Goal: Information Seeking & Learning: Learn about a topic

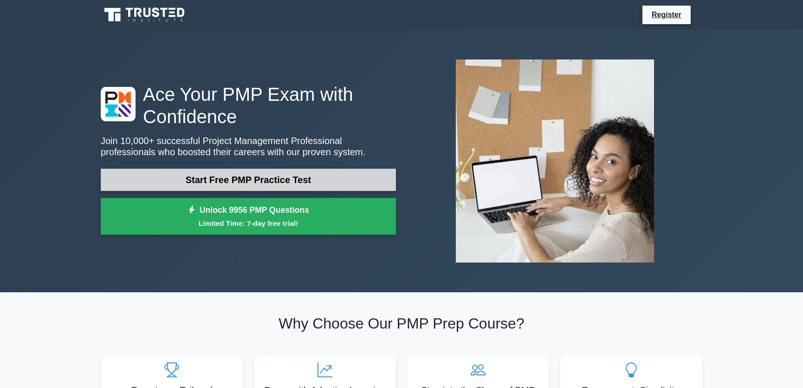
click at [268, 177] on link "Start Free PMP Practice Test" at bounding box center [248, 180] width 295 height 22
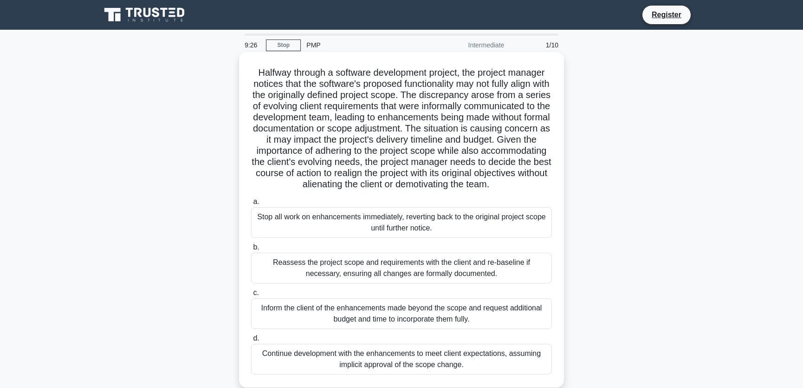
scroll to position [70, 0]
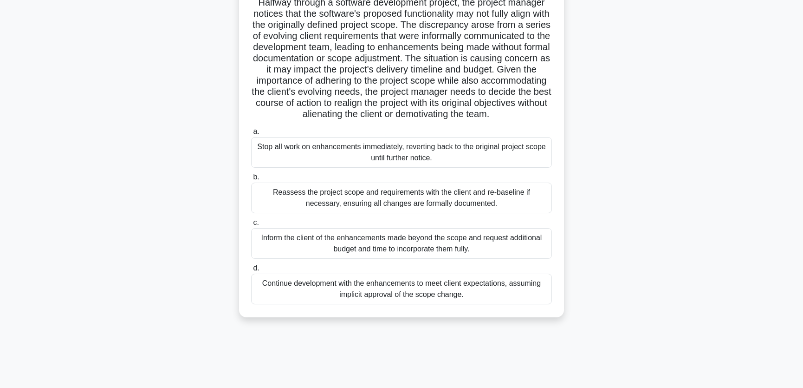
click at [321, 207] on div "Reassess the project scope and requirements with the client and re-baseline if …" at bounding box center [401, 197] width 301 height 31
click at [251, 180] on input "b. Reassess the project scope and requirements with the client and re-baseline …" at bounding box center [251, 177] width 0 height 6
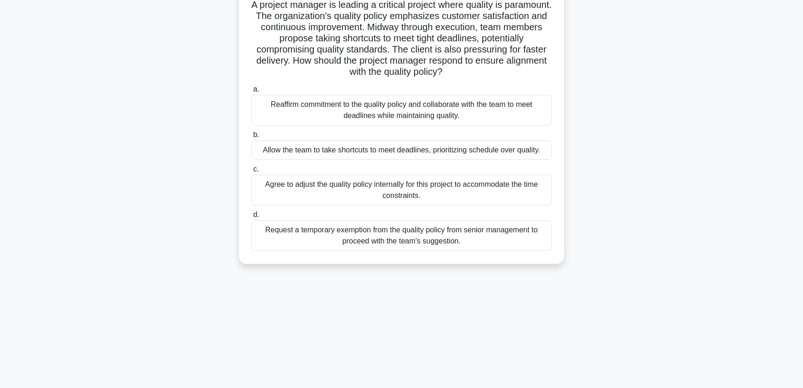
scroll to position [0, 0]
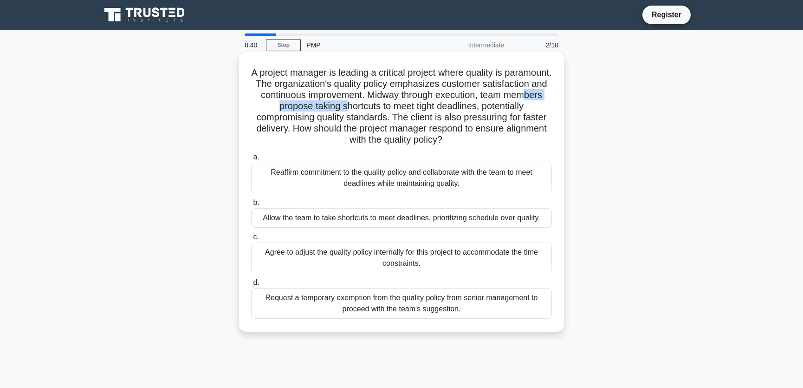
drag, startPoint x: 309, startPoint y: 107, endPoint x: 401, endPoint y: 107, distance: 92.4
click at [401, 107] on h5 "A project manager is leading a critical project where quality is paramount. The…" at bounding box center [401, 106] width 303 height 79
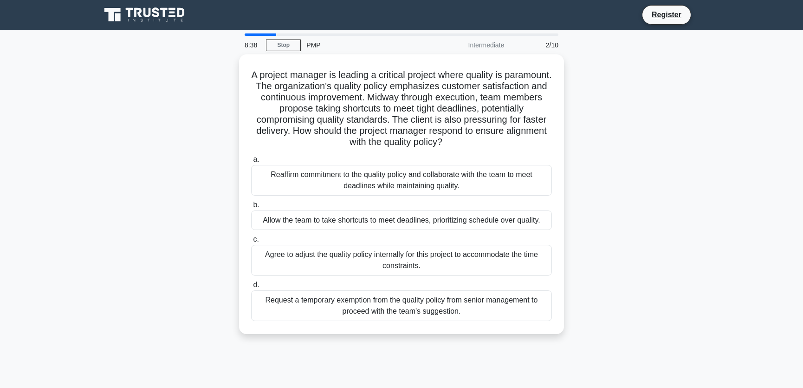
click at [603, 133] on div "A project manager is leading a critical project where quality is paramount. The…" at bounding box center [401, 199] width 613 height 291
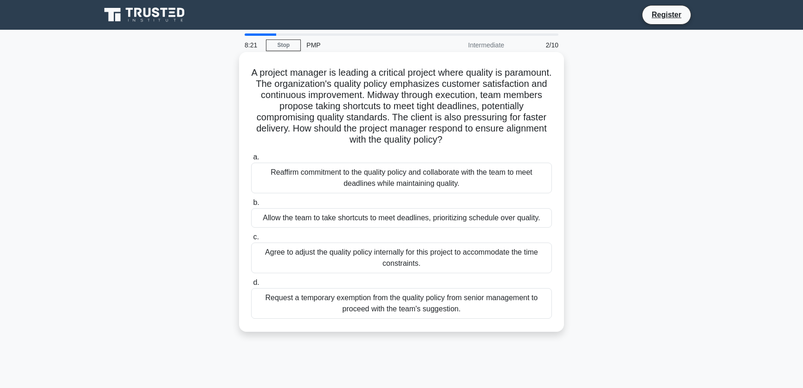
click at [470, 180] on div "Reaffirm commitment to the quality policy and collaborate with the team to meet…" at bounding box center [401, 178] width 301 height 31
click at [251, 160] on input "a. Reaffirm commitment to the quality policy and collaborate with the team to m…" at bounding box center [251, 157] width 0 height 6
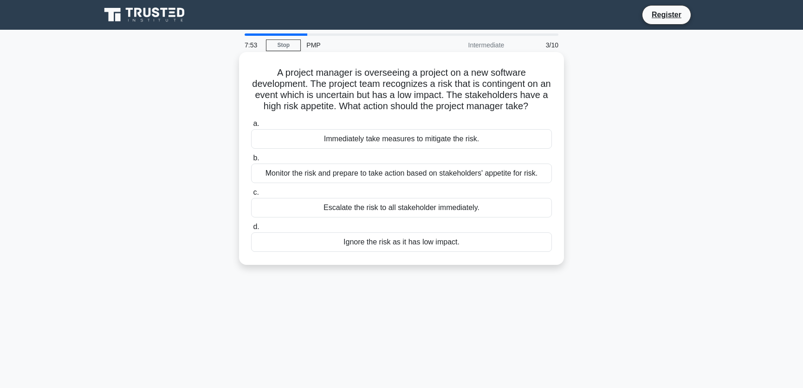
click at [394, 174] on div "Monitor the risk and prepare to take action based on stakeholders' appetite for…" at bounding box center [401, 173] width 301 height 20
click at [251, 161] on input "b. Monitor the risk and prepare to take action based on stakeholders' appetite …" at bounding box center [251, 158] width 0 height 6
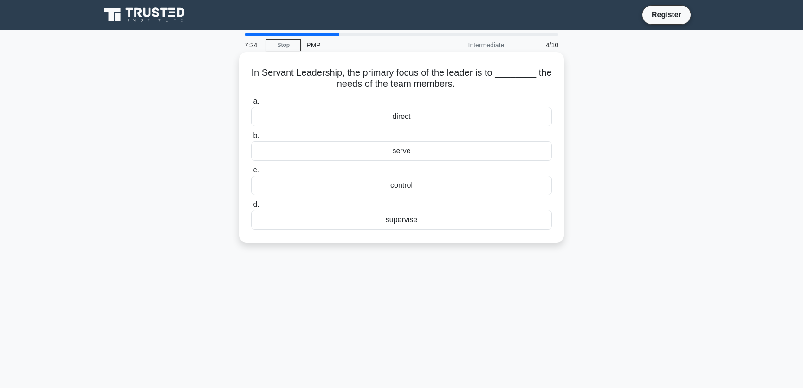
click at [413, 153] on div "serve" at bounding box center [401, 151] width 301 height 20
click at [251, 139] on input "b. serve" at bounding box center [251, 136] width 0 height 6
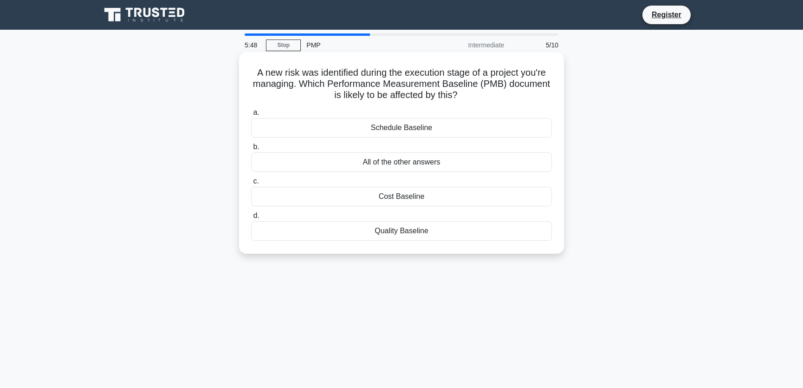
click at [415, 229] on div "Quality Baseline" at bounding box center [401, 231] width 301 height 20
click at [251, 219] on input "d. Quality Baseline" at bounding box center [251, 216] width 0 height 6
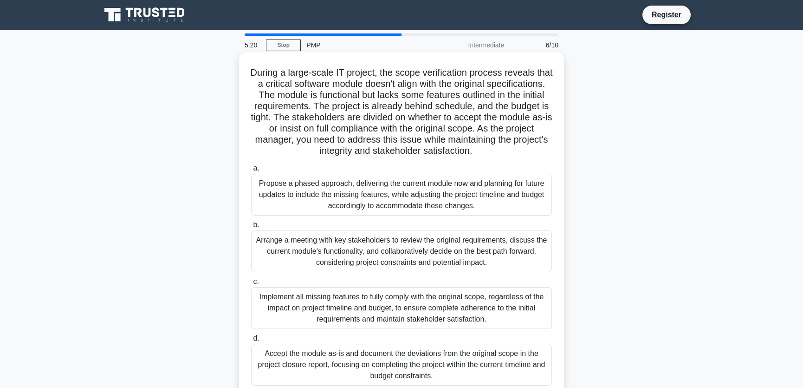
click at [314, 129] on h5 "During a large-scale IT project, the scope verification process reveals that a …" at bounding box center [401, 112] width 303 height 90
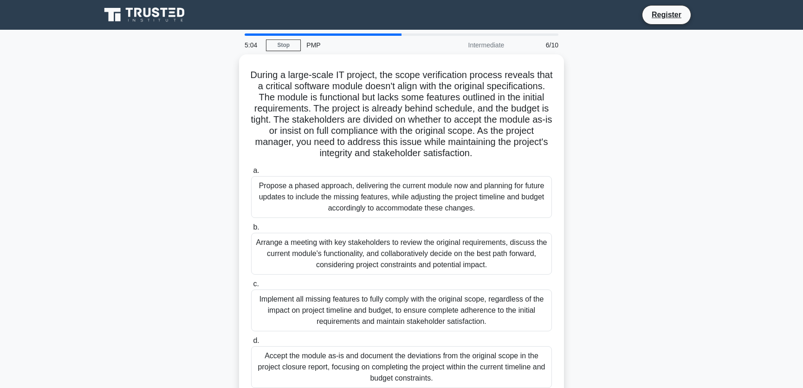
scroll to position [70, 0]
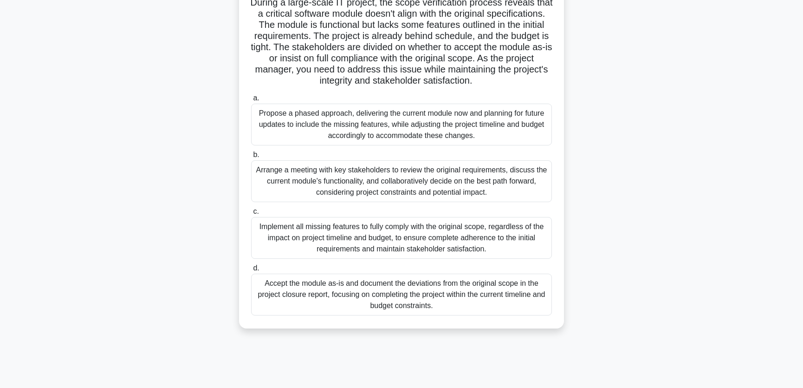
click at [524, 195] on div "Arrange a meeting with key stakeholders to review the original requirements, di…" at bounding box center [401, 181] width 301 height 42
click at [251, 158] on input "b. Arrange a meeting with key stakeholders to review the original requirements,…" at bounding box center [251, 155] width 0 height 6
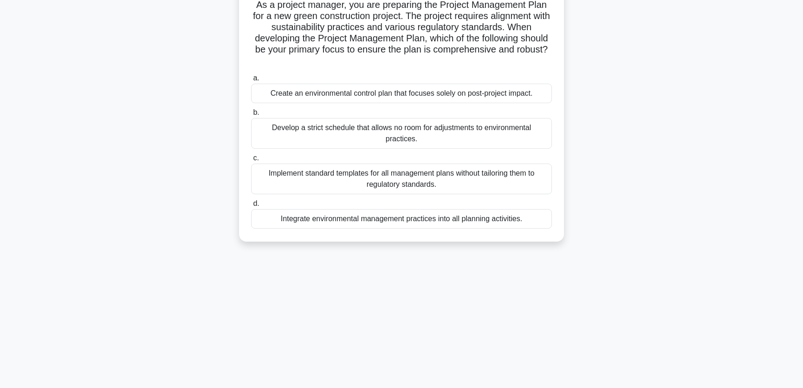
scroll to position [0, 0]
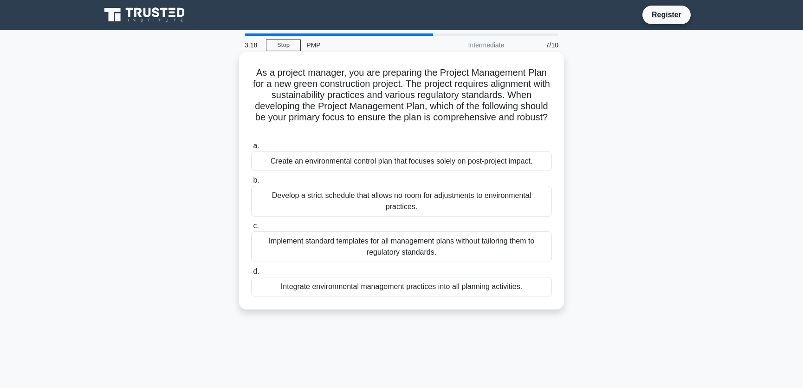
click at [453, 290] on div "Integrate environmental management practices into all planning activities." at bounding box center [401, 287] width 301 height 20
click at [251, 274] on input "d. Integrate environmental management practices into all planning activities." at bounding box center [251, 271] width 0 height 6
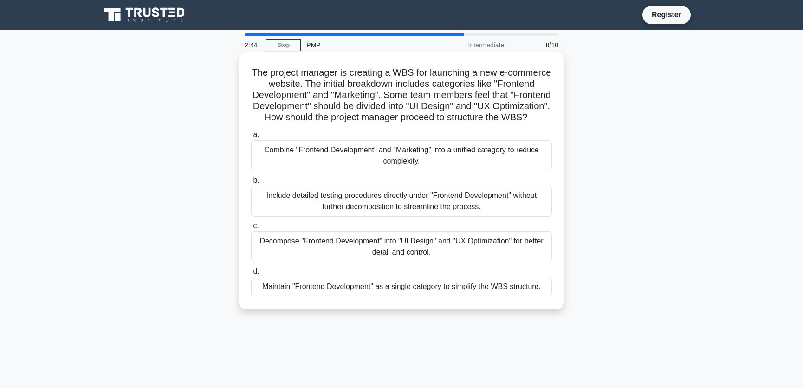
click at [505, 255] on div "Decompose "Frontend Development" into "UI Design" and "UX Optimization" for bet…" at bounding box center [401, 246] width 301 height 31
click at [251, 229] on input "c. Decompose "Frontend Development" into "UI Design" and "UX Optimization" for …" at bounding box center [251, 226] width 0 height 6
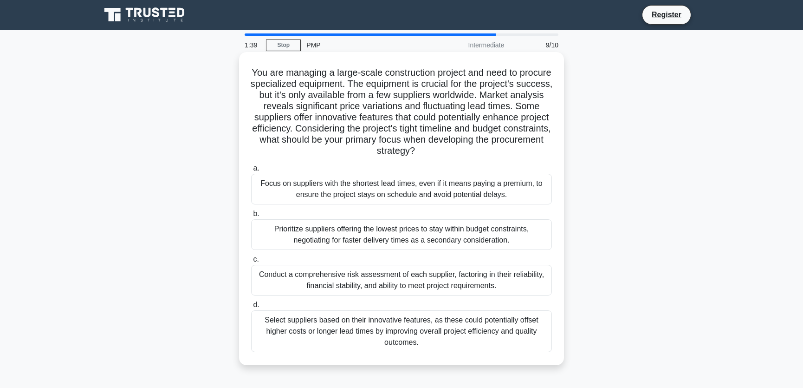
click at [511, 282] on div "Conduct a comprehensive risk assessment of each supplier, factoring in their re…" at bounding box center [401, 280] width 301 height 31
click at [251, 262] on input "c. Conduct a comprehensive risk assessment of each supplier, factoring in their…" at bounding box center [251, 259] width 0 height 6
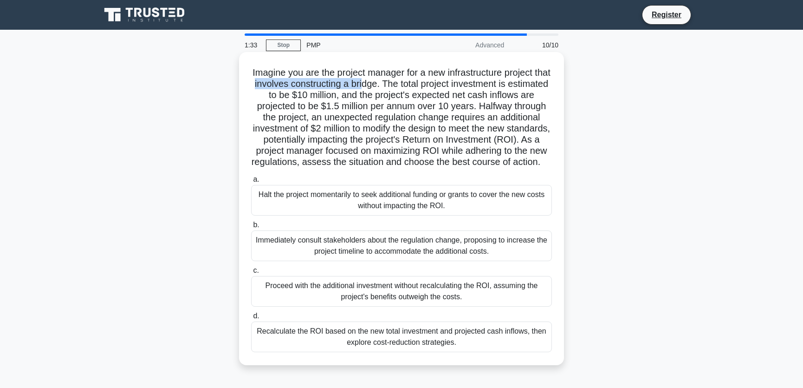
drag, startPoint x: 279, startPoint y: 86, endPoint x: 391, endPoint y: 85, distance: 111.9
click at [391, 85] on h5 "Imagine you are the project manager for a new infrastructure project that invol…" at bounding box center [401, 117] width 303 height 101
drag, startPoint x: 324, startPoint y: 95, endPoint x: 341, endPoint y: 94, distance: 17.2
click at [341, 94] on h5 "Imagine you are the project manager for a new infrastructure project that invol…" at bounding box center [401, 117] width 303 height 101
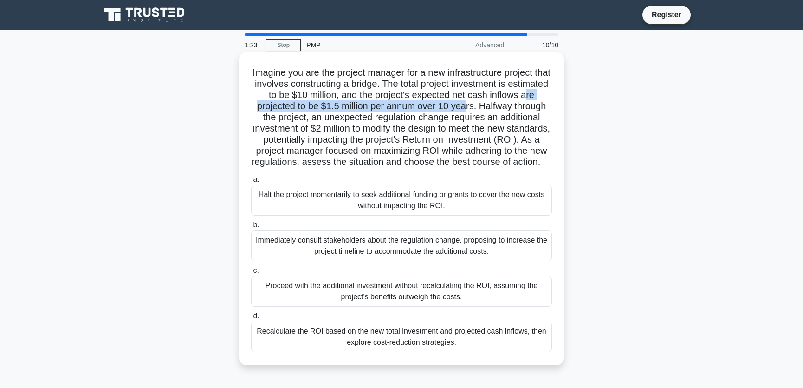
drag, startPoint x: 269, startPoint y: 107, endPoint x: 492, endPoint y: 105, distance: 222.4
click at [492, 105] on h5 "Imagine you are the project manager for a new infrastructure project that invol…" at bounding box center [401, 117] width 303 height 101
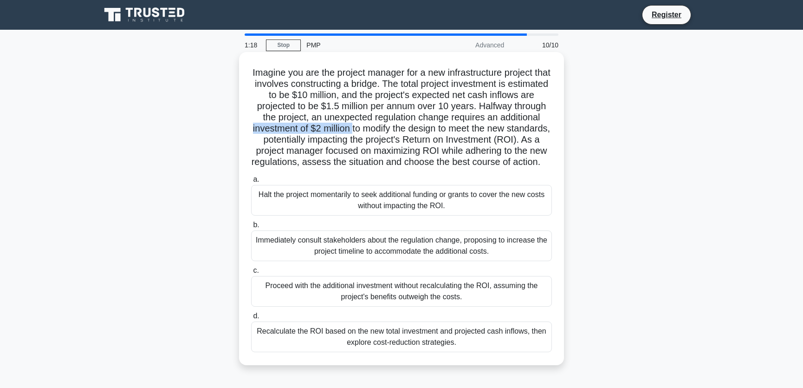
drag, startPoint x: 302, startPoint y: 129, endPoint x: 408, endPoint y: 129, distance: 105.9
click at [408, 129] on h5 "Imagine you are the project manager for a new infrastructure project that invol…" at bounding box center [401, 117] width 303 height 101
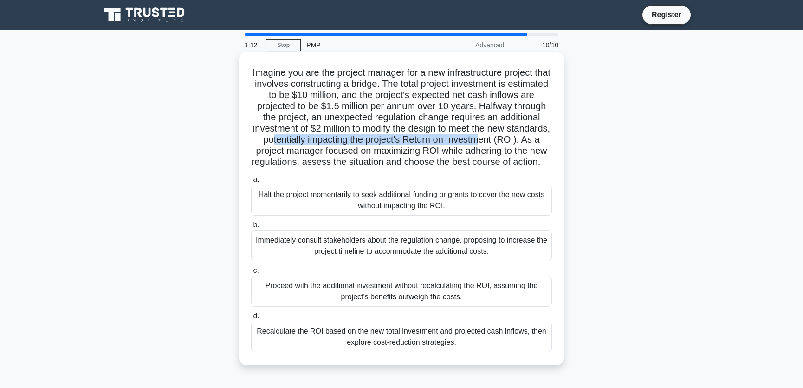
drag, startPoint x: 329, startPoint y: 141, endPoint x: 540, endPoint y: 141, distance: 211.3
click at [540, 141] on h5 "Imagine you are the project manager for a new infrastructure project that invol…" at bounding box center [401, 117] width 303 height 101
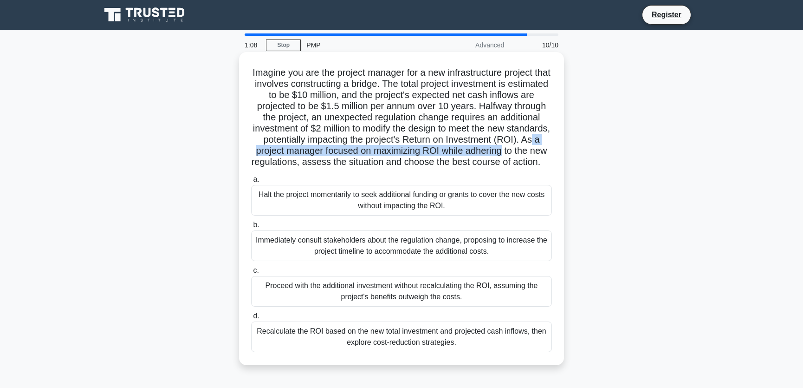
drag, startPoint x: 287, startPoint y: 147, endPoint x: 553, endPoint y: 148, distance: 265.1
click at [553, 148] on h5 "Imagine you are the project manager for a new infrastructure project that invol…" at bounding box center [401, 117] width 303 height 101
drag, startPoint x: 354, startPoint y: 163, endPoint x: 545, endPoint y: 164, distance: 190.4
click at [545, 164] on h5 "Imagine you are the project manager for a new infrastructure project that invol…" at bounding box center [401, 117] width 303 height 101
click at [466, 168] on h5 "Imagine you are the project manager for a new infrastructure project that invol…" at bounding box center [401, 117] width 303 height 101
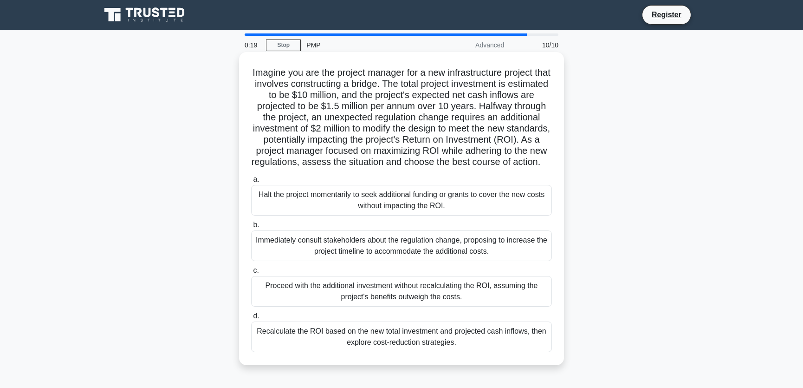
click at [469, 349] on div "Recalculate the ROI based on the new total investment and projected cash inflow…" at bounding box center [401, 336] width 301 height 31
click at [251, 319] on input "d. Recalculate the ROI based on the new total investment and projected cash inf…" at bounding box center [251, 316] width 0 height 6
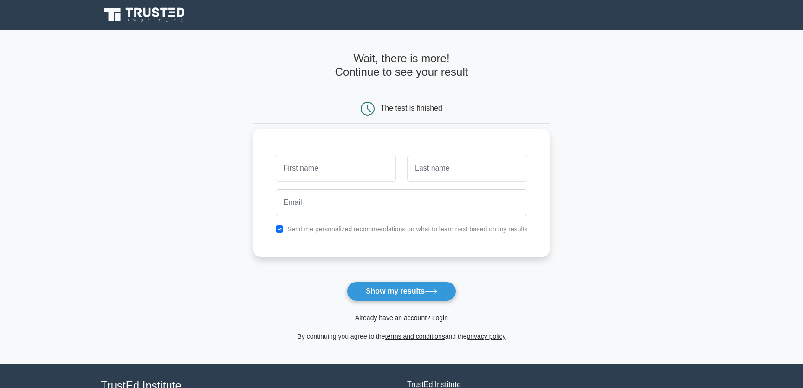
click at [350, 168] on input "text" at bounding box center [336, 168] width 120 height 27
type input "[PERSON_NAME]"
click at [441, 167] on input "text" at bounding box center [467, 168] width 120 height 27
type input "Swain"
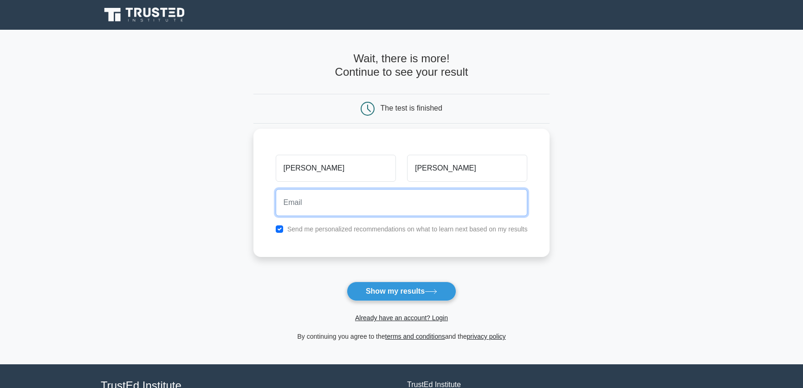
click at [341, 199] on input "email" at bounding box center [402, 202] width 252 height 27
type input "swain.skr@gmail.com"
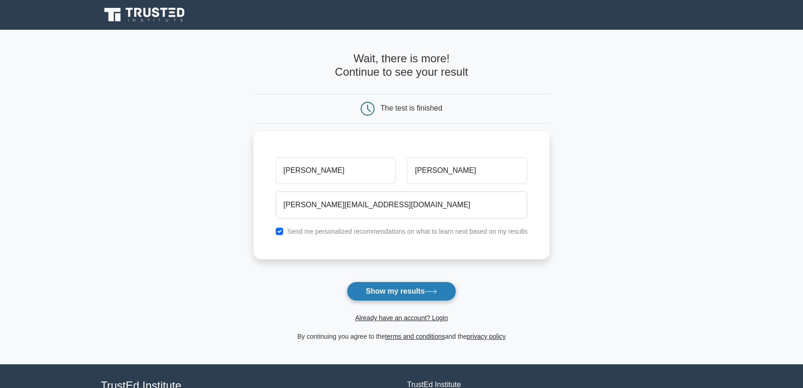
click at [395, 290] on button "Show my results" at bounding box center [402, 291] width 110 height 20
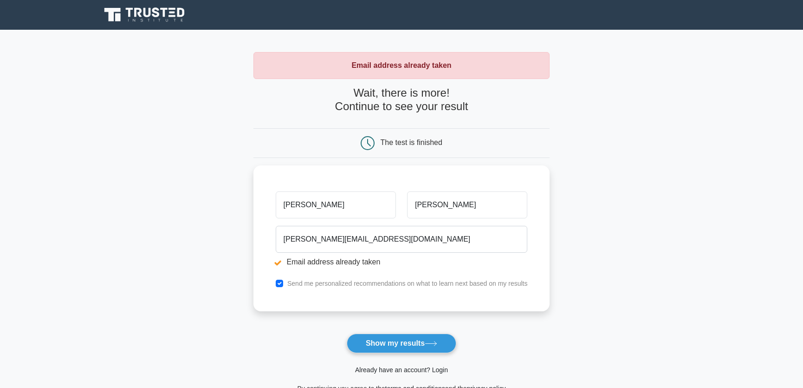
click at [433, 368] on link "Already have an account? Login" at bounding box center [401, 369] width 93 height 7
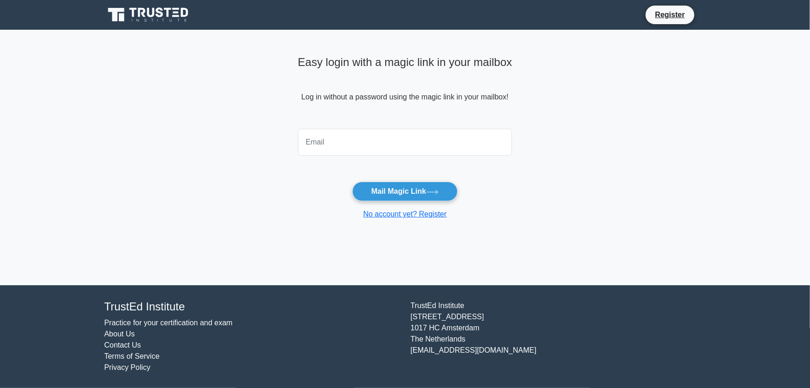
click at [370, 144] on input "email" at bounding box center [405, 142] width 215 height 27
type input "swain.skr@gmail.com"
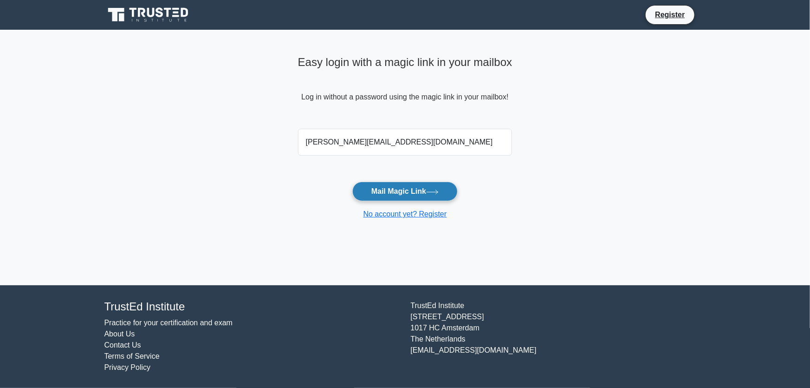
click at [410, 189] on button "Mail Magic Link" at bounding box center [404, 192] width 105 height 20
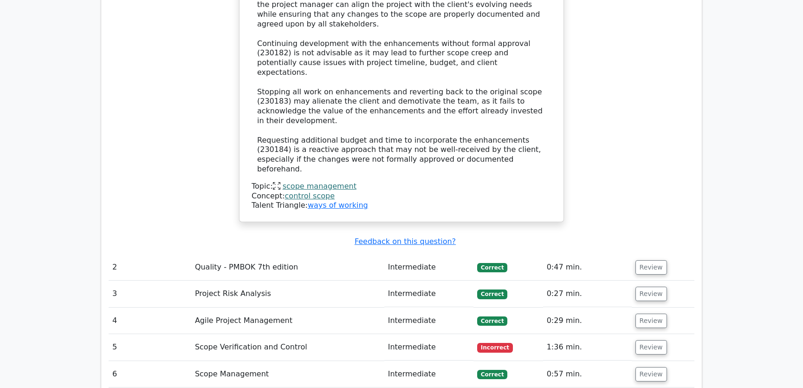
scroll to position [1407, 0]
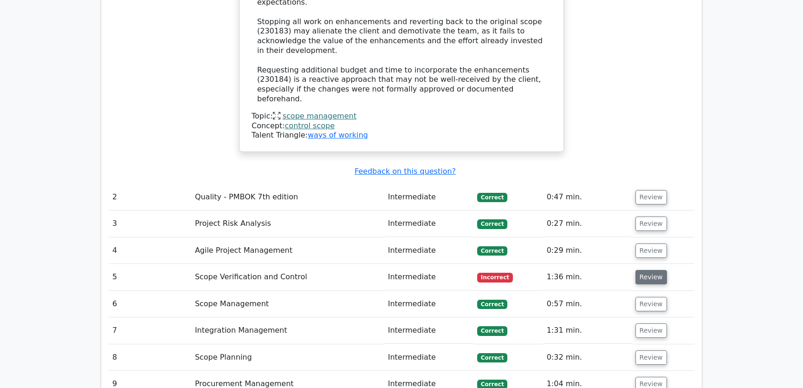
click at [589, 270] on button "Review" at bounding box center [652, 277] width 32 height 14
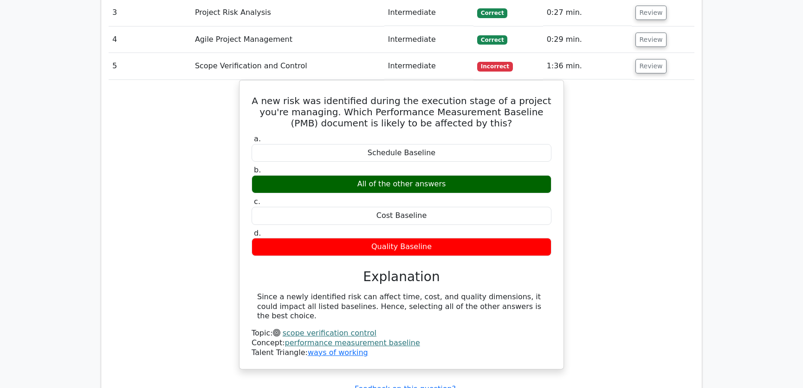
scroll to position [1548, 0]
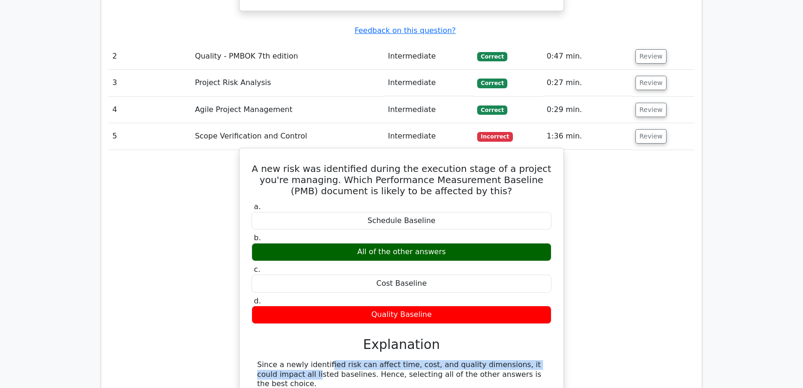
drag, startPoint x: 270, startPoint y: 270, endPoint x: 519, endPoint y: 273, distance: 248.9
click at [519, 284] on div "Since a newly identified risk can affect time, cost, and quality dimensions, it…" at bounding box center [401, 374] width 289 height 29
drag, startPoint x: 289, startPoint y: 279, endPoint x: 520, endPoint y: 282, distance: 230.8
click at [520, 284] on div "Since a newly identified risk can affect time, cost, and quality dimensions, it…" at bounding box center [401, 374] width 289 height 29
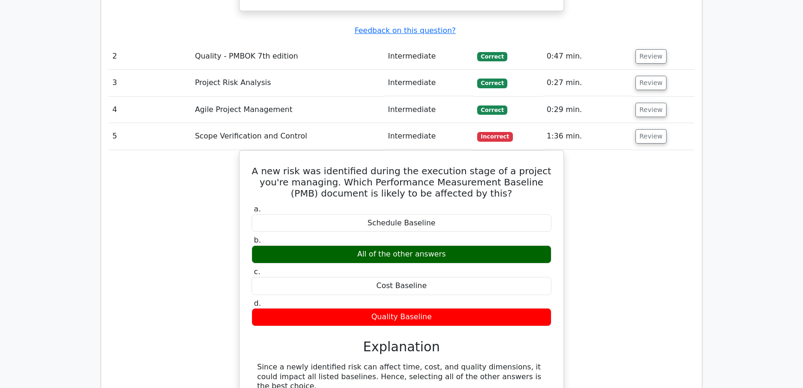
click at [589, 273] on div "A new risk was identified during the execution stage of a project you're managi…" at bounding box center [402, 300] width 586 height 300
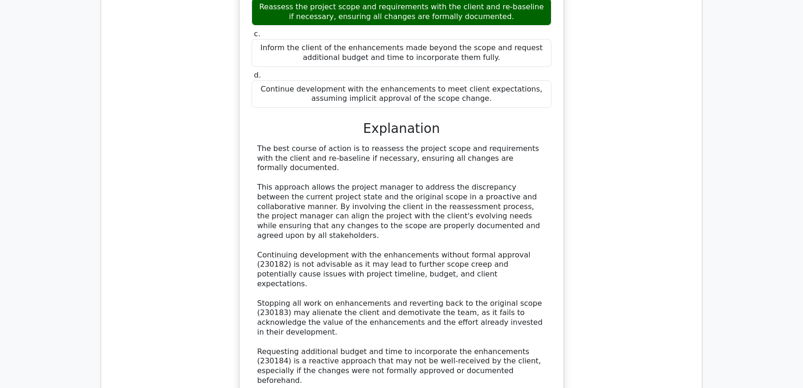
scroll to position [1407, 0]
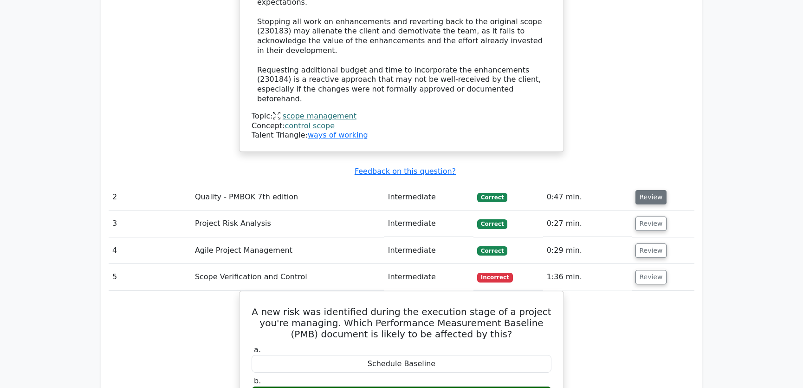
click at [589, 190] on button "Review" at bounding box center [652, 197] width 32 height 14
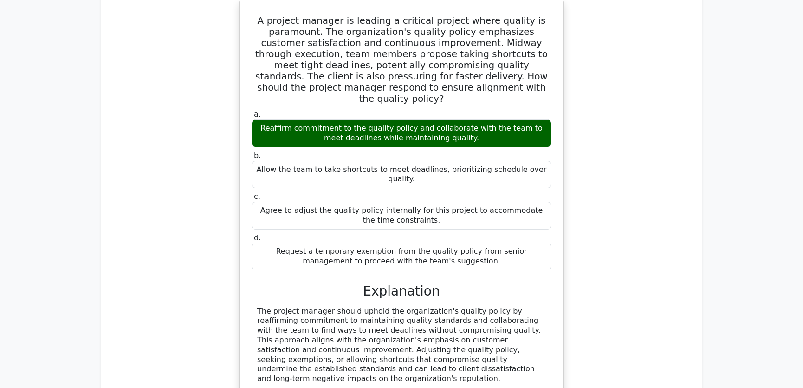
scroll to position [1829, 0]
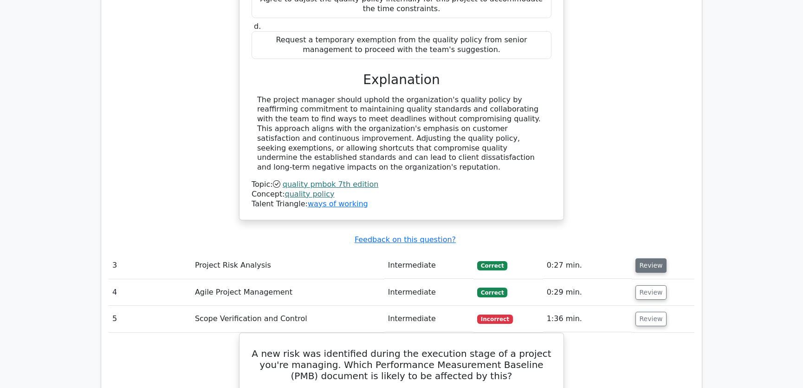
click at [589, 258] on button "Review" at bounding box center [652, 265] width 32 height 14
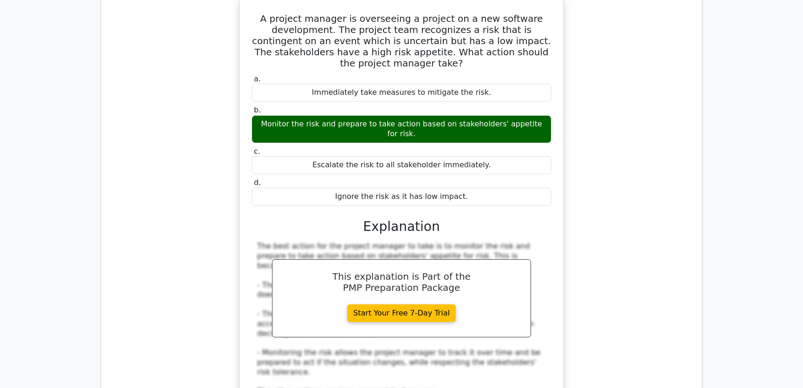
scroll to position [2322, 0]
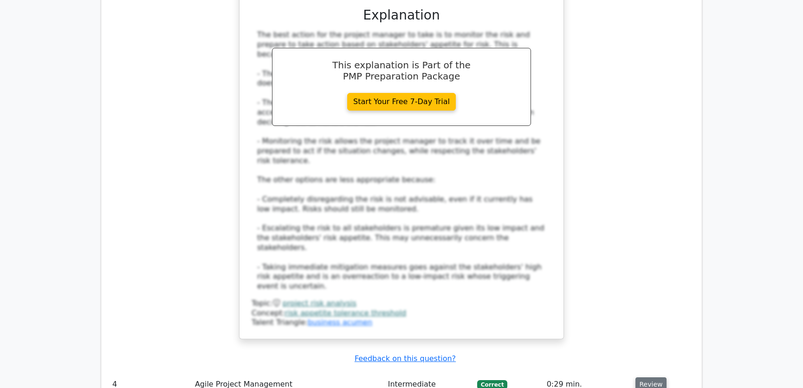
click at [589, 284] on button "Review" at bounding box center [652, 384] width 32 height 14
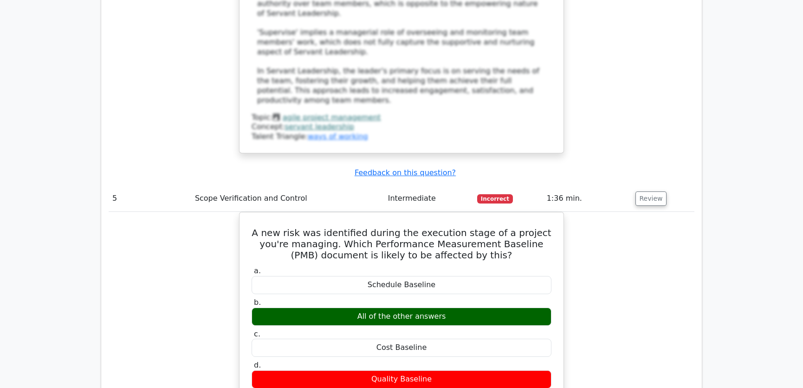
scroll to position [3306, 0]
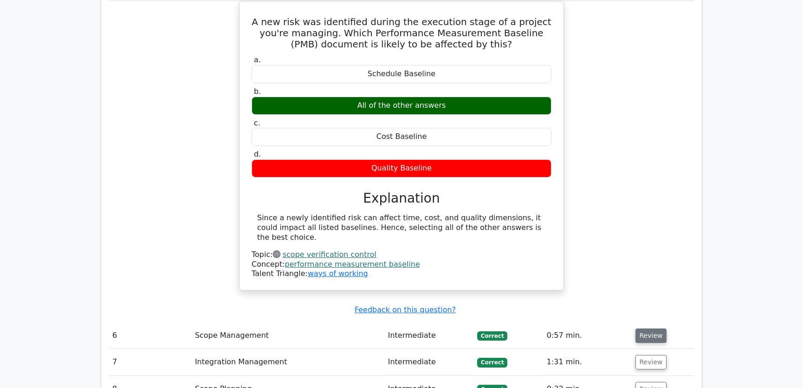
click at [589, 284] on button "Review" at bounding box center [652, 335] width 32 height 14
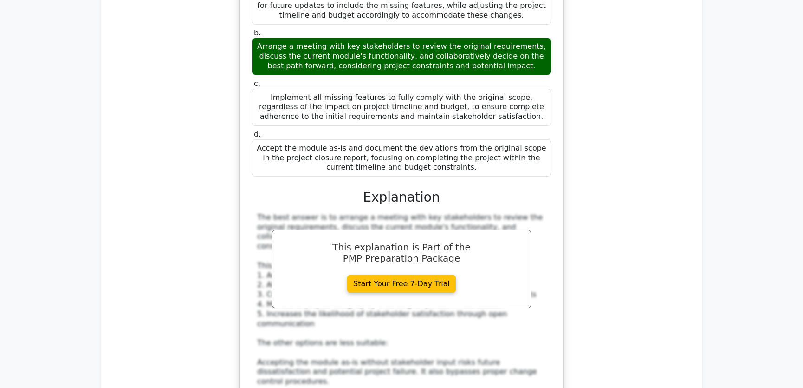
scroll to position [3939, 0]
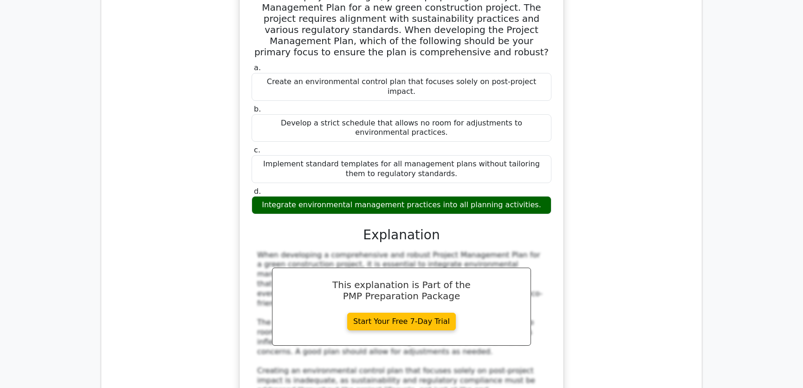
scroll to position [4503, 0]
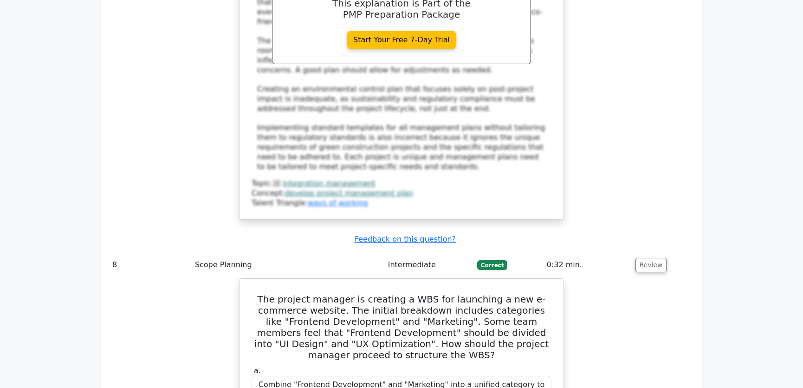
scroll to position [4854, 0]
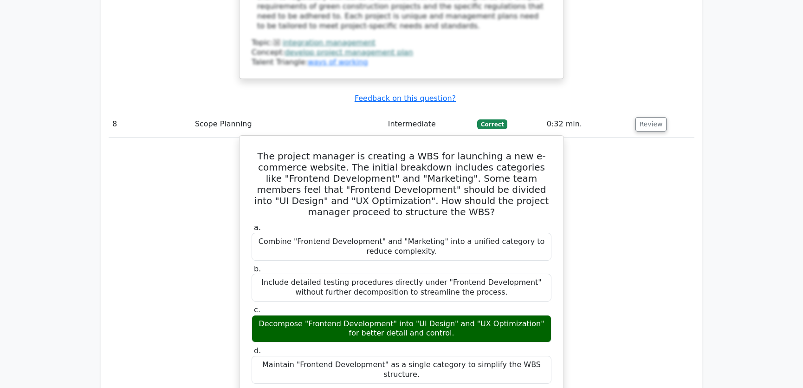
drag, startPoint x: 339, startPoint y: 169, endPoint x: 523, endPoint y: 173, distance: 183.5
drag, startPoint x: 377, startPoint y: 178, endPoint x: 510, endPoint y: 177, distance: 132.8
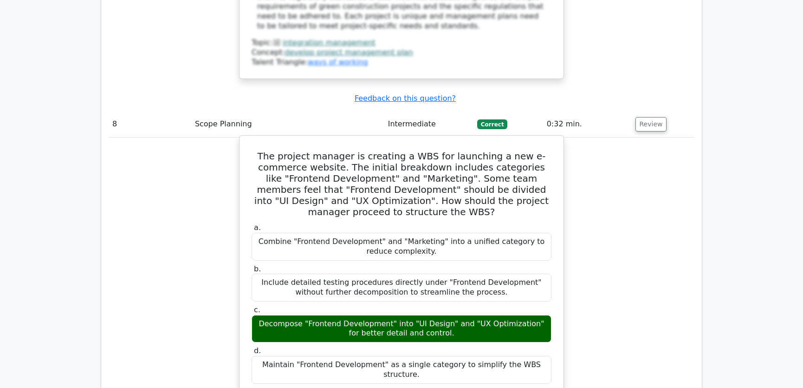
drag, startPoint x: 313, startPoint y: 187, endPoint x: 441, endPoint y: 194, distance: 127.4
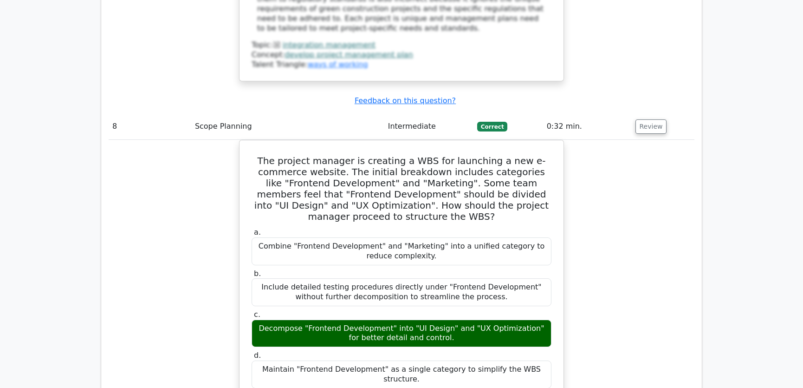
scroll to position [5065, 0]
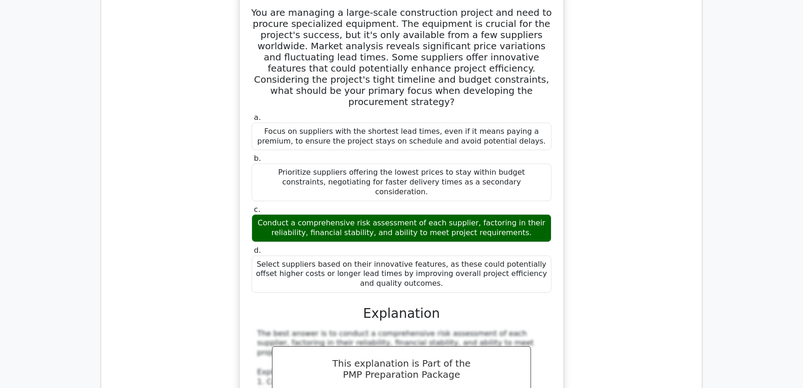
scroll to position [5698, 0]
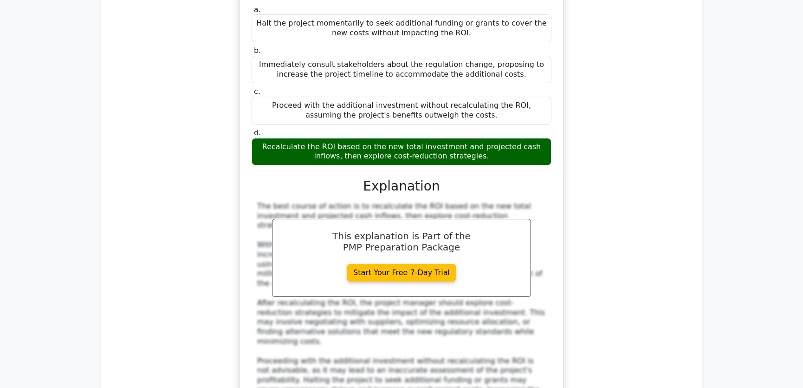
scroll to position [6571, 0]
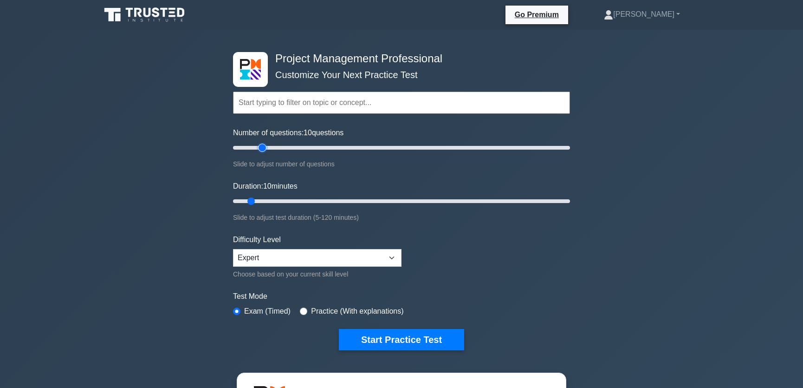
type input "20"
click at [260, 148] on input "Number of questions: 10 questions" at bounding box center [401, 147] width 337 height 11
click at [259, 198] on input "Duration: 15 minutes" at bounding box center [401, 200] width 337 height 11
click at [269, 199] on input "Duration: 15 minutes" at bounding box center [401, 200] width 337 height 11
click at [271, 199] on input "Duration: 15 minutes" at bounding box center [401, 200] width 337 height 11
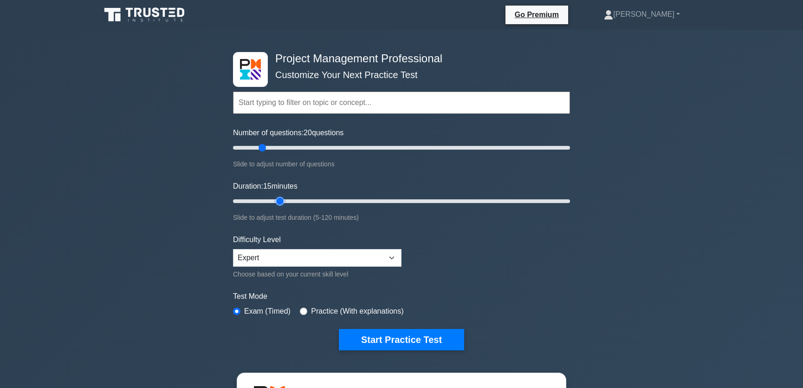
type input "20"
click at [273, 199] on input "Duration: 15 minutes" at bounding box center [401, 200] width 337 height 11
click at [401, 339] on button "Start Practice Test" at bounding box center [401, 339] width 125 height 21
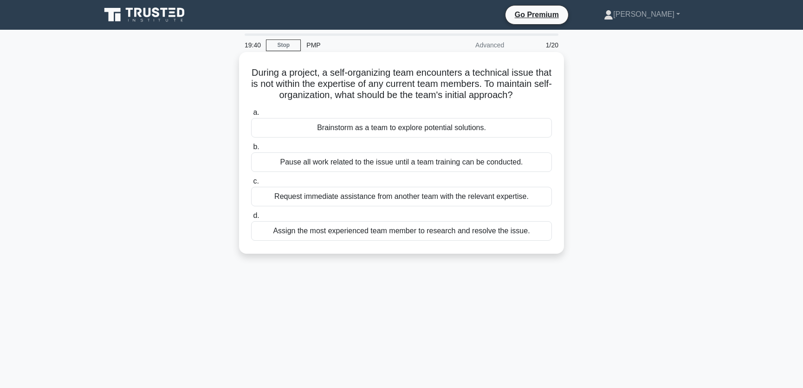
click at [434, 137] on div "Brainstorm as a team to explore potential solutions." at bounding box center [401, 128] width 301 height 20
click at [251, 116] on input "a. Brainstorm as a team to explore potential solutions." at bounding box center [251, 113] width 0 height 6
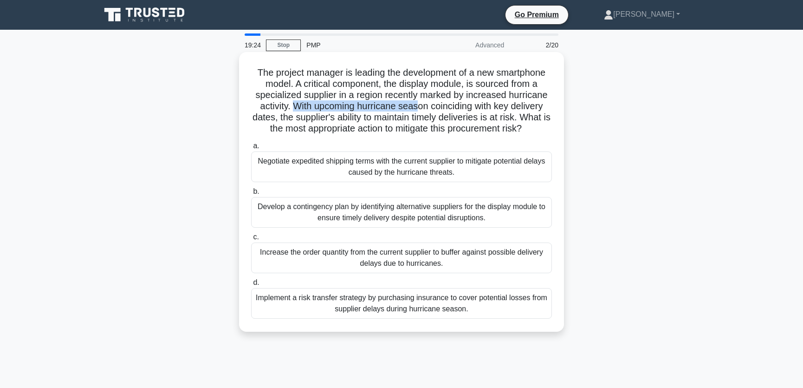
drag, startPoint x: 293, startPoint y: 107, endPoint x: 417, endPoint y: 106, distance: 124.0
click at [417, 106] on h5 "The project manager is leading the development of a new smartphone model. A cri…" at bounding box center [401, 101] width 303 height 68
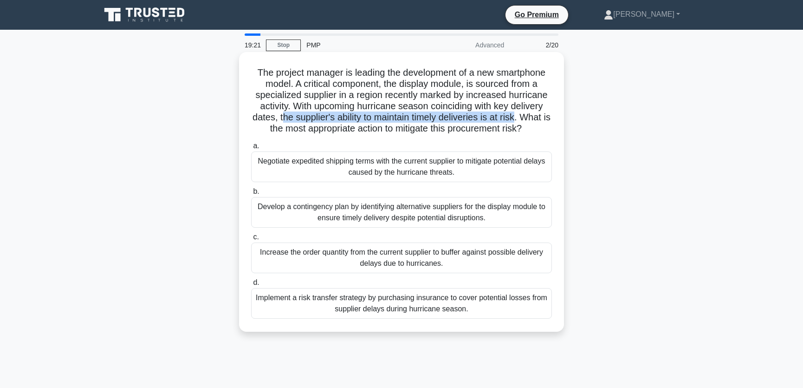
drag, startPoint x: 284, startPoint y: 118, endPoint x: 521, endPoint y: 120, distance: 237.3
click at [521, 120] on h5 "The project manager is leading the development of a new smartphone model. A cri…" at bounding box center [401, 101] width 303 height 68
click at [501, 208] on div "Develop a contingency plan by identifying alternative suppliers for the display…" at bounding box center [401, 212] width 301 height 31
click at [251, 195] on input "b. Develop a contingency plan by identifying alternative suppliers for the disp…" at bounding box center [251, 192] width 0 height 6
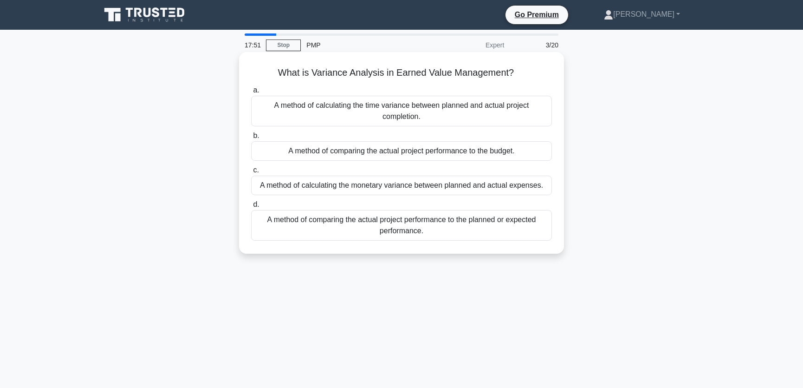
click at [468, 227] on div "A method of comparing the actual project performance to the planned or expected…" at bounding box center [401, 225] width 301 height 31
click at [251, 208] on input "d. A method of comparing the actual project performance to the planned or expec…" at bounding box center [251, 205] width 0 height 6
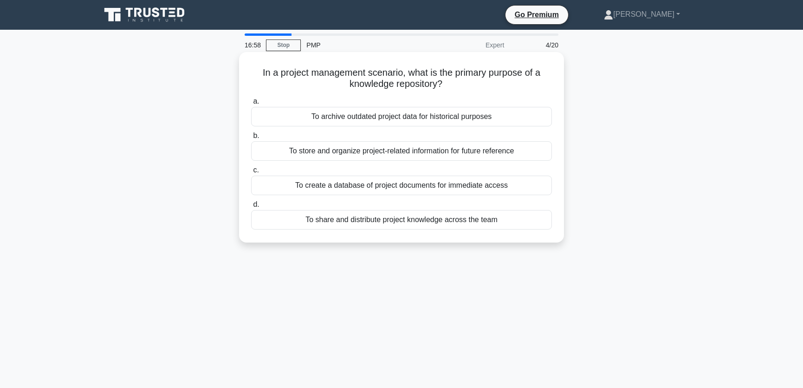
click at [415, 151] on div "To store and organize project-related information for future reference" at bounding box center [401, 151] width 301 height 20
click at [251, 139] on input "b. To store and organize project-related information for future reference" at bounding box center [251, 136] width 0 height 6
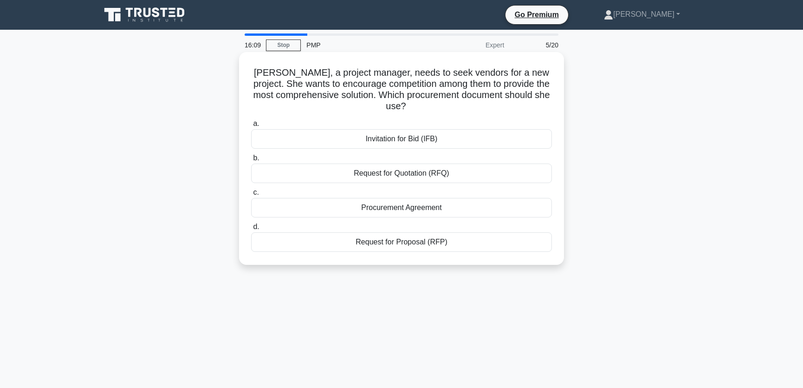
click at [400, 241] on div "Request for Proposal (RFP)" at bounding box center [401, 242] width 301 height 20
click at [251, 230] on input "d. Request for Proposal (RFP)" at bounding box center [251, 227] width 0 height 6
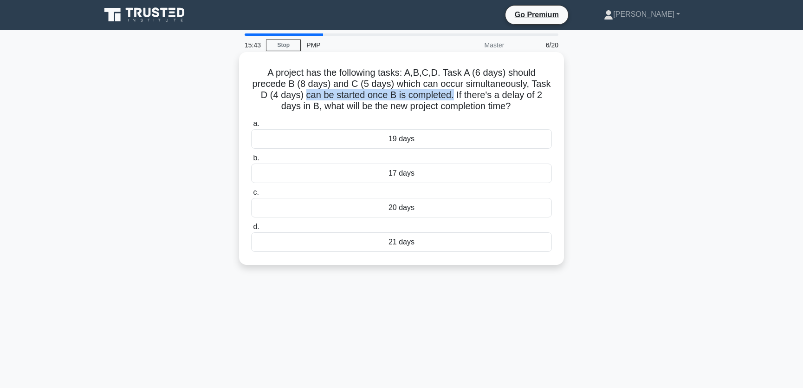
drag, startPoint x: 306, startPoint y: 98, endPoint x: 453, endPoint y: 98, distance: 146.7
click at [453, 98] on h5 "A project has the following tasks: A,B,C,D. Task A (6 days) should precede B (8…" at bounding box center [401, 90] width 303 height 46
click at [306, 108] on h5 "A project has the following tasks: A,B,C,D. Task A (6 days) should precede B (8…" at bounding box center [401, 90] width 303 height 46
click at [399, 203] on div "20 days" at bounding box center [401, 208] width 301 height 20
click at [251, 195] on input "c. 20 days" at bounding box center [251, 192] width 0 height 6
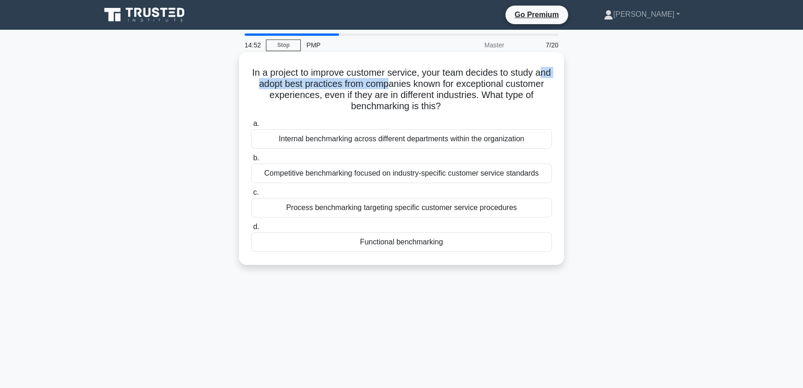
drag, startPoint x: 272, startPoint y: 87, endPoint x: 417, endPoint y: 88, distance: 144.9
click at [417, 88] on h5 "In a project to improve customer service, your team decides to study and adopt …" at bounding box center [401, 90] width 303 height 46
drag, startPoint x: 283, startPoint y: 97, endPoint x: 352, endPoint y: 97, distance: 69.7
click at [352, 97] on h5 "In a project to improve customer service, your team decides to study and adopt …" at bounding box center [401, 90] width 303 height 46
drag, startPoint x: 375, startPoint y: 97, endPoint x: 501, endPoint y: 99, distance: 126.3
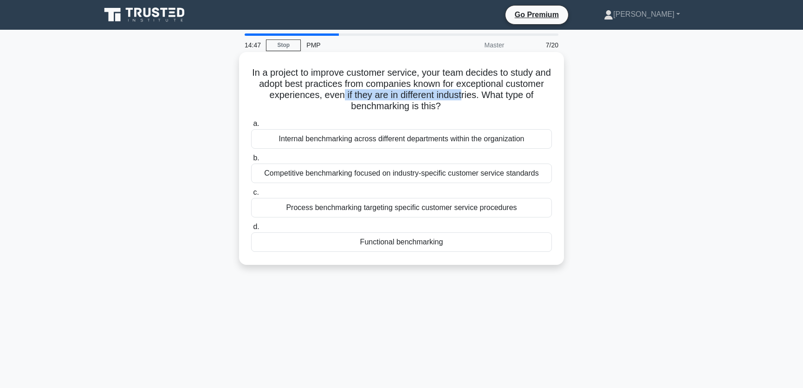
click at [501, 99] on h5 "In a project to improve customer service, your team decides to study and adopt …" at bounding box center [401, 90] width 303 height 46
click at [400, 111] on h5 "In a project to improve customer service, your team decides to study and adopt …" at bounding box center [401, 90] width 303 height 46
click at [330, 208] on div "Process benchmarking targeting specific customer service procedures" at bounding box center [401, 208] width 301 height 20
click at [251, 195] on input "c. Process benchmarking targeting specific customer service procedures" at bounding box center [251, 192] width 0 height 6
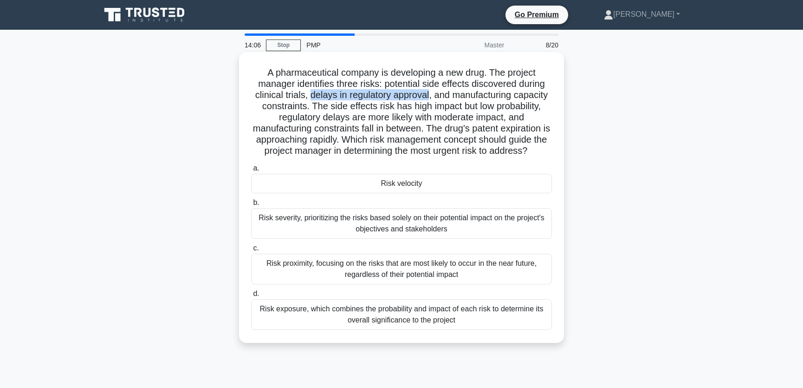
drag, startPoint x: 308, startPoint y: 99, endPoint x: 430, endPoint y: 98, distance: 121.7
click at [430, 98] on h5 "A pharmaceutical company is developing a new drug. The project manager identifi…" at bounding box center [401, 112] width 303 height 90
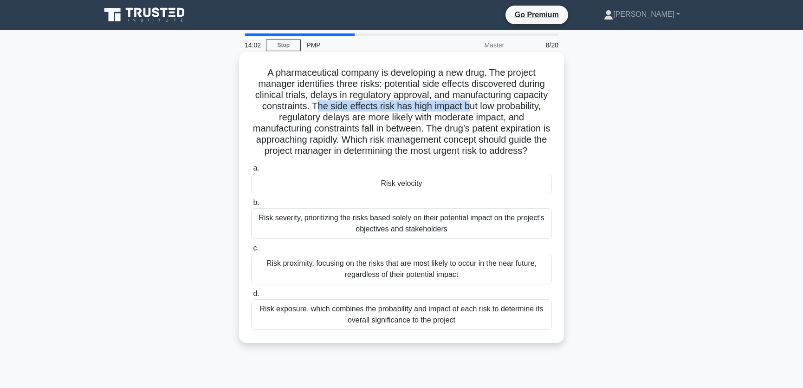
drag, startPoint x: 311, startPoint y: 107, endPoint x: 467, endPoint y: 107, distance: 156.0
click at [467, 107] on h5 "A pharmaceutical company is developing a new drug. The project manager identifi…" at bounding box center [401, 112] width 303 height 90
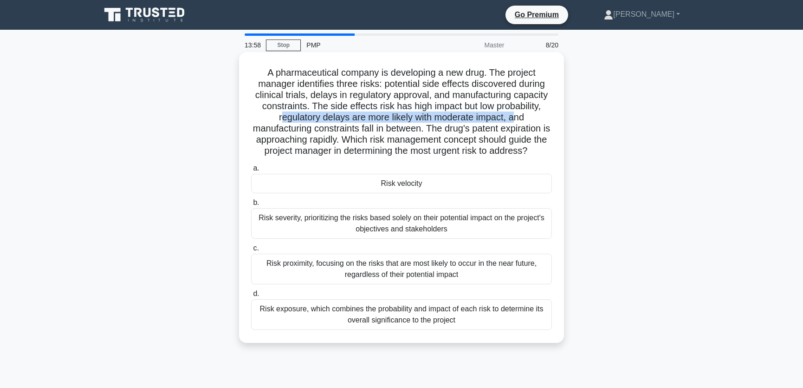
drag, startPoint x: 279, startPoint y: 118, endPoint x: 515, endPoint y: 121, distance: 235.9
click at [515, 121] on h5 "A pharmaceutical company is developing a new drug. The project manager identifi…" at bounding box center [401, 112] width 303 height 90
drag, startPoint x: 304, startPoint y: 128, endPoint x: 420, endPoint y: 129, distance: 116.1
click at [420, 129] on h5 "A pharmaceutical company is developing a new drug. The project manager identifi…" at bounding box center [401, 112] width 303 height 90
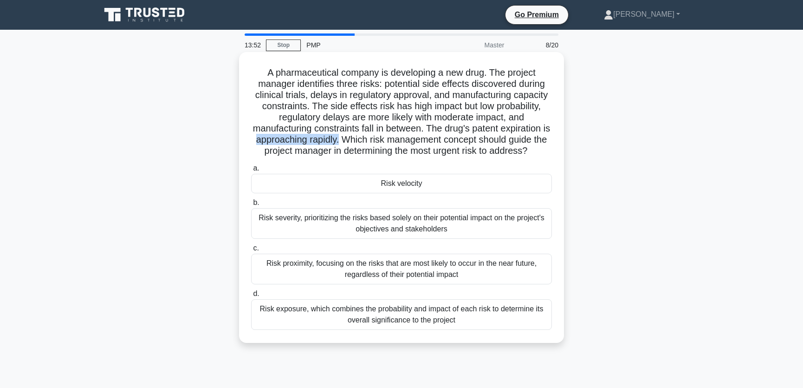
drag, startPoint x: 260, startPoint y: 141, endPoint x: 349, endPoint y: 143, distance: 88.7
click at [349, 143] on h5 "A pharmaceutical company is developing a new drug. The project manager identifi…" at bounding box center [401, 112] width 303 height 90
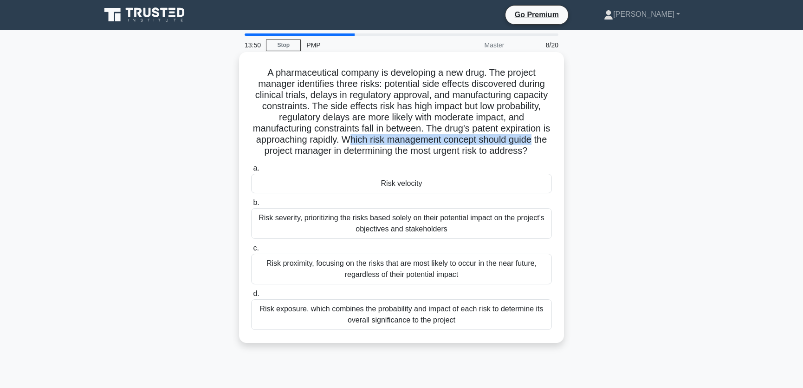
drag, startPoint x: 358, startPoint y: 140, endPoint x: 551, endPoint y: 143, distance: 193.2
click at [551, 143] on h5 "A pharmaceutical company is developing a new drug. The project manager identifi…" at bounding box center [401, 112] width 303 height 90
drag, startPoint x: 330, startPoint y: 152, endPoint x: 541, endPoint y: 153, distance: 211.3
click at [541, 153] on h5 "A pharmaceutical company is developing a new drug. The project manager identifi…" at bounding box center [401, 112] width 303 height 90
click at [323, 313] on div "Risk exposure, which combines the probability and impact of each risk to determ…" at bounding box center [401, 314] width 301 height 31
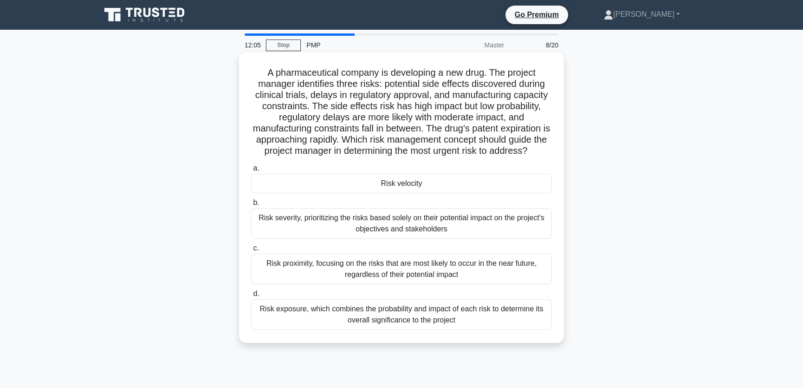
click at [251, 297] on input "d. Risk exposure, which combines the probability and impact of each risk to det…" at bounding box center [251, 294] width 0 height 6
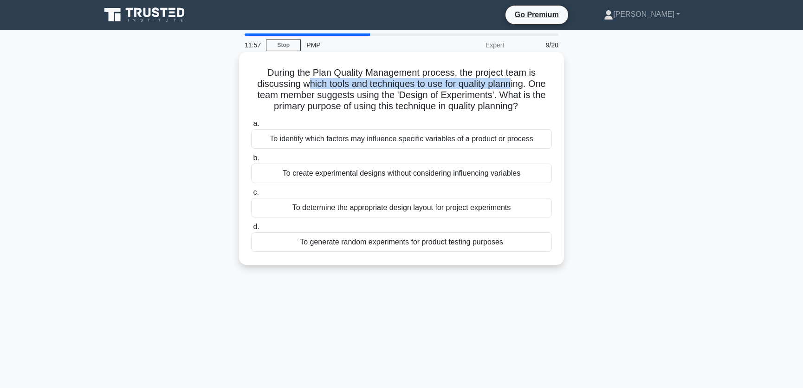
drag, startPoint x: 307, startPoint y: 85, endPoint x: 515, endPoint y: 84, distance: 208.0
click at [515, 84] on h5 "During the Plan Quality Management process, the project team is discussing whic…" at bounding box center [401, 90] width 303 height 46
click at [422, 107] on h5 "During the Plan Quality Management process, the project team is discussing whic…" at bounding box center [401, 90] width 303 height 46
drag, startPoint x: 269, startPoint y: 97, endPoint x: 488, endPoint y: 96, distance: 218.7
click at [488, 96] on h5 "During the Plan Quality Management process, the project team is discussing whic…" at bounding box center [401, 90] width 303 height 46
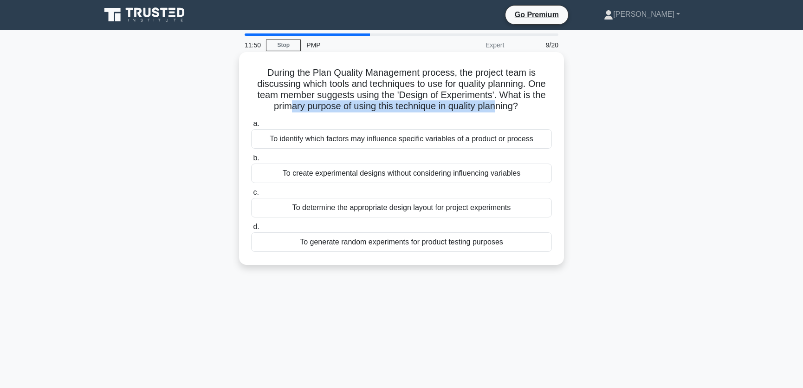
drag, startPoint x: 288, startPoint y: 109, endPoint x: 501, endPoint y: 108, distance: 212.2
click at [501, 108] on h5 "During the Plan Quality Management process, the project team is discussing whic…" at bounding box center [401, 90] width 303 height 46
click at [399, 112] on h5 "During the Plan Quality Management process, the project team is discussing whic…" at bounding box center [401, 90] width 303 height 46
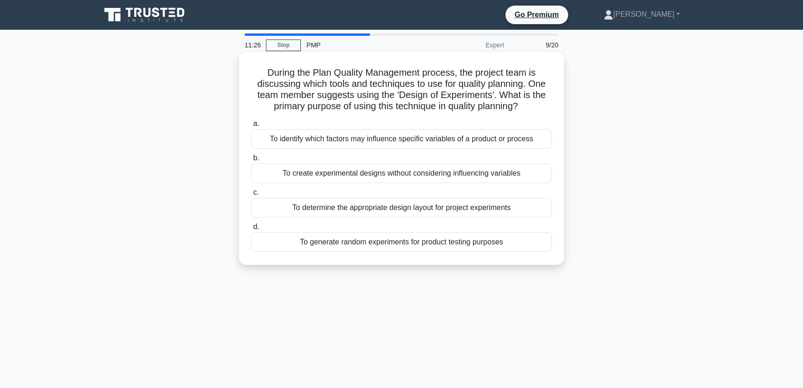
click at [395, 242] on div "To generate random experiments for product testing purposes" at bounding box center [401, 242] width 301 height 20
click at [251, 230] on input "d. To generate random experiments for product testing purposes" at bounding box center [251, 227] width 0 height 6
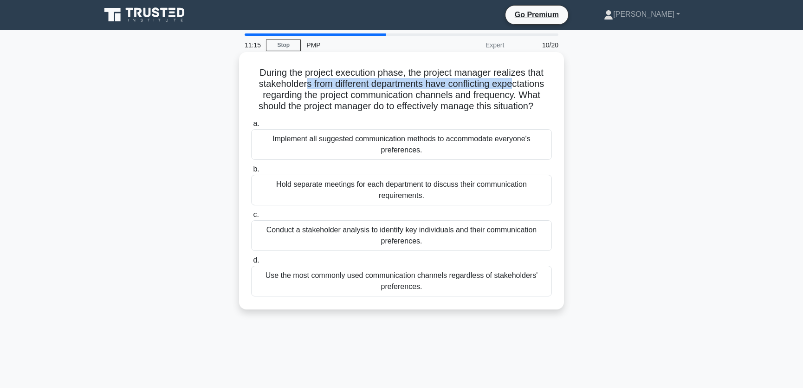
drag, startPoint x: 301, startPoint y: 85, endPoint x: 517, endPoint y: 85, distance: 215.5
click at [517, 85] on h5 "During the project execution phase, the project manager realizes that stakehold…" at bounding box center [401, 90] width 303 height 46
drag, startPoint x: 269, startPoint y: 98, endPoint x: 450, endPoint y: 95, distance: 181.1
click at [450, 95] on h5 "During the project execution phase, the project manager realizes that stakehold…" at bounding box center [401, 90] width 303 height 46
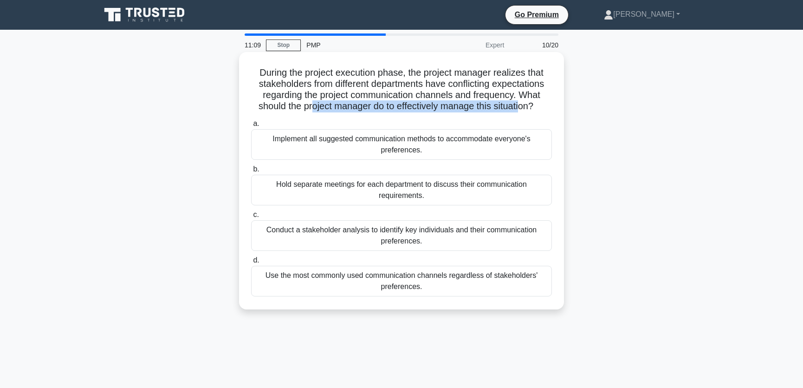
drag, startPoint x: 310, startPoint y: 106, endPoint x: 523, endPoint y: 108, distance: 213.6
click at [523, 108] on h5 "During the project execution phase, the project manager realizes that stakehold…" at bounding box center [401, 90] width 303 height 46
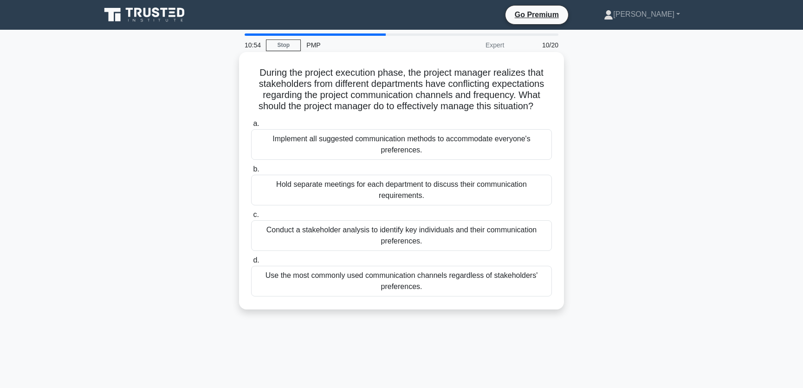
click at [455, 237] on div "Conduct a stakeholder analysis to identify key individuals and their communicat…" at bounding box center [401, 235] width 301 height 31
click at [251, 218] on input "c. Conduct a stakeholder analysis to identify key individuals and their communi…" at bounding box center [251, 215] width 0 height 6
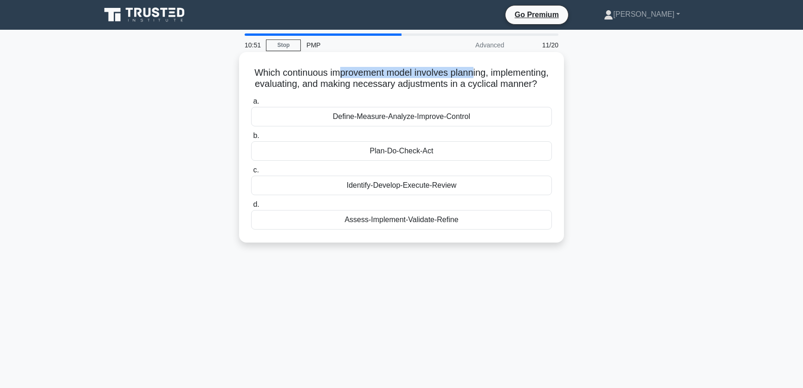
drag, startPoint x: 369, startPoint y: 69, endPoint x: 507, endPoint y: 72, distance: 137.5
click at [507, 72] on h5 "Which continuous improvement model involves planning, implementing, evaluating,…" at bounding box center [401, 78] width 303 height 23
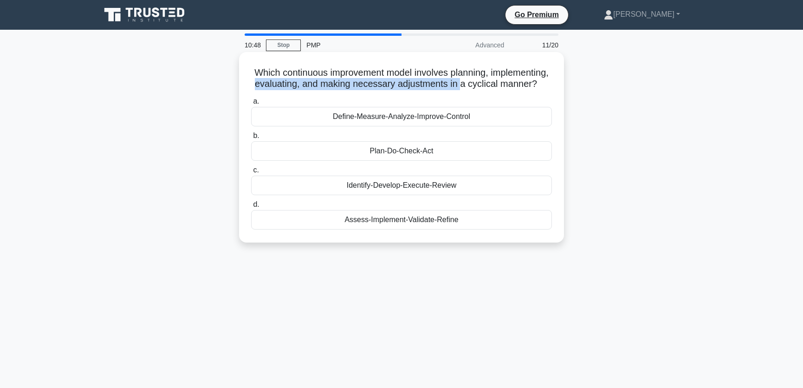
drag, startPoint x: 328, startPoint y: 86, endPoint x: 534, endPoint y: 87, distance: 205.7
click at [534, 87] on h5 "Which continuous improvement model involves planning, implementing, evaluating,…" at bounding box center [401, 78] width 303 height 23
click at [422, 90] on h5 "Which continuous improvement model involves planning, implementing, evaluating,…" at bounding box center [401, 78] width 303 height 23
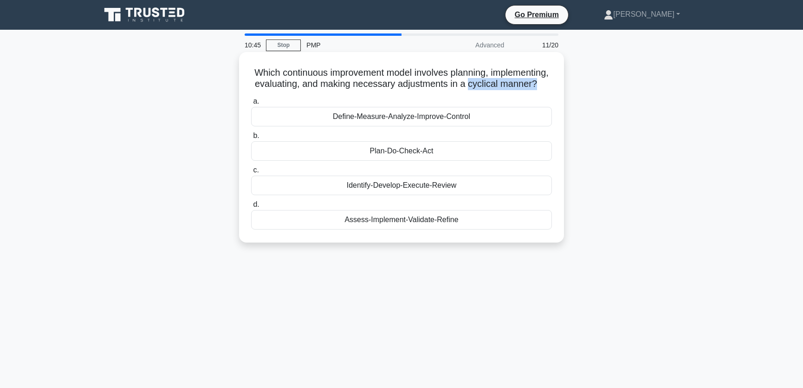
drag, startPoint x: 362, startPoint y: 98, endPoint x: 427, endPoint y: 97, distance: 64.5
click at [427, 90] on h5 "Which continuous improvement model involves planning, implementing, evaluating,…" at bounding box center [401, 78] width 303 height 23
click at [456, 90] on h5 "Which continuous improvement model involves planning, implementing, evaluating,…" at bounding box center [401, 78] width 303 height 23
click at [420, 161] on div "Plan-Do-Check-Act" at bounding box center [401, 151] width 301 height 20
click at [251, 139] on input "b. Plan-Do-Check-Act" at bounding box center [251, 136] width 0 height 6
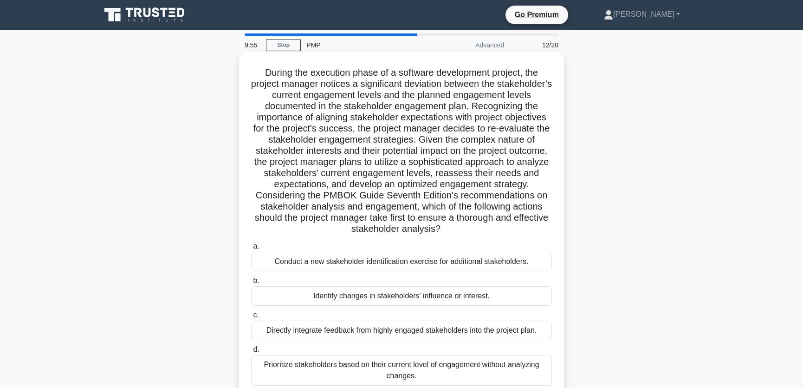
scroll to position [70, 0]
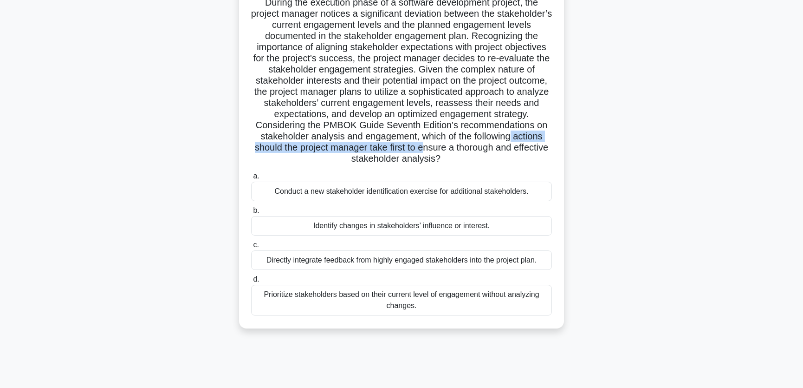
drag, startPoint x: 310, startPoint y: 149, endPoint x: 519, endPoint y: 151, distance: 208.5
click at [519, 151] on h5 "During the execution phase of a software development project, the project manag…" at bounding box center [401, 81] width 303 height 168
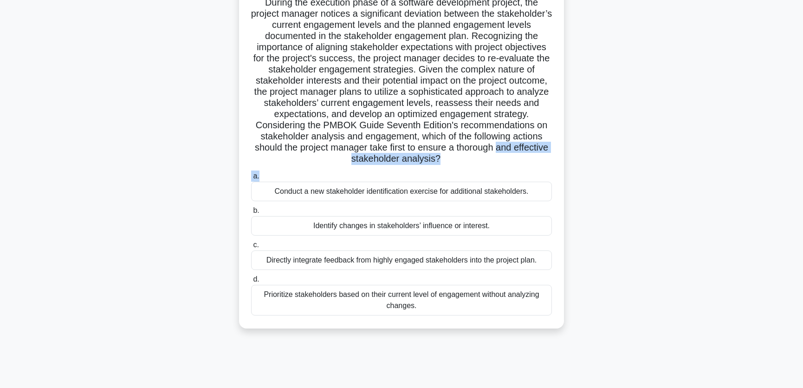
drag, startPoint x: 344, startPoint y: 159, endPoint x: 475, endPoint y: 168, distance: 131.7
click at [475, 168] on div "During the execution phase of a software development project, the project manag…" at bounding box center [402, 155] width 318 height 339
click at [435, 145] on h5 "During the execution phase of a software development project, the project manag…" at bounding box center [401, 81] width 303 height 168
click at [441, 227] on div "Identify changes in stakeholders’ influence or interest." at bounding box center [401, 226] width 301 height 20
click at [251, 214] on input "b. Identify changes in stakeholders’ influence or interest." at bounding box center [251, 211] width 0 height 6
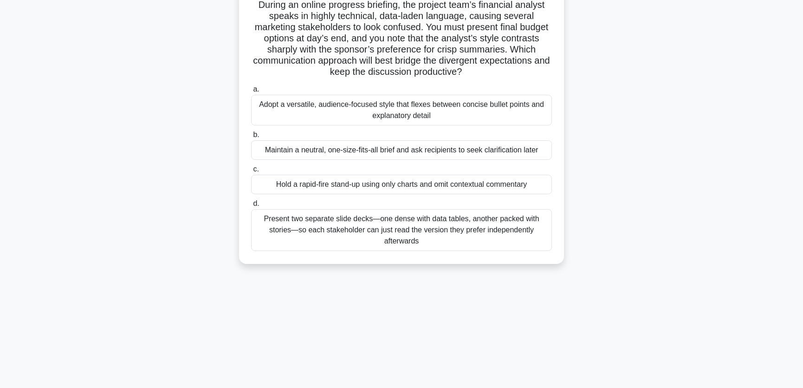
scroll to position [0, 0]
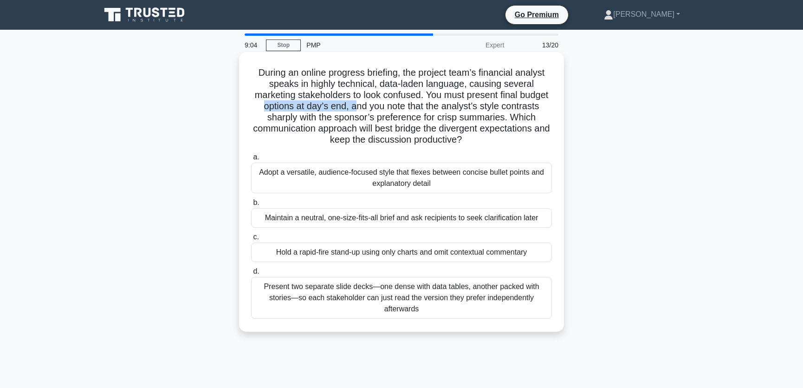
drag, startPoint x: 299, startPoint y: 106, endPoint x: 393, endPoint y: 106, distance: 93.8
click at [393, 106] on h5 "During an online progress briefing, the project team’s financial analyst speaks…" at bounding box center [401, 106] width 303 height 79
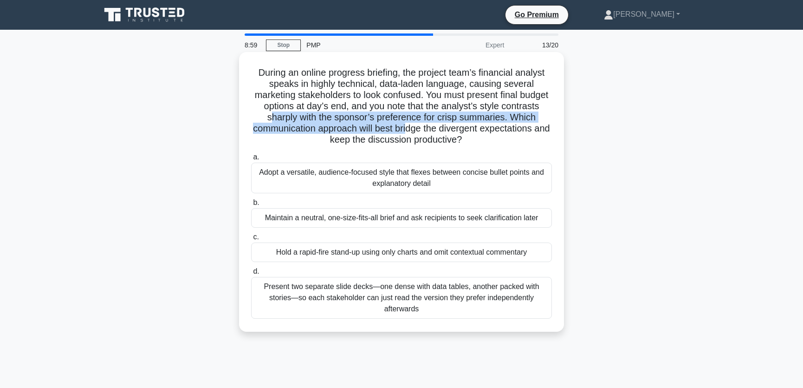
drag, startPoint x: 303, startPoint y: 118, endPoint x: 457, endPoint y: 125, distance: 154.8
click at [457, 125] on h5 "During an online progress briefing, the project team’s financial analyst speaks…" at bounding box center [401, 106] width 303 height 79
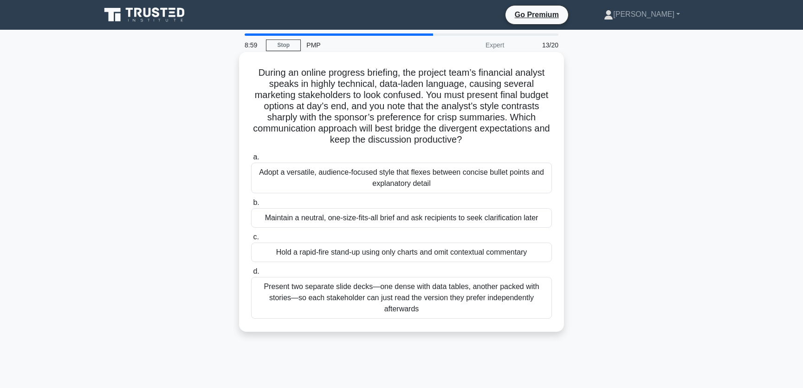
click at [327, 136] on h5 "During an online progress briefing, the project team’s financial analyst speaks…" at bounding box center [401, 106] width 303 height 79
click at [344, 182] on div "Adopt a versatile, audience-focused style that flexes between concise bullet po…" at bounding box center [401, 178] width 301 height 31
click at [251, 160] on input "a. Adopt a versatile, audience-focused style that flexes between concise bullet…" at bounding box center [251, 157] width 0 height 6
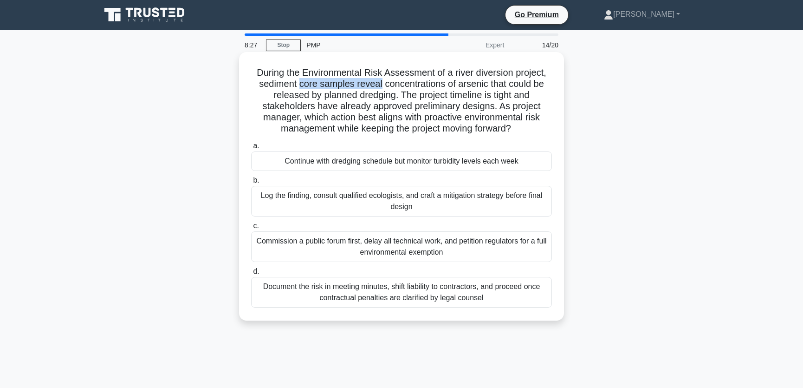
drag, startPoint x: 300, startPoint y: 84, endPoint x: 381, endPoint y: 85, distance: 80.3
click at [381, 85] on h5 "During the Environmental Risk Assessment of a river diversion project, sediment…" at bounding box center [401, 101] width 303 height 68
drag, startPoint x: 309, startPoint y: 97, endPoint x: 396, endPoint y: 97, distance: 86.8
click at [396, 97] on h5 "During the Environmental Risk Assessment of a river diversion project, sediment…" at bounding box center [401, 101] width 303 height 68
click at [403, 97] on h5 "During the Environmental Risk Assessment of a river diversion project, sediment…" at bounding box center [401, 101] width 303 height 68
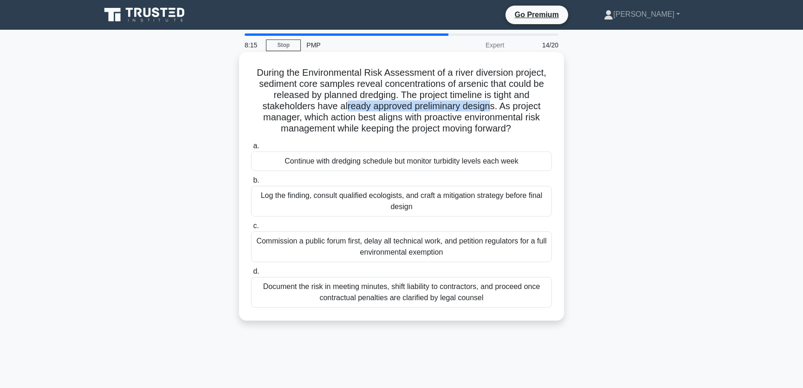
drag, startPoint x: 345, startPoint y: 107, endPoint x: 490, endPoint y: 109, distance: 144.9
click at [490, 109] on h5 "During the Environmental Risk Assessment of a river diversion project, sediment…" at bounding box center [401, 101] width 303 height 68
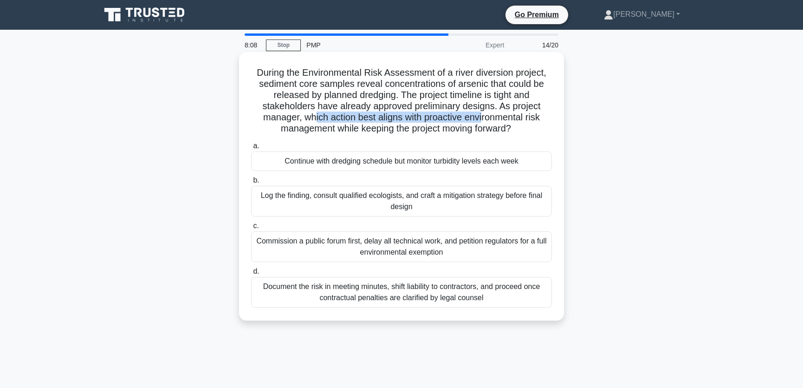
drag, startPoint x: 311, startPoint y: 117, endPoint x: 484, endPoint y: 122, distance: 172.8
click at [484, 122] on h5 "During the Environmental Risk Assessment of a river diversion project, sediment…" at bounding box center [401, 101] width 303 height 68
drag, startPoint x: 342, startPoint y: 128, endPoint x: 518, endPoint y: 130, distance: 176.5
click at [518, 130] on h5 "During the Environmental Risk Assessment of a river diversion project, sediment…" at bounding box center [401, 101] width 303 height 68
click at [390, 137] on div "During the Environmental Risk Assessment of a river diversion project, sediment…" at bounding box center [402, 186] width 318 height 261
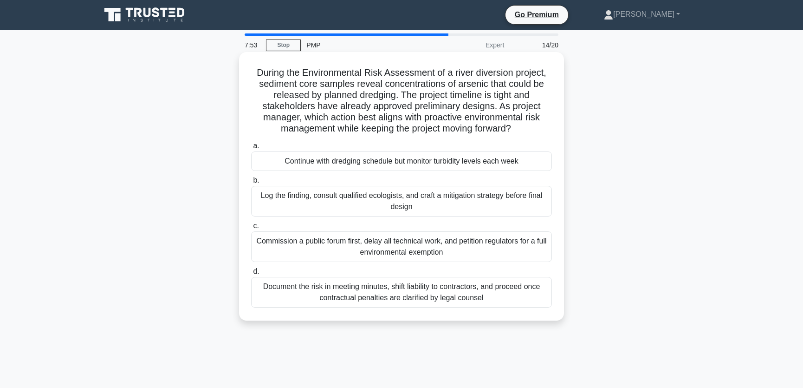
click at [355, 198] on div "Log the finding, consult qualified ecologists, and craft a mitigation strategy …" at bounding box center [401, 201] width 301 height 31
click at [251, 183] on input "b. Log the finding, consult qualified ecologists, and craft a mitigation strate…" at bounding box center [251, 180] width 0 height 6
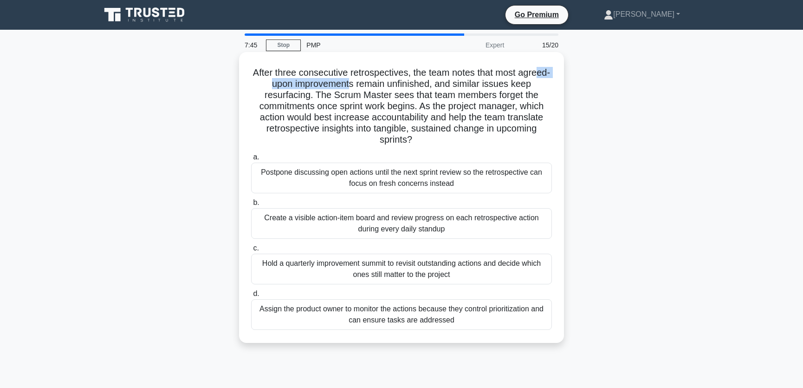
drag, startPoint x: 273, startPoint y: 84, endPoint x: 367, endPoint y: 85, distance: 93.8
click at [367, 85] on h5 "After three consecutive retrospectives, the team notes that most agreed-upon im…" at bounding box center [401, 106] width 303 height 79
click at [382, 84] on h5 "After three consecutive retrospectives, the team notes that most agreed-upon im…" at bounding box center [401, 106] width 303 height 79
drag, startPoint x: 290, startPoint y: 120, endPoint x: 420, endPoint y: 116, distance: 130.1
click at [420, 116] on h5 "After three consecutive retrospectives, the team notes that most agreed-upon im…" at bounding box center [401, 106] width 303 height 79
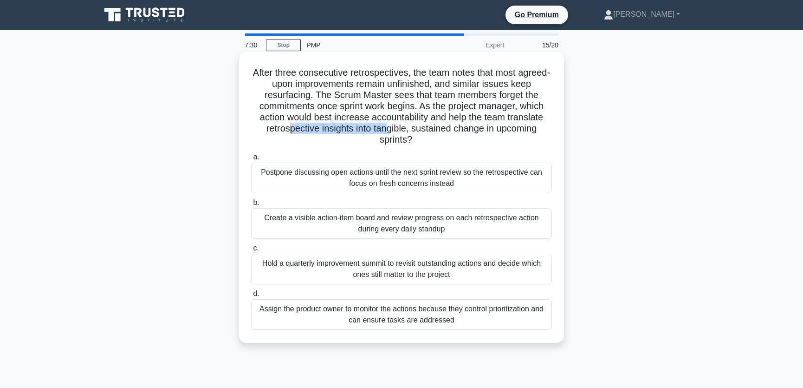
drag, startPoint x: 286, startPoint y: 132, endPoint x: 389, endPoint y: 132, distance: 102.6
click at [389, 132] on h5 "After three consecutive retrospectives, the team notes that most agreed-upon im…" at bounding box center [401, 106] width 303 height 79
click at [346, 144] on h5 "After three consecutive retrospectives, the team notes that most agreed-upon im…" at bounding box center [401, 106] width 303 height 79
click at [342, 227] on div "Create a visible action-item board and review progress on each retrospective ac…" at bounding box center [401, 223] width 301 height 31
click at [251, 206] on input "b. Create a visible action-item board and review progress on each retrospective…" at bounding box center [251, 203] width 0 height 6
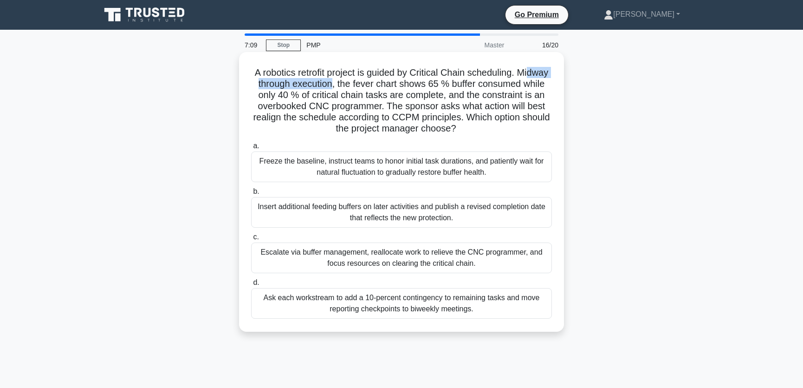
drag, startPoint x: 285, startPoint y: 85, endPoint x: 384, endPoint y: 88, distance: 99.4
click at [384, 88] on h5 "A robotics retrofit project is guided by Critical Chain scheduling. Midway thro…" at bounding box center [401, 101] width 303 height 68
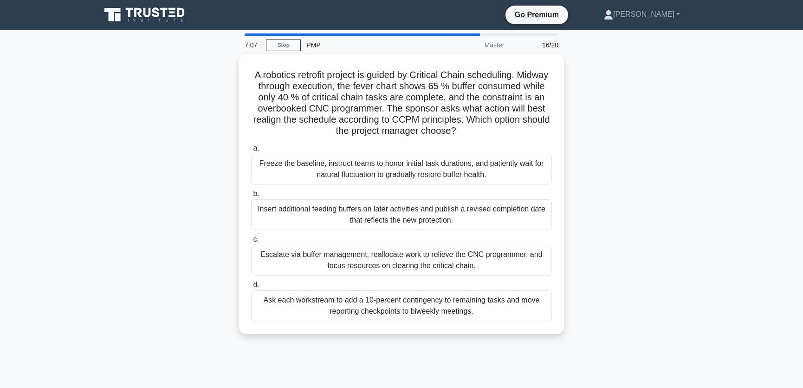
click at [683, 178] on div "A robotics retrofit project is guided by Critical Chain scheduling. Midway thro…" at bounding box center [401, 199] width 613 height 291
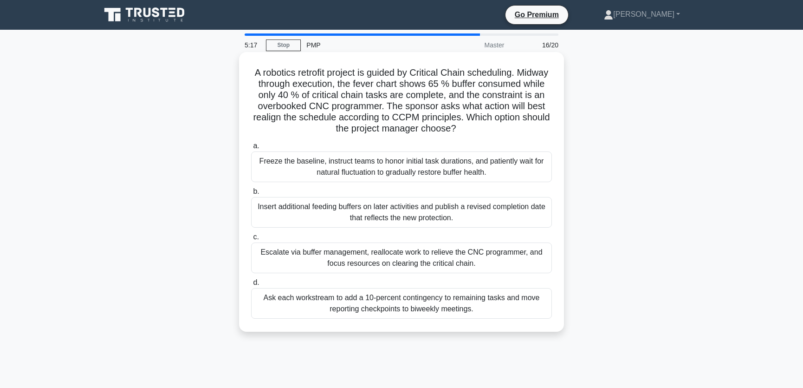
click at [488, 255] on div "Escalate via buffer management, reallocate work to relieve the CNC programmer, …" at bounding box center [401, 257] width 301 height 31
click at [251, 240] on input "c. Escalate via buffer management, reallocate work to relieve the CNC programme…" at bounding box center [251, 237] width 0 height 6
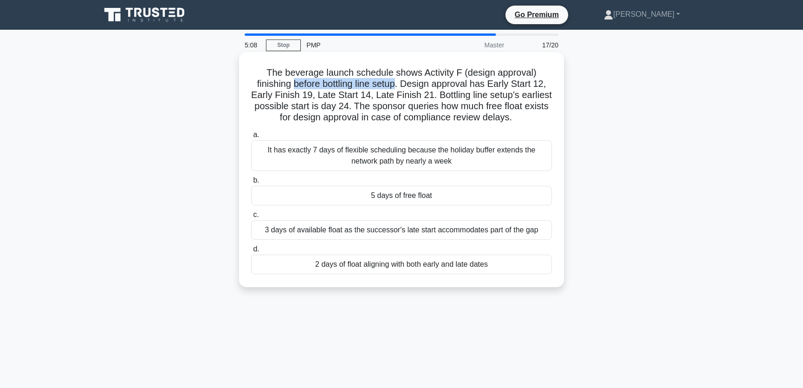
drag, startPoint x: 296, startPoint y: 85, endPoint x: 400, endPoint y: 84, distance: 103.6
click at [400, 84] on h5 "The beverage launch schedule shows Activity F (design approval) finishing befor…" at bounding box center [401, 95] width 303 height 57
click at [411, 84] on h5 "The beverage launch schedule shows Activity F (design approval) finishing befor…" at bounding box center [401, 95] width 303 height 57
drag, startPoint x: 409, startPoint y: 84, endPoint x: 505, endPoint y: 79, distance: 96.2
click at [505, 79] on h5 "The beverage launch schedule shows Activity F (design approval) finishing befor…" at bounding box center [401, 95] width 303 height 57
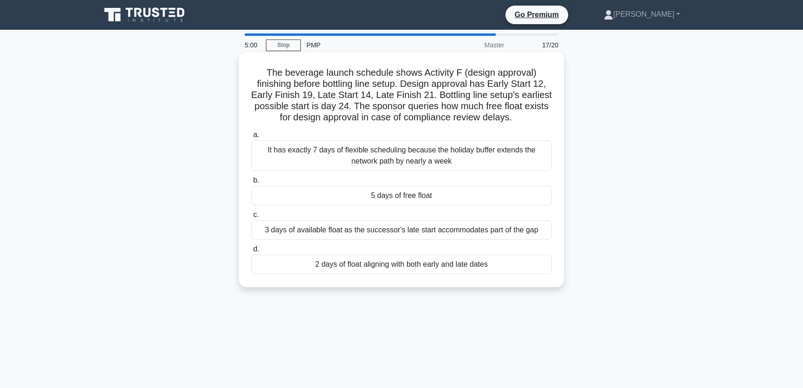
click at [518, 78] on h5 "The beverage launch schedule shows Activity F (design approval) finishing befor…" at bounding box center [401, 95] width 303 height 57
drag, startPoint x: 445, startPoint y: 104, endPoint x: 509, endPoint y: 104, distance: 64.5
click at [509, 104] on h5 "The beverage launch schedule shows Activity F (design approval) finishing befor…" at bounding box center [401, 95] width 303 height 57
click at [319, 118] on h5 "The beverage launch schedule shows Activity F (design approval) finishing befor…" at bounding box center [401, 95] width 303 height 57
drag, startPoint x: 364, startPoint y: 117, endPoint x: 508, endPoint y: 115, distance: 143.5
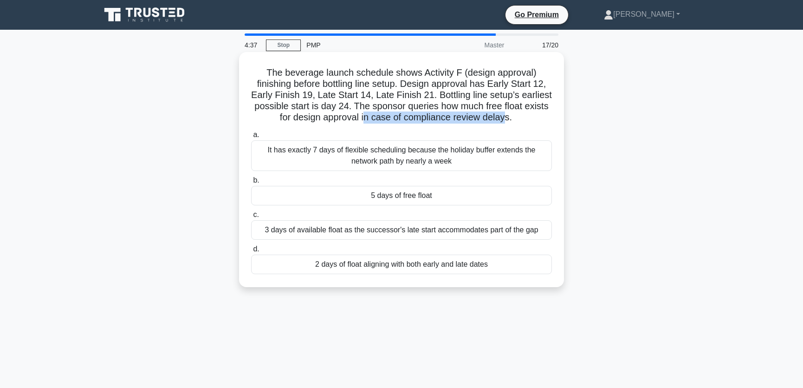
click at [508, 115] on h5 "The beverage launch schedule shows Activity F (design approval) finishing befor…" at bounding box center [401, 95] width 303 height 57
click at [519, 125] on div "The beverage launch schedule shows Activity F (design approval) finishing befor…" at bounding box center [402, 170] width 318 height 228
click at [399, 198] on div "5 days of free float" at bounding box center [401, 196] width 301 height 20
click at [251, 183] on input "b. 5 days of free float" at bounding box center [251, 180] width 0 height 6
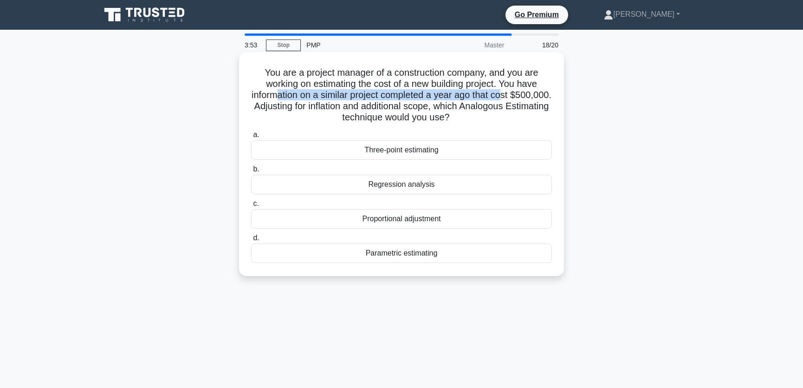
drag, startPoint x: 299, startPoint y: 97, endPoint x: 525, endPoint y: 98, distance: 225.2
click at [525, 98] on h5 "You are a project manager of a construction company, and you are working on est…" at bounding box center [401, 95] width 303 height 57
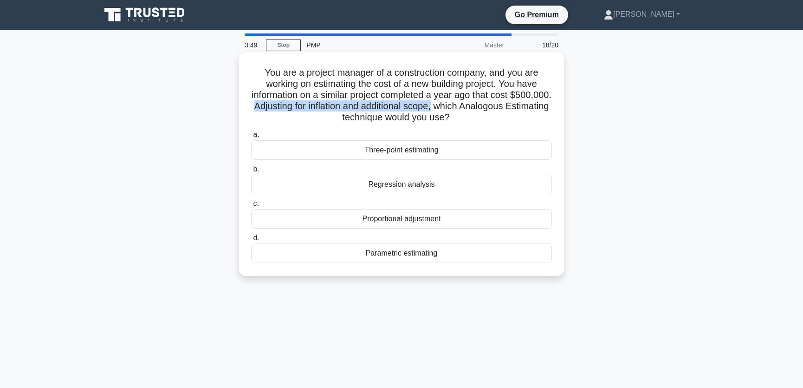
drag, startPoint x: 294, startPoint y: 107, endPoint x: 479, endPoint y: 107, distance: 184.3
click at [479, 107] on h5 "You are a project manager of a construction company, and you are working on est…" at bounding box center [401, 95] width 303 height 57
drag, startPoint x: 356, startPoint y: 118, endPoint x: 476, endPoint y: 122, distance: 120.3
click at [476, 122] on h5 "You are a project manager of a construction company, and you are working on est…" at bounding box center [401, 95] width 303 height 57
click at [497, 121] on h5 "You are a project manager of a construction company, and you are working on est…" at bounding box center [401, 95] width 303 height 57
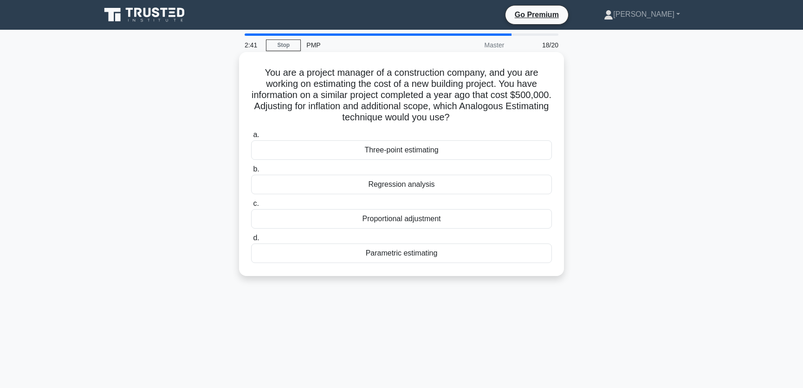
click at [422, 148] on div "Three-point estimating" at bounding box center [401, 150] width 301 height 20
click at [251, 138] on input "a. Three-point estimating" at bounding box center [251, 135] width 0 height 6
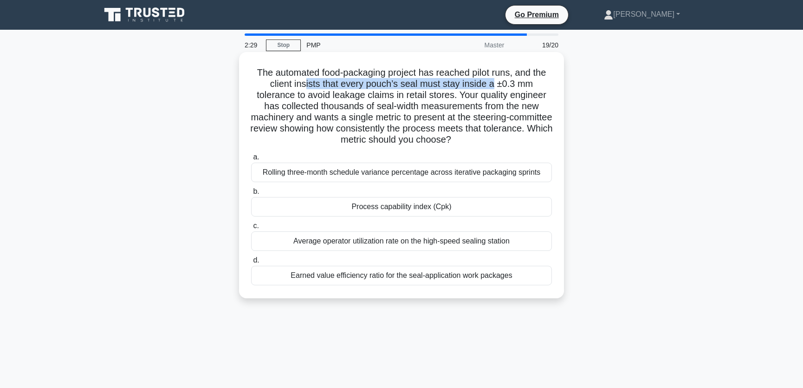
drag, startPoint x: 306, startPoint y: 85, endPoint x: 493, endPoint y: 87, distance: 186.7
click at [493, 87] on h5 "The automated food-packaging project has reached pilot runs, and the client ins…" at bounding box center [401, 106] width 303 height 79
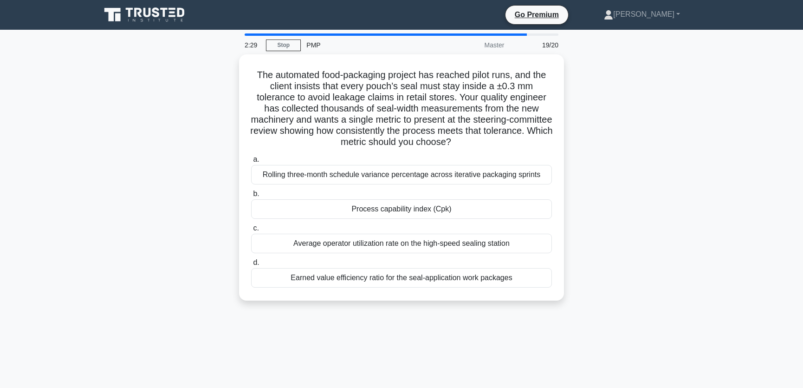
click at [613, 172] on div "The automated food-packaging project has reached pilot runs, and the client ins…" at bounding box center [401, 182] width 613 height 257
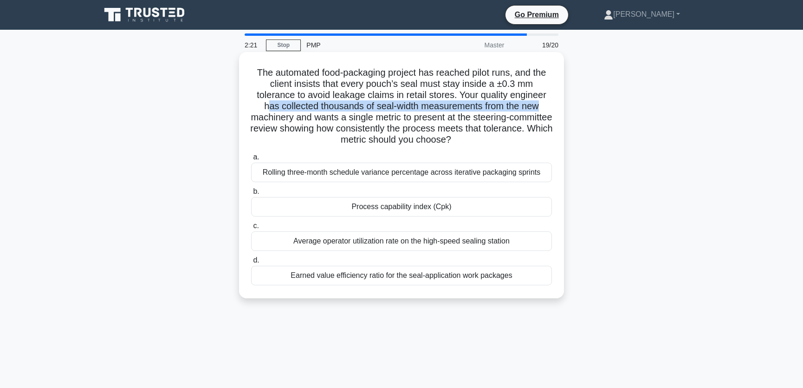
drag, startPoint x: 267, startPoint y: 106, endPoint x: 552, endPoint y: 107, distance: 285.1
click at [552, 107] on h5 "The automated food-packaging project has reached pilot runs, and the client ins…" at bounding box center [401, 106] width 303 height 79
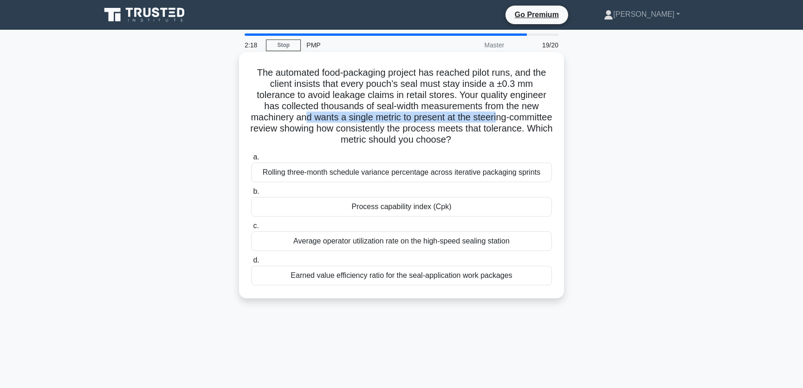
drag, startPoint x: 325, startPoint y: 116, endPoint x: 522, endPoint y: 120, distance: 197.4
click at [522, 120] on h5 "The automated food-packaging project has reached pilot runs, and the client ins…" at bounding box center [401, 106] width 303 height 79
drag, startPoint x: 312, startPoint y: 130, endPoint x: 542, endPoint y: 132, distance: 230.8
click at [542, 132] on h5 "The automated food-packaging project has reached pilot runs, and the client ins…" at bounding box center [401, 106] width 303 height 79
click at [517, 147] on div "The automated food-packaging project has reached pilot runs, and the client ins…" at bounding box center [402, 175] width 318 height 239
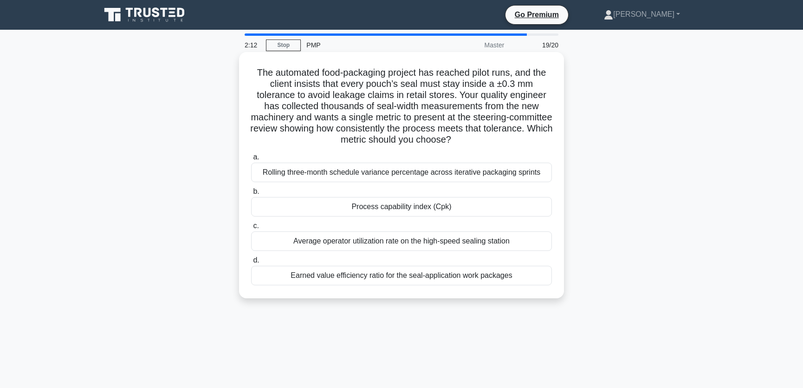
drag, startPoint x: 350, startPoint y: 139, endPoint x: 500, endPoint y: 140, distance: 150.0
click at [500, 140] on h5 "The automated food-packaging project has reached pilot runs, and the client ins…" at bounding box center [401, 106] width 303 height 79
click at [358, 147] on div "The automated food-packaging project has reached pilot runs, and the client ins…" at bounding box center [402, 175] width 318 height 239
click at [461, 206] on div "Process capability index (Cpk)" at bounding box center [401, 207] width 301 height 20
click at [251, 195] on input "b. Process capability index (Cpk)" at bounding box center [251, 192] width 0 height 6
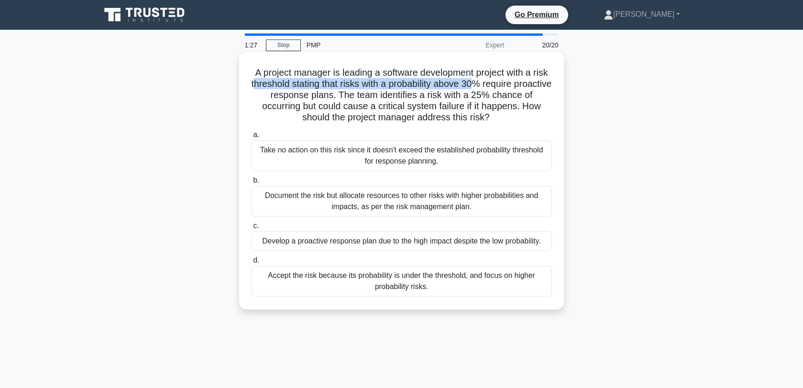
drag, startPoint x: 273, startPoint y: 87, endPoint x: 494, endPoint y: 85, distance: 221.0
click at [494, 85] on h5 "A project manager is leading a software development project with a risk thresho…" at bounding box center [401, 95] width 303 height 57
drag, startPoint x: 301, startPoint y: 97, endPoint x: 343, endPoint y: 97, distance: 42.3
click at [343, 97] on h5 "A project manager is leading a software development project with a risk thresho…" at bounding box center [401, 95] width 303 height 57
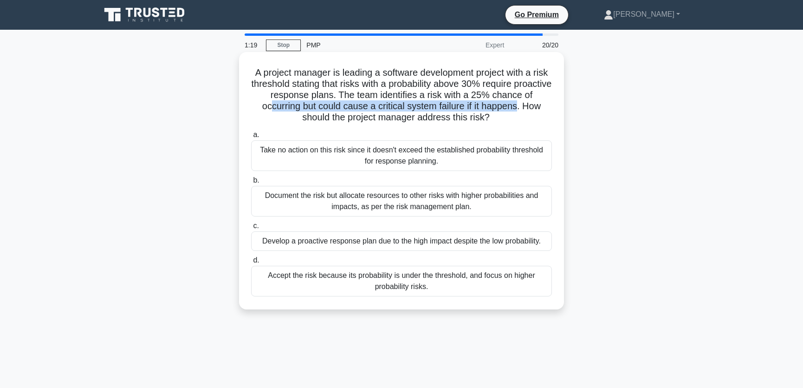
drag, startPoint x: 273, startPoint y: 106, endPoint x: 525, endPoint y: 107, distance: 251.7
click at [525, 107] on h5 "A project manager is leading a software development project with a risk thresho…" at bounding box center [401, 95] width 303 height 57
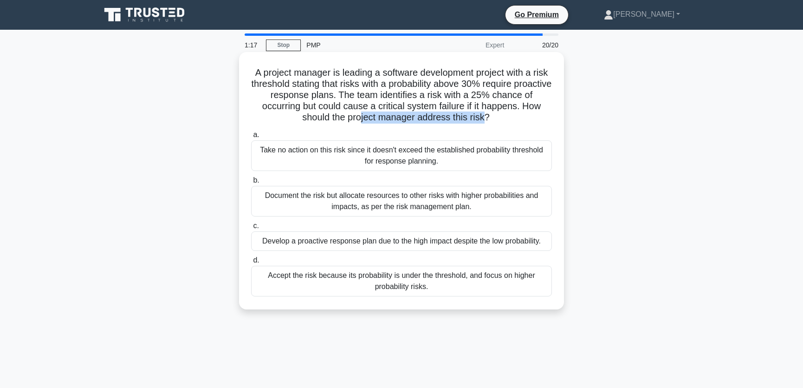
drag, startPoint x: 361, startPoint y: 117, endPoint x: 485, endPoint y: 119, distance: 124.5
click at [485, 119] on h5 "A project manager is leading a software development project with a risk thresho…" at bounding box center [401, 95] width 303 height 57
click at [515, 119] on h5 "A project manager is leading a software development project with a risk thresho…" at bounding box center [401, 95] width 303 height 57
click at [412, 200] on div "Document the risk but allocate resources to other risks with higher probabiliti…" at bounding box center [401, 201] width 301 height 31
click at [251, 183] on input "b. Document the risk but allocate resources to other risks with higher probabil…" at bounding box center [251, 180] width 0 height 6
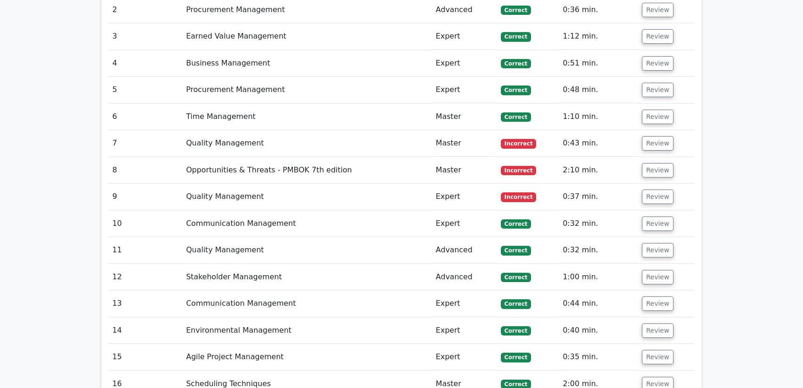
scroll to position [1407, 0]
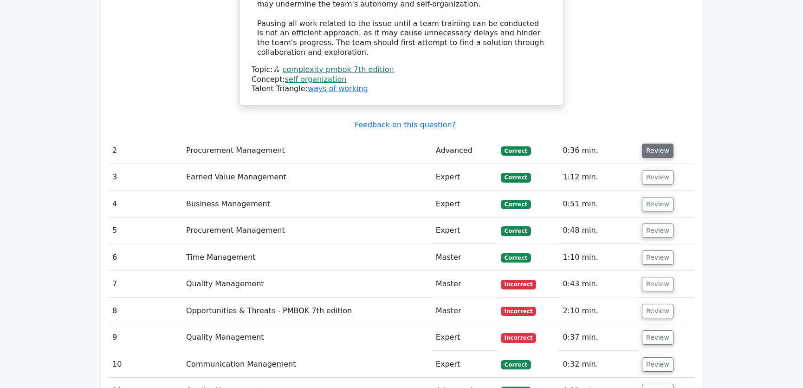
click at [652, 143] on button "Review" at bounding box center [658, 150] width 32 height 14
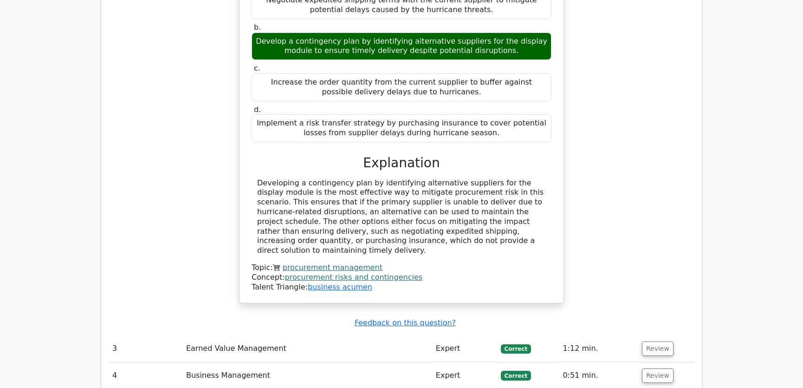
scroll to position [1829, 0]
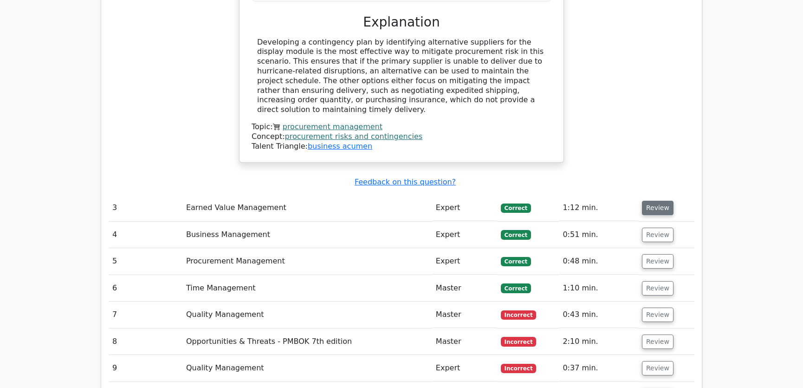
click at [664, 201] on button "Review" at bounding box center [658, 208] width 32 height 14
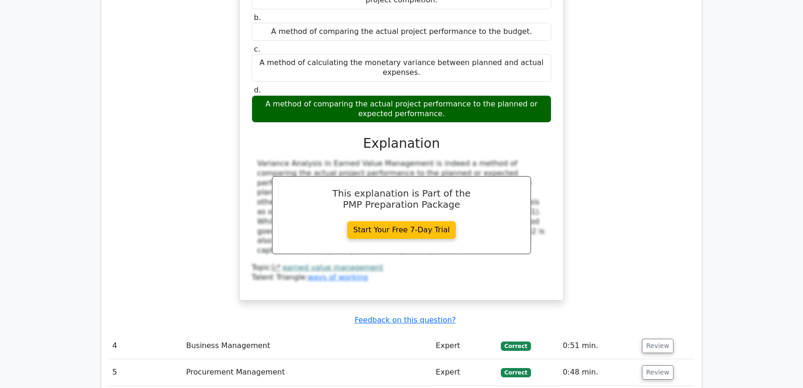
scroll to position [2181, 0]
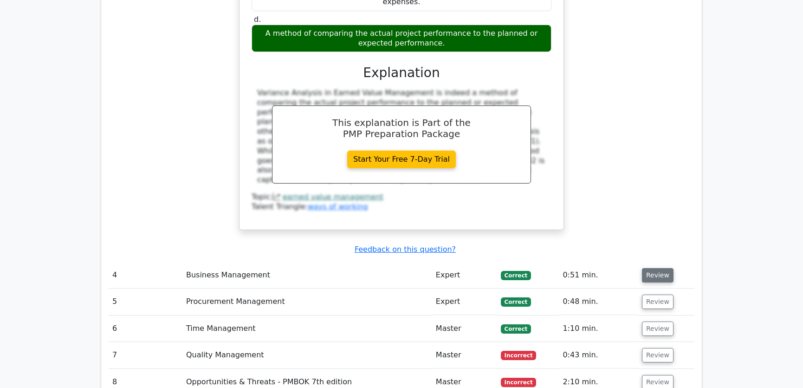
click at [660, 268] on button "Review" at bounding box center [658, 275] width 32 height 14
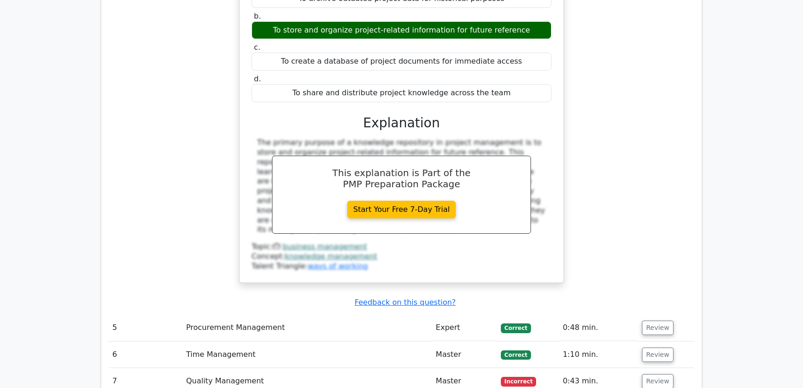
scroll to position [2603, 0]
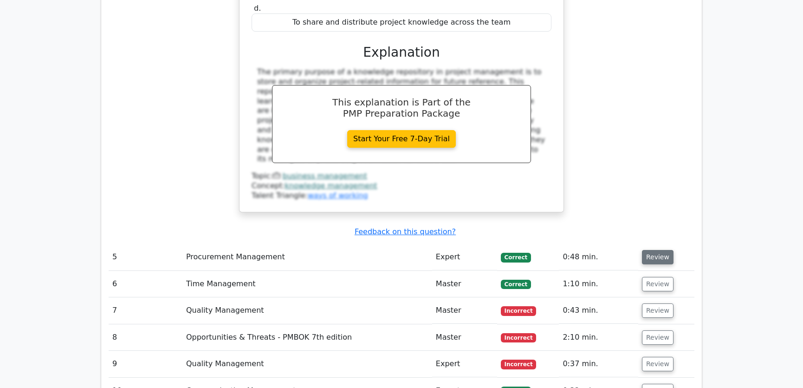
click at [659, 250] on button "Review" at bounding box center [658, 257] width 32 height 14
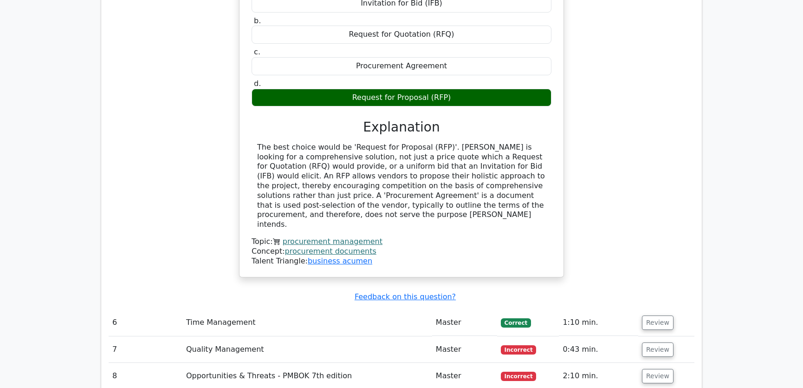
scroll to position [3025, 0]
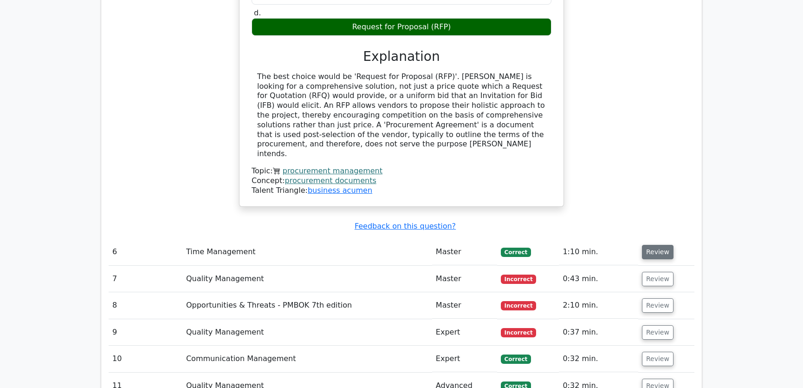
click at [660, 245] on button "Review" at bounding box center [658, 252] width 32 height 14
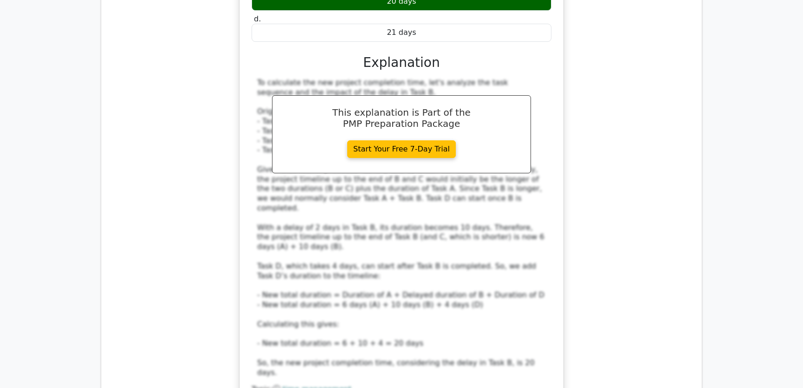
scroll to position [3588, 0]
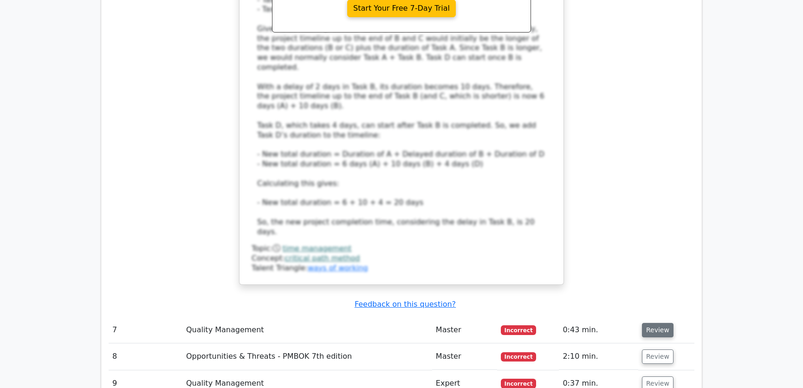
click at [655, 323] on button "Review" at bounding box center [658, 330] width 32 height 14
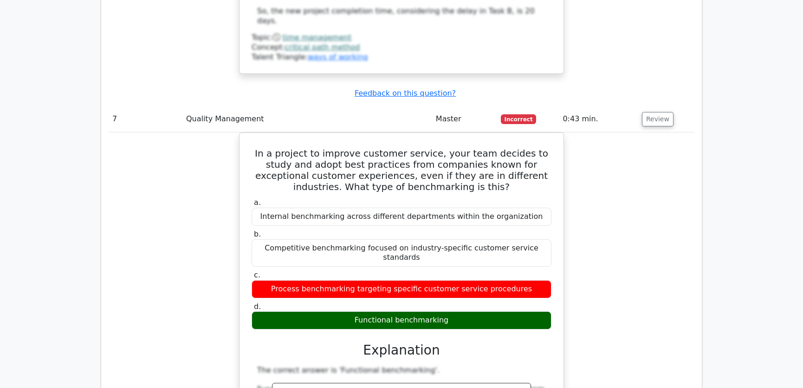
scroll to position [3729, 0]
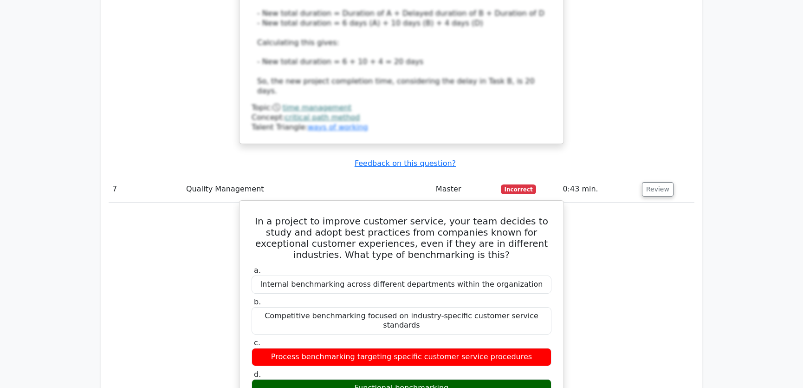
drag, startPoint x: 258, startPoint y: 78, endPoint x: 446, endPoint y: 236, distance: 245.8
copy div "In a project to improve customer service, your team decides to study and adopt …"
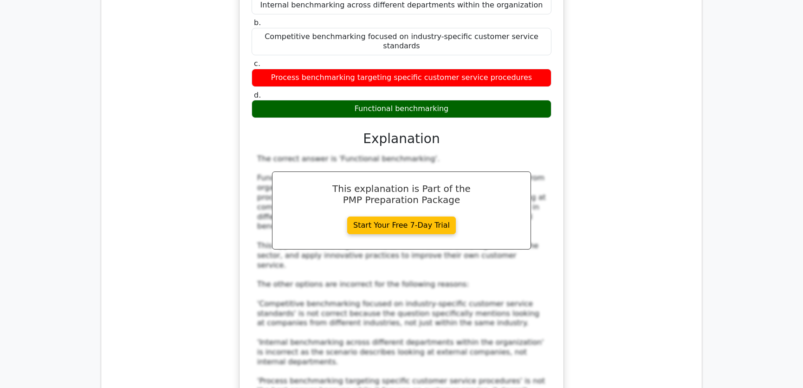
scroll to position [4221, 0]
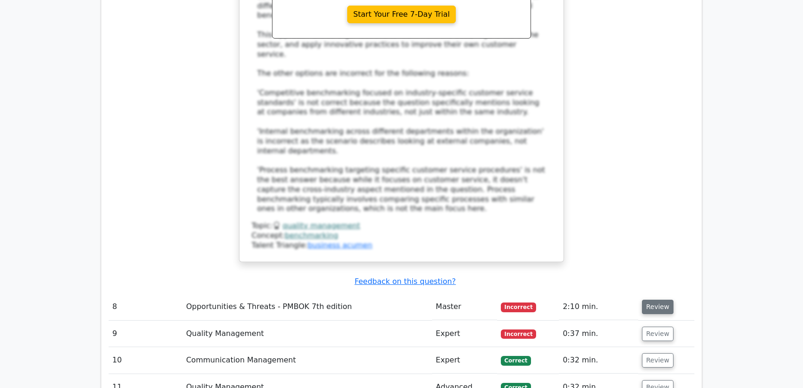
click at [659, 299] on button "Review" at bounding box center [658, 306] width 32 height 14
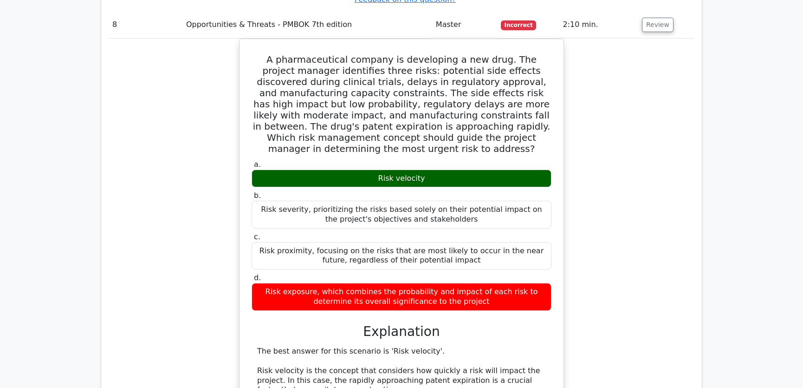
scroll to position [4573, 0]
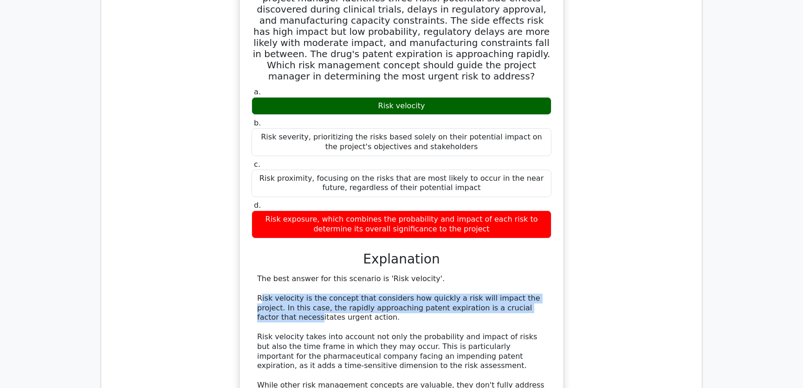
drag, startPoint x: 262, startPoint y: 114, endPoint x: 525, endPoint y: 121, distance: 262.9
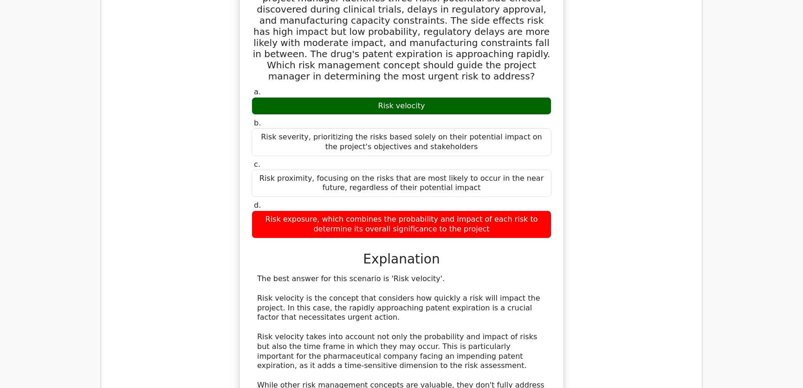
drag, startPoint x: 301, startPoint y: 124, endPoint x: 381, endPoint y: 122, distance: 79.5
drag, startPoint x: 452, startPoint y: 126, endPoint x: 531, endPoint y: 126, distance: 78.9
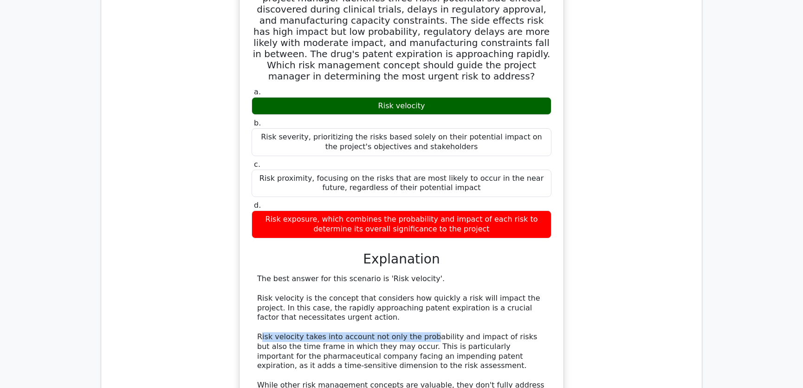
drag, startPoint x: 261, startPoint y: 153, endPoint x: 423, endPoint y: 153, distance: 162.5
drag, startPoint x: 263, startPoint y: 231, endPoint x: 539, endPoint y: 232, distance: 275.4
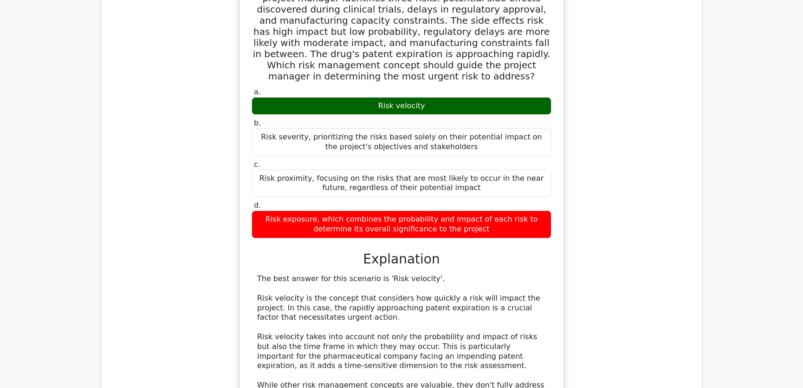
drag, startPoint x: 423, startPoint y: 239, endPoint x: 378, endPoint y: 240, distance: 45.5
drag, startPoint x: 295, startPoint y: 241, endPoint x: 384, endPoint y: 241, distance: 89.6
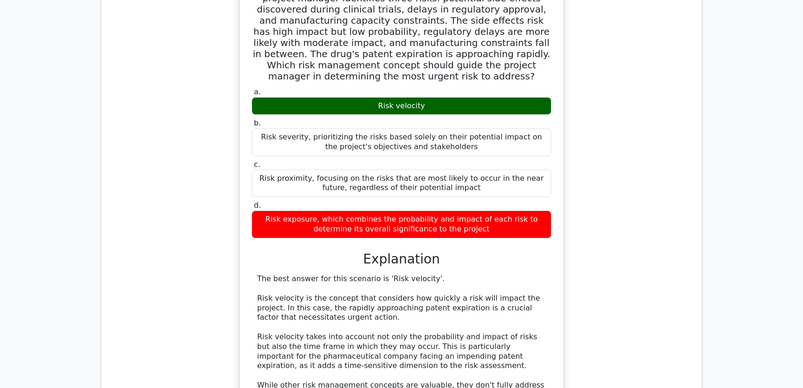
drag, startPoint x: 262, startPoint y: 261, endPoint x: 412, endPoint y: 266, distance: 150.1
drag, startPoint x: 281, startPoint y: 270, endPoint x: 321, endPoint y: 270, distance: 39.9
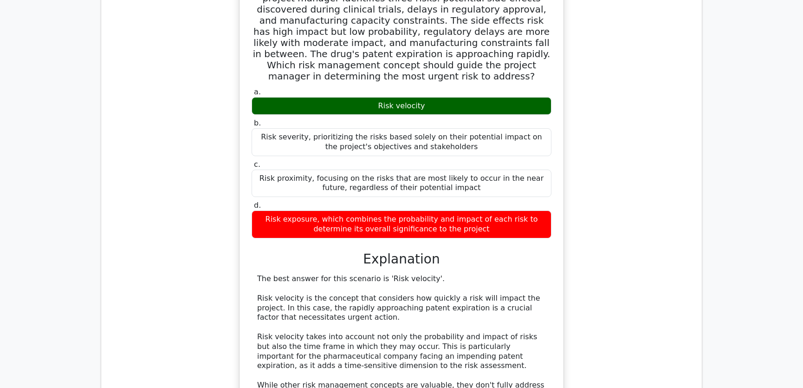
drag, startPoint x: 404, startPoint y: 261, endPoint x: 510, endPoint y: 261, distance: 106.3
drag, startPoint x: 300, startPoint y: 270, endPoint x: 385, endPoint y: 271, distance: 85.4
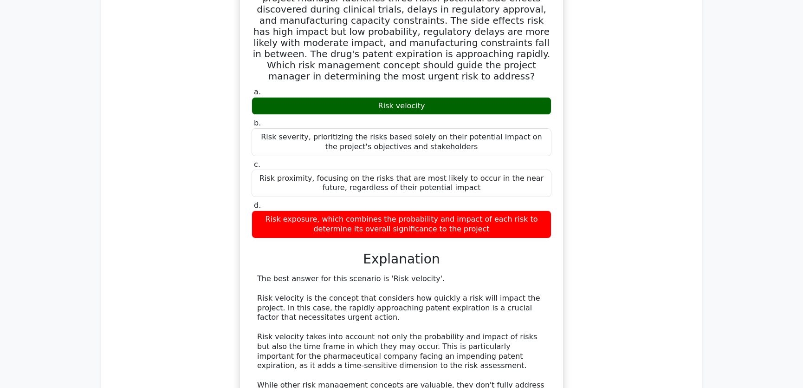
drag, startPoint x: 305, startPoint y: 289, endPoint x: 504, endPoint y: 291, distance: 198.7
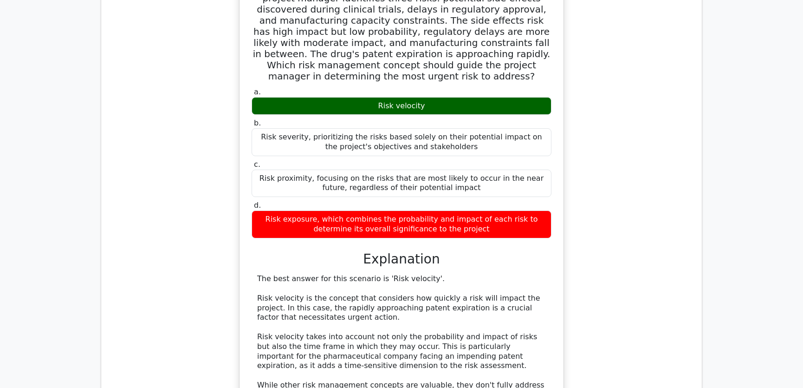
drag, startPoint x: 293, startPoint y: 327, endPoint x: 540, endPoint y: 330, distance: 247.0
drag, startPoint x: 360, startPoint y: 153, endPoint x: 534, endPoint y: 156, distance: 173.2
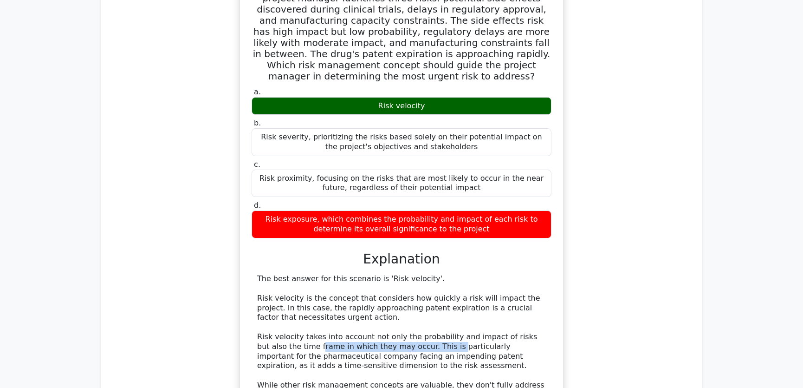
drag, startPoint x: 288, startPoint y: 165, endPoint x: 415, endPoint y: 163, distance: 126.8
drag, startPoint x: 310, startPoint y: 231, endPoint x: 422, endPoint y: 232, distance: 111.9
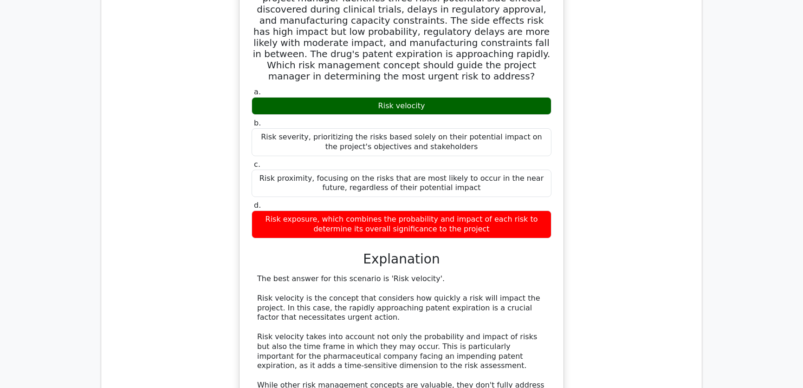
drag, startPoint x: 311, startPoint y: 260, endPoint x: 429, endPoint y: 260, distance: 117.5
drag, startPoint x: 266, startPoint y: 289, endPoint x: 477, endPoint y: 290, distance: 211.3
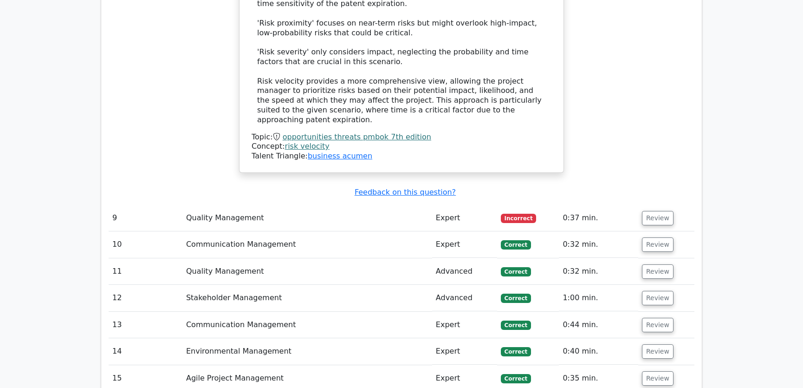
scroll to position [4925, 0]
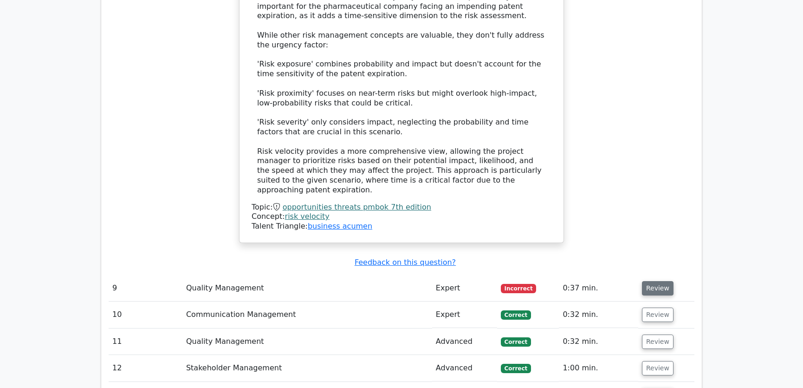
click at [648, 281] on button "Review" at bounding box center [658, 288] width 32 height 14
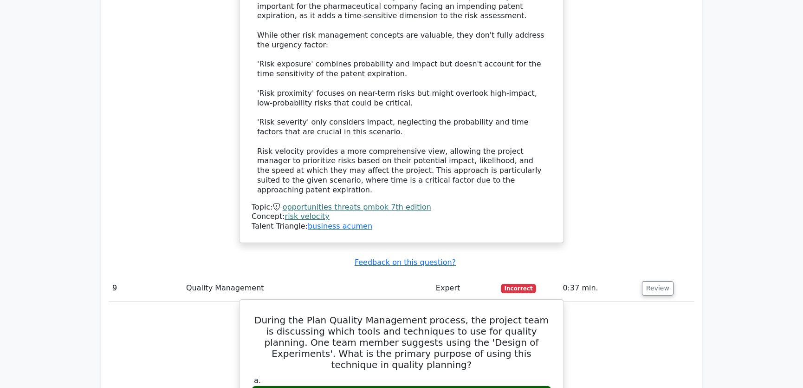
drag, startPoint x: 266, startPoint y: 126, endPoint x: 517, endPoint y: 286, distance: 297.3
copy div "During the Plan Quality Management process, the project team is discussing whic…"
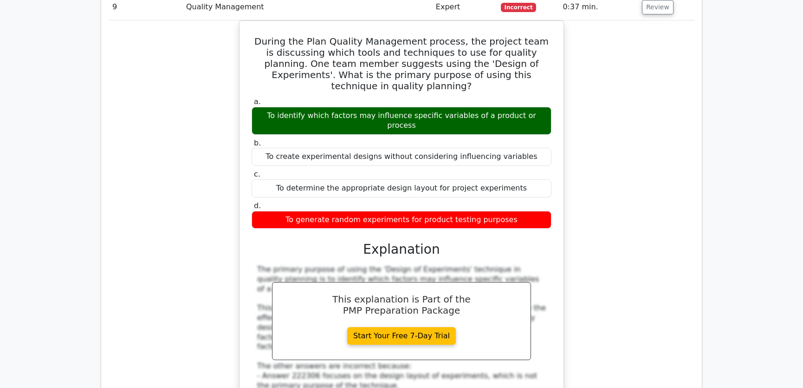
scroll to position [5488, 0]
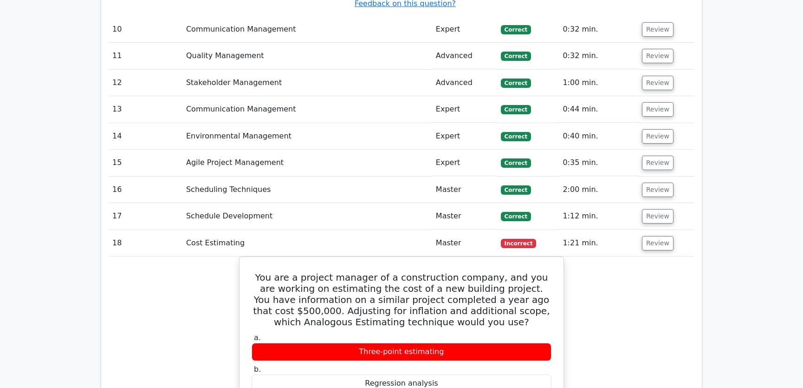
scroll to position [5628, 0]
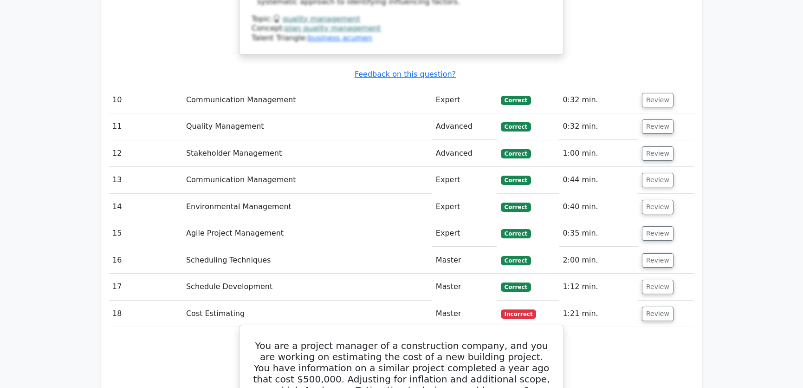
drag, startPoint x: 263, startPoint y: 118, endPoint x: 440, endPoint y: 289, distance: 246.0
copy div "You are a project manager of a construction company, and you are working on est…"
drag, startPoint x: 311, startPoint y: 134, endPoint x: 505, endPoint y: 135, distance: 193.6
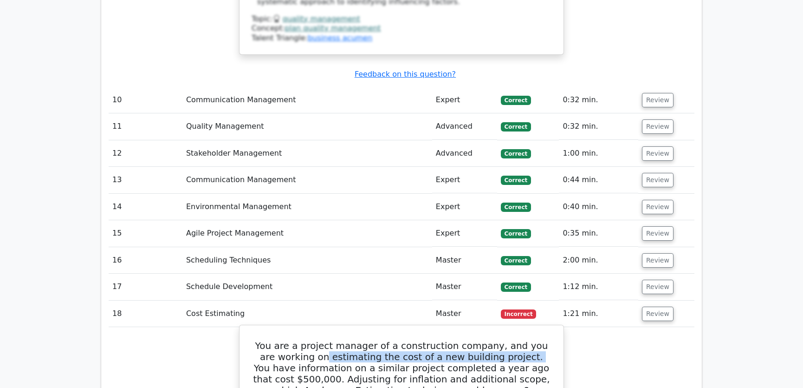
click at [505, 340] on h5 "You are a project manager of a construction company, and you are working on est…" at bounding box center [402, 368] width 302 height 56
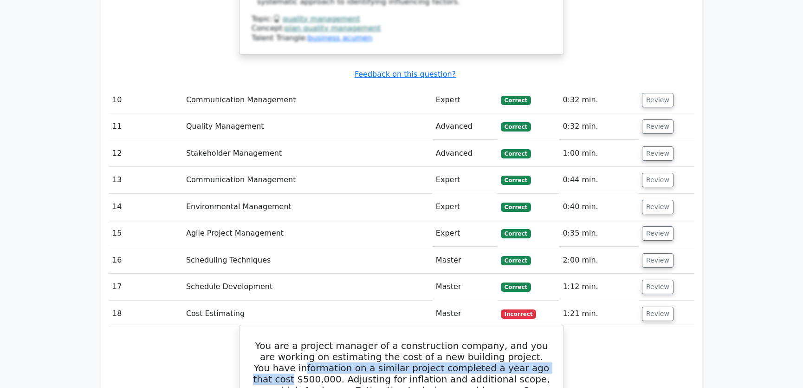
drag, startPoint x: 275, startPoint y: 143, endPoint x: 538, endPoint y: 145, distance: 262.4
click at [538, 340] on h5 "You are a project manager of a construction company, and you are working on est…" at bounding box center [402, 368] width 302 height 56
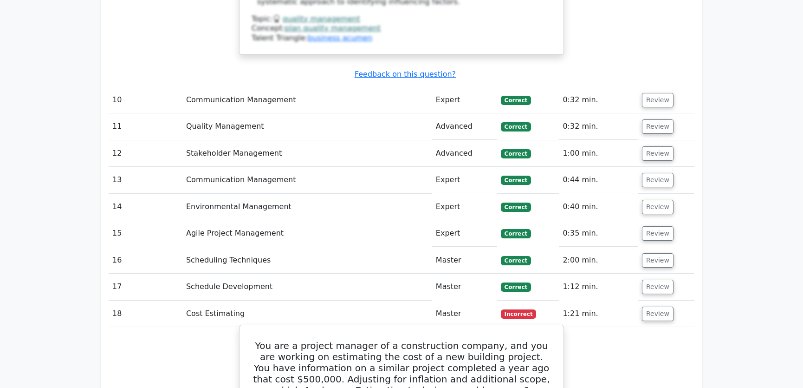
click at [496, 340] on h5 "You are a project manager of a construction company, and you are working on est…" at bounding box center [402, 368] width 302 height 56
drag, startPoint x: 258, startPoint y: 154, endPoint x: 288, endPoint y: 156, distance: 30.3
click at [288, 340] on h5 "You are a project manager of a construction company, and you are working on est…" at bounding box center [402, 368] width 302 height 56
drag, startPoint x: 380, startPoint y: 156, endPoint x: 529, endPoint y: 156, distance: 148.6
click at [529, 340] on h5 "You are a project manager of a construction company, and you are working on est…" at bounding box center [402, 368] width 302 height 56
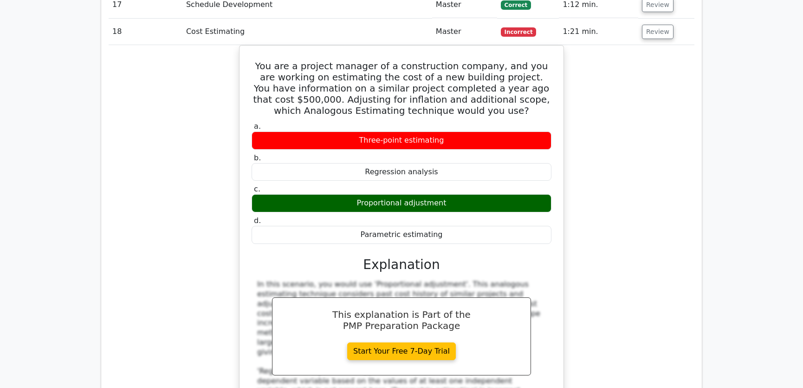
scroll to position [5980, 0]
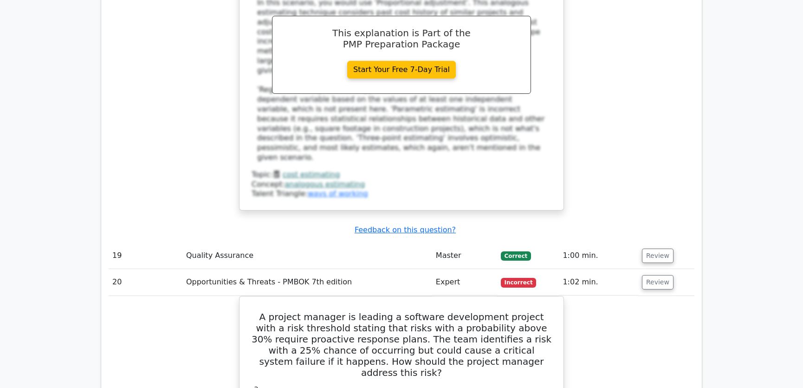
scroll to position [6120, 0]
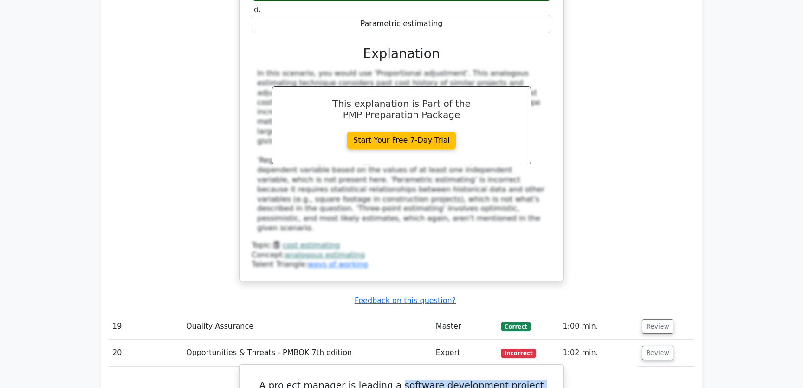
drag, startPoint x: 389, startPoint y: 142, endPoint x: 541, endPoint y: 143, distance: 152.3
drag, startPoint x: 287, startPoint y: 152, endPoint x: 509, endPoint y: 155, distance: 222.4
drag, startPoint x: 369, startPoint y: 163, endPoint x: 546, endPoint y: 163, distance: 176.9
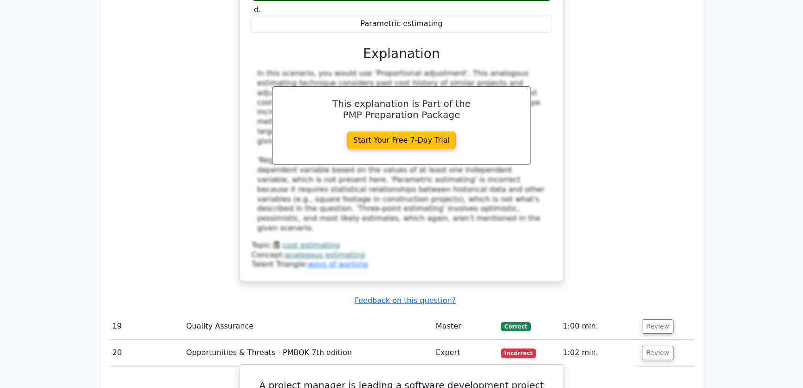
drag, startPoint x: 286, startPoint y: 175, endPoint x: 534, endPoint y: 172, distance: 248.0
drag, startPoint x: 299, startPoint y: 163, endPoint x: 362, endPoint y: 168, distance: 63.3
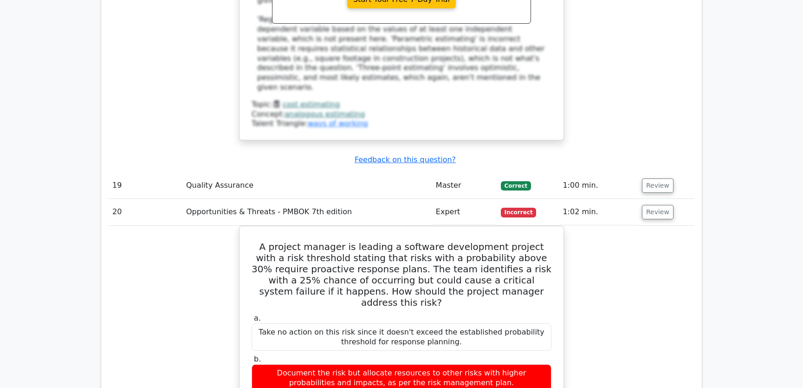
scroll to position [6191, 0]
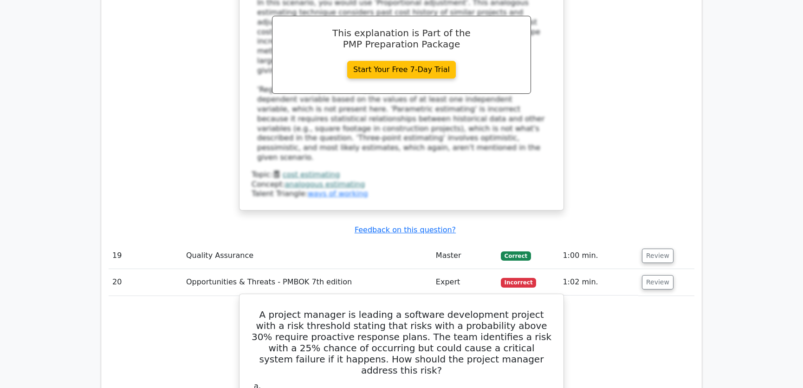
drag, startPoint x: 260, startPoint y: 68, endPoint x: 430, endPoint y: 278, distance: 270.4
copy div "A project manager is leading a software development project with a risk thresho…"
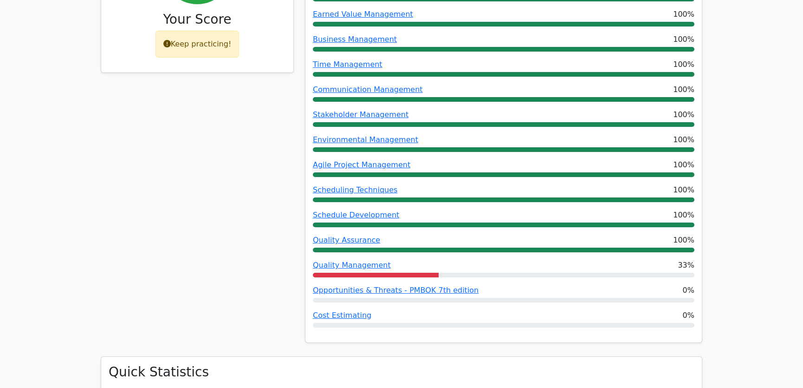
scroll to position [562, 0]
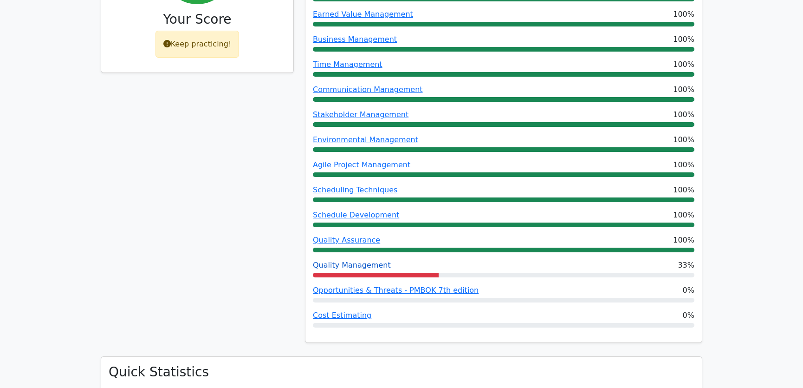
click at [353, 260] on link "Quality Management" at bounding box center [352, 264] width 78 height 9
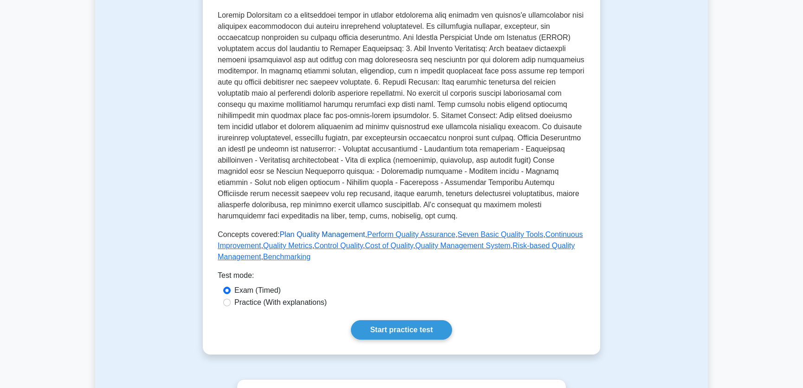
scroll to position [70, 0]
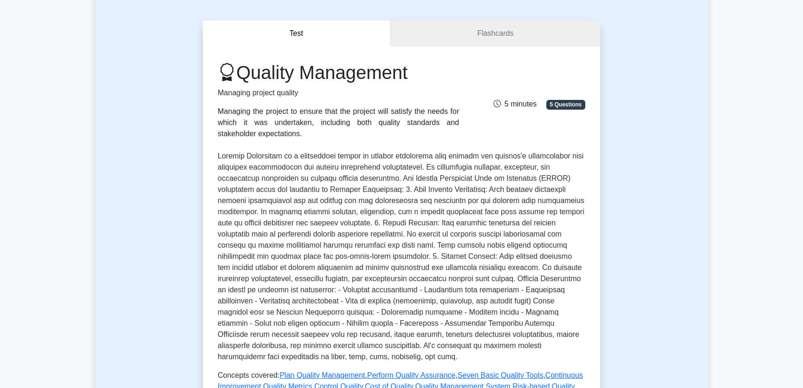
click at [412, 157] on p at bounding box center [402, 256] width 368 height 212
drag, startPoint x: 238, startPoint y: 168, endPoint x: 437, endPoint y: 167, distance: 199.2
click at [437, 167] on p at bounding box center [402, 256] width 368 height 212
drag, startPoint x: 221, startPoint y: 177, endPoint x: 378, endPoint y: 182, distance: 157.0
click at [378, 182] on p at bounding box center [402, 256] width 368 height 212
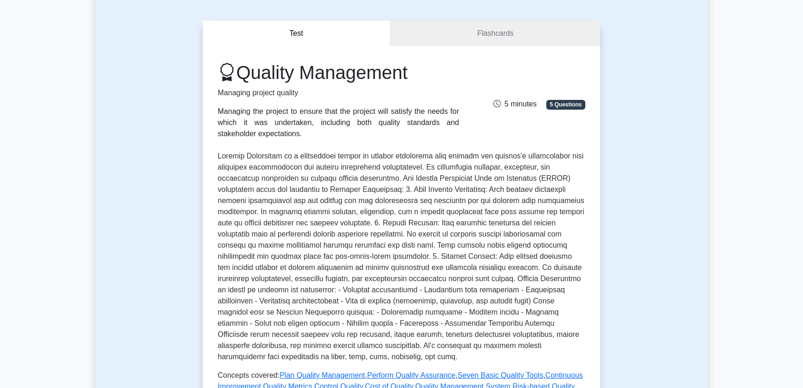
click at [391, 182] on p at bounding box center [402, 256] width 368 height 212
drag, startPoint x: 221, startPoint y: 189, endPoint x: 397, endPoint y: 189, distance: 175.1
click at [397, 189] on p at bounding box center [402, 256] width 368 height 212
drag, startPoint x: 416, startPoint y: 189, endPoint x: 464, endPoint y: 190, distance: 48.3
click at [464, 190] on p at bounding box center [402, 256] width 368 height 212
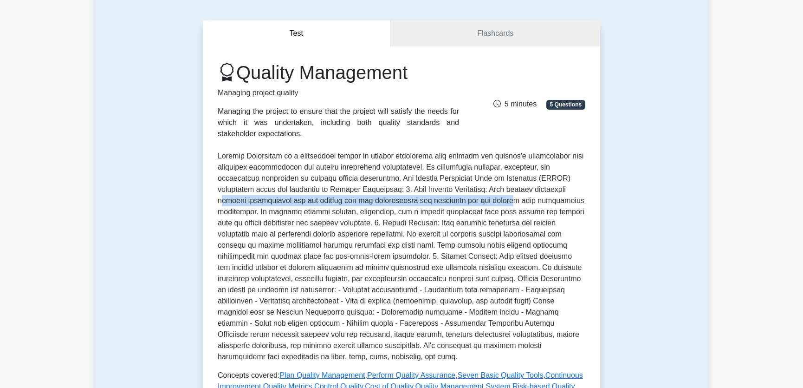
drag, startPoint x: 222, startPoint y: 201, endPoint x: 508, endPoint y: 204, distance: 285.6
click at [508, 204] on p at bounding box center [402, 256] width 368 height 212
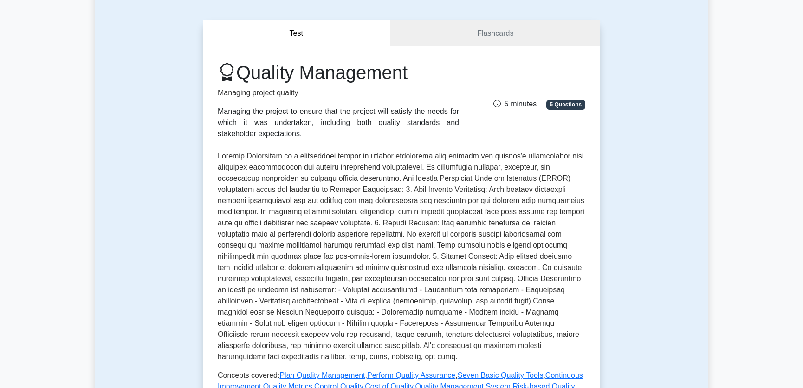
click at [464, 218] on p at bounding box center [402, 256] width 368 height 212
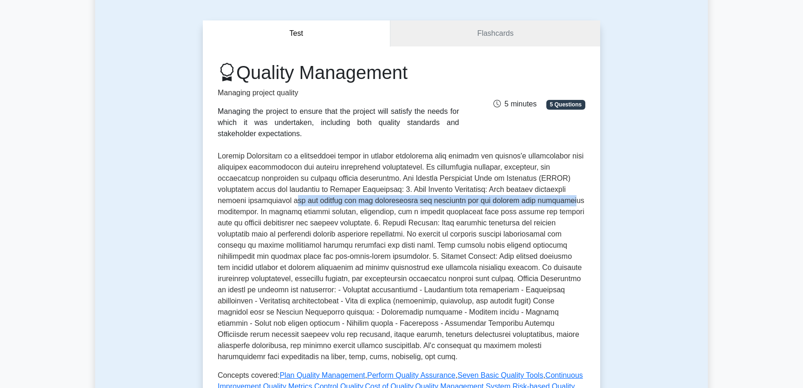
drag, startPoint x: 289, startPoint y: 201, endPoint x: 561, endPoint y: 203, distance: 272.1
click at [561, 203] on p at bounding box center [402, 256] width 368 height 212
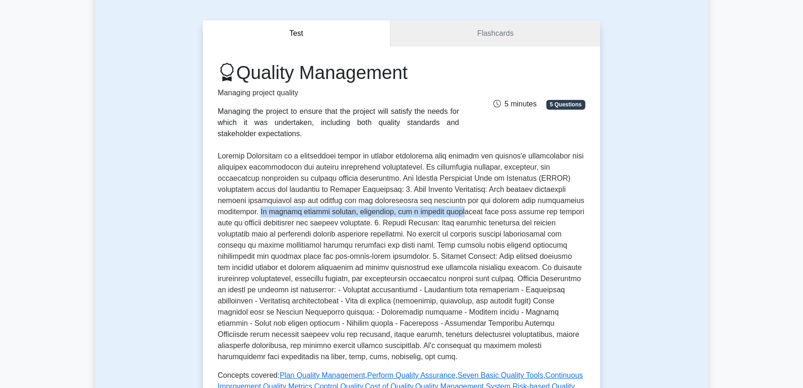
drag, startPoint x: 260, startPoint y: 213, endPoint x: 445, endPoint y: 212, distance: 185.3
click at [445, 212] on p at bounding box center [402, 256] width 368 height 212
click at [452, 223] on p at bounding box center [402, 256] width 368 height 212
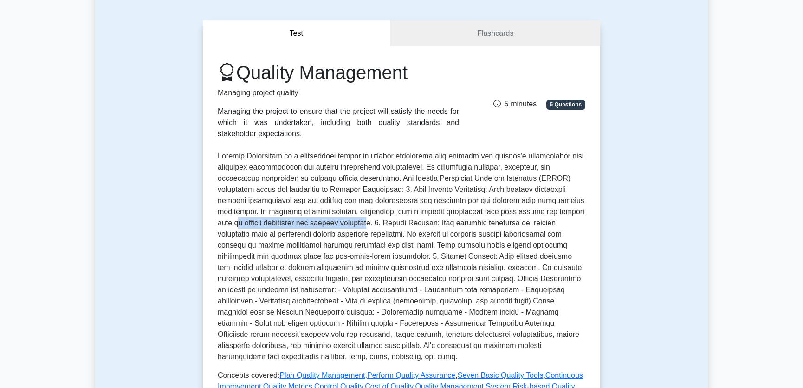
drag, startPoint x: 224, startPoint y: 226, endPoint x: 362, endPoint y: 226, distance: 138.4
click at [362, 226] on p at bounding box center [402, 256] width 368 height 212
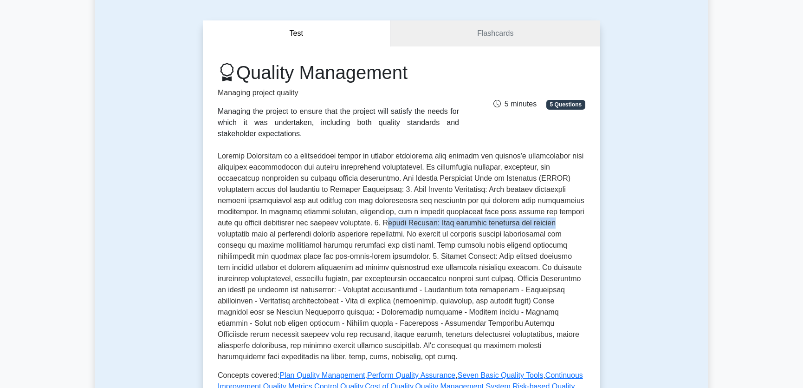
drag, startPoint x: 384, startPoint y: 223, endPoint x: 555, endPoint y: 222, distance: 171.3
click at [555, 222] on p at bounding box center [402, 256] width 368 height 212
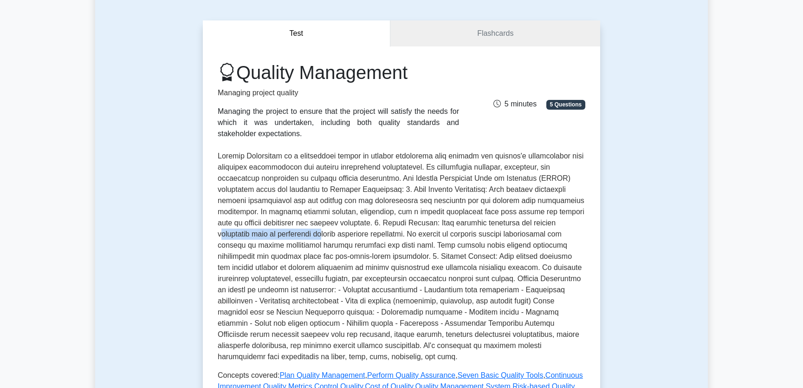
drag, startPoint x: 221, startPoint y: 235, endPoint x: 340, endPoint y: 236, distance: 118.9
click at [340, 236] on p at bounding box center [402, 256] width 368 height 212
click at [371, 257] on p at bounding box center [402, 256] width 368 height 212
drag, startPoint x: 423, startPoint y: 234, endPoint x: 578, endPoint y: 234, distance: 155.6
click at [578, 234] on p at bounding box center [402, 256] width 368 height 212
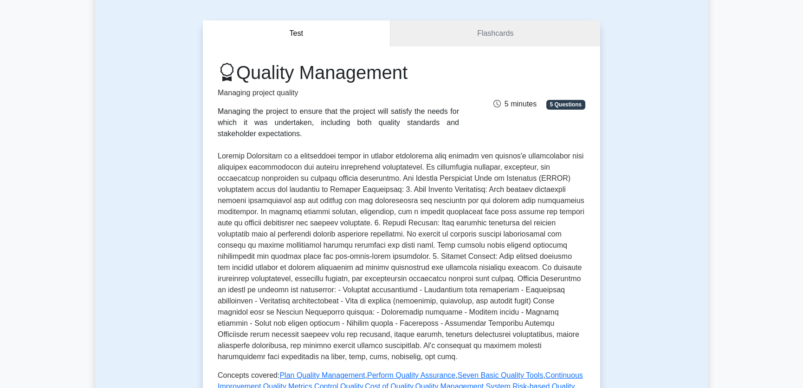
click at [497, 258] on p at bounding box center [402, 256] width 368 height 212
drag, startPoint x: 220, startPoint y: 246, endPoint x: 426, endPoint y: 247, distance: 206.2
click at [426, 247] on p at bounding box center [402, 256] width 368 height 212
click at [435, 246] on p at bounding box center [402, 256] width 368 height 212
drag, startPoint x: 267, startPoint y: 257, endPoint x: 431, endPoint y: 256, distance: 164.4
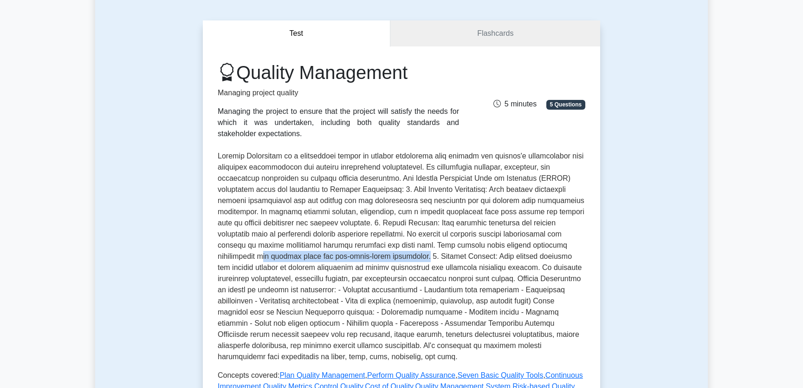
click at [431, 256] on p at bounding box center [402, 256] width 368 height 212
click at [468, 273] on p at bounding box center [402, 256] width 368 height 212
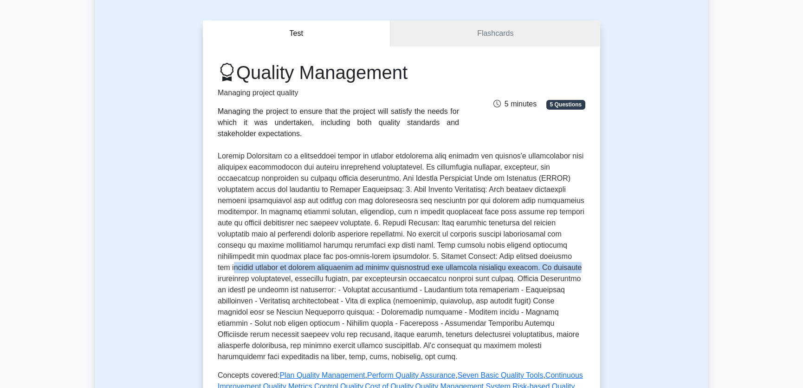
drag, startPoint x: 220, startPoint y: 268, endPoint x: 568, endPoint y: 269, distance: 348.3
click at [568, 269] on p at bounding box center [402, 256] width 368 height 212
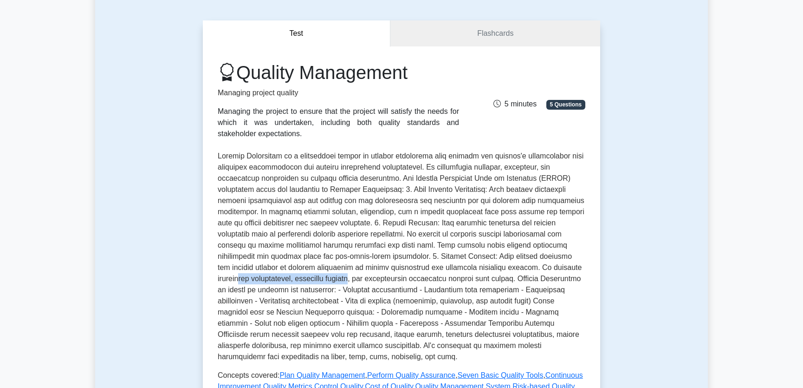
drag, startPoint x: 241, startPoint y: 280, endPoint x: 355, endPoint y: 280, distance: 114.7
click at [355, 280] on p at bounding box center [402, 256] width 368 height 212
click at [352, 292] on p at bounding box center [402, 256] width 368 height 212
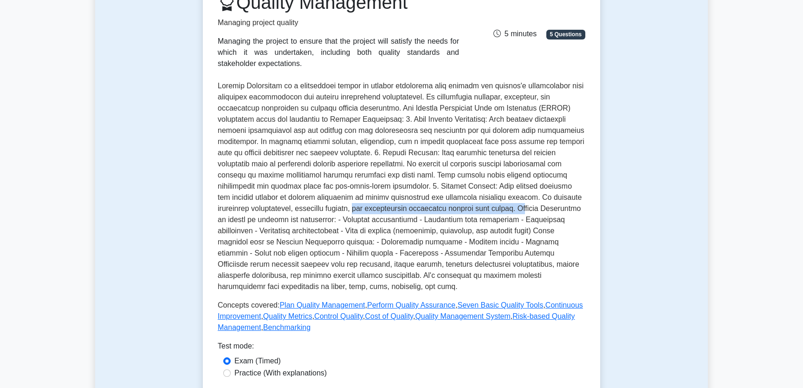
drag, startPoint x: 359, startPoint y: 208, endPoint x: 545, endPoint y: 208, distance: 185.7
click at [545, 208] on p at bounding box center [402, 186] width 368 height 212
click at [485, 236] on p at bounding box center [402, 186] width 368 height 212
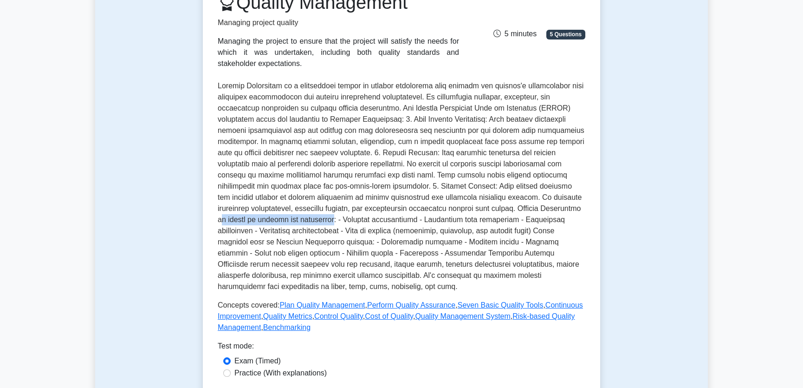
drag, startPoint x: 265, startPoint y: 218, endPoint x: 377, endPoint y: 220, distance: 112.4
click at [377, 220] on p at bounding box center [402, 186] width 368 height 212
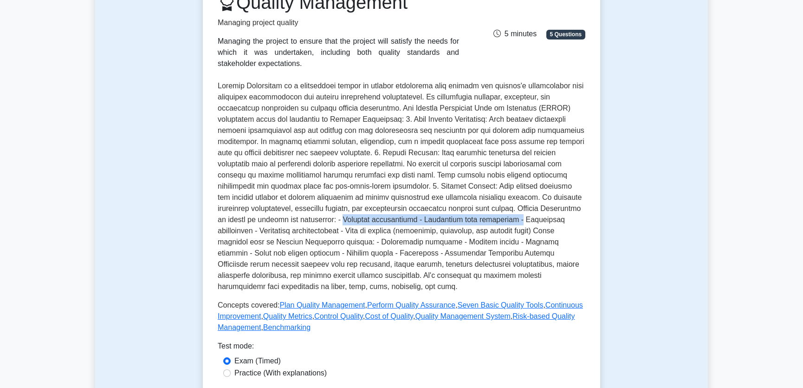
drag, startPoint x: 386, startPoint y: 221, endPoint x: 567, endPoint y: 221, distance: 181.1
click at [567, 221] on p at bounding box center [402, 186] width 368 height 212
click at [514, 247] on p at bounding box center [402, 186] width 368 height 212
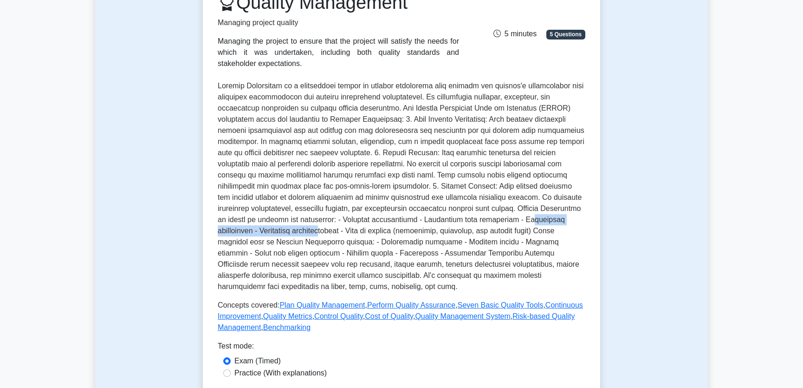
drag, startPoint x: 226, startPoint y: 231, endPoint x: 387, endPoint y: 234, distance: 161.2
click at [387, 234] on p at bounding box center [402, 186] width 368 height 212
click at [359, 251] on p at bounding box center [402, 186] width 368 height 212
drag, startPoint x: 315, startPoint y: 232, endPoint x: 402, endPoint y: 232, distance: 86.4
click at [402, 232] on p at bounding box center [402, 186] width 368 height 212
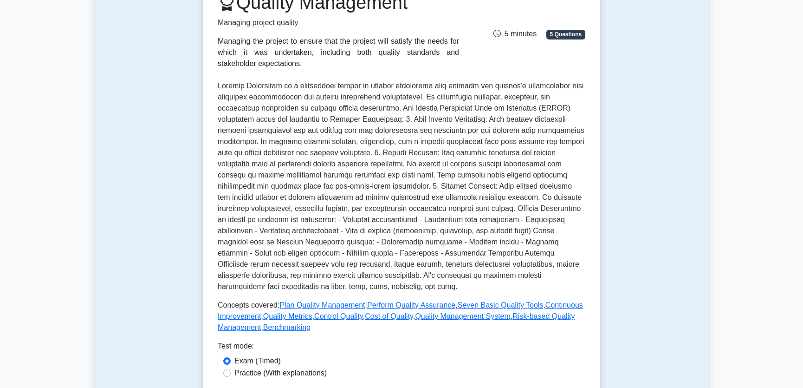
click at [407, 247] on p at bounding box center [402, 186] width 368 height 212
drag, startPoint x: 410, startPoint y: 232, endPoint x: 566, endPoint y: 233, distance: 155.6
click at [566, 233] on p at bounding box center [402, 186] width 368 height 212
click at [478, 253] on p at bounding box center [402, 186] width 368 height 212
drag, startPoint x: 242, startPoint y: 242, endPoint x: 446, endPoint y: 241, distance: 204.3
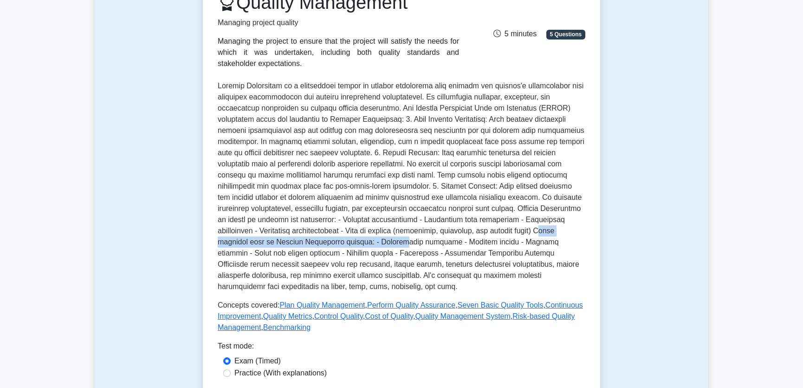
click at [446, 241] on p at bounding box center [402, 186] width 368 height 212
click at [502, 245] on p at bounding box center [402, 186] width 368 height 212
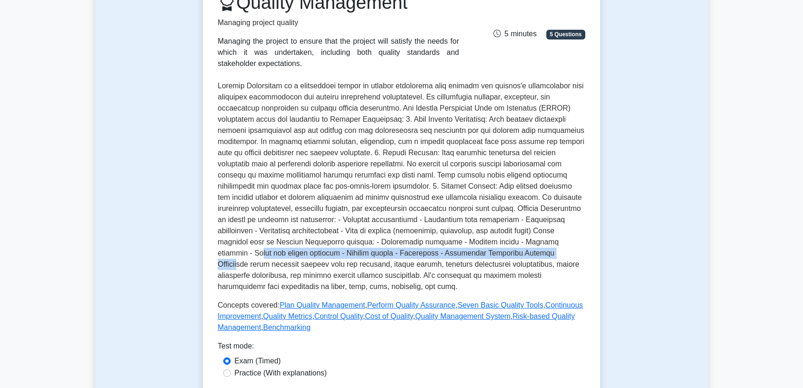
drag, startPoint x: 257, startPoint y: 253, endPoint x: 571, endPoint y: 254, distance: 313.4
click at [571, 254] on p at bounding box center [402, 186] width 368 height 212
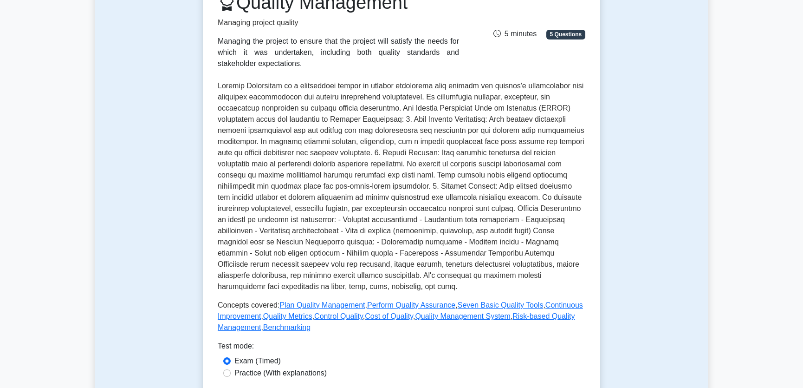
click at [503, 272] on p at bounding box center [402, 186] width 368 height 212
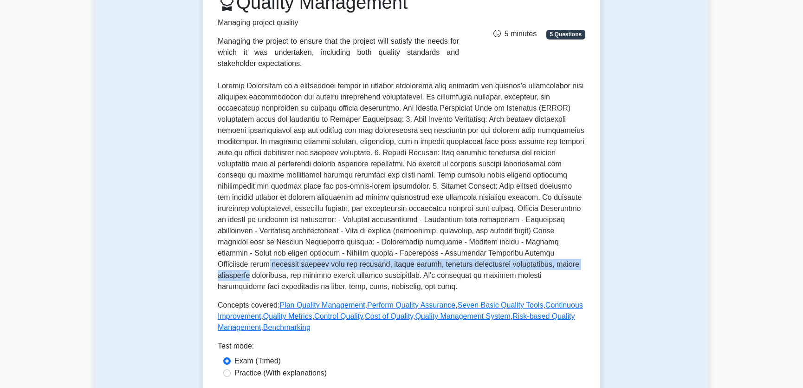
drag, startPoint x: 235, startPoint y: 265, endPoint x: 579, endPoint y: 267, distance: 344.5
click at [579, 267] on p at bounding box center [402, 186] width 368 height 212
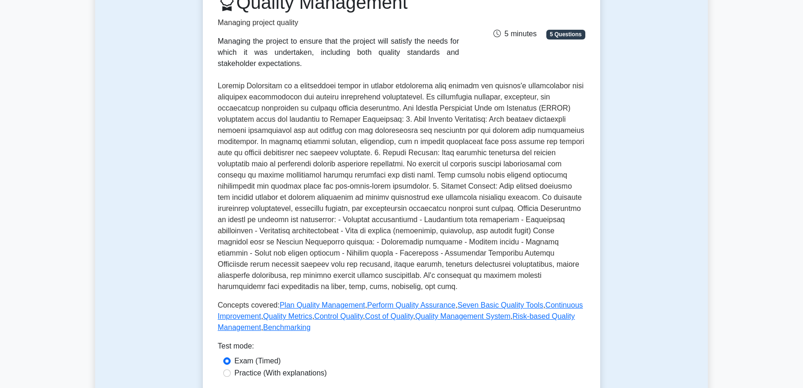
drag, startPoint x: 306, startPoint y: 273, endPoint x: 297, endPoint y: 273, distance: 8.8
click at [306, 273] on p at bounding box center [402, 186] width 368 height 212
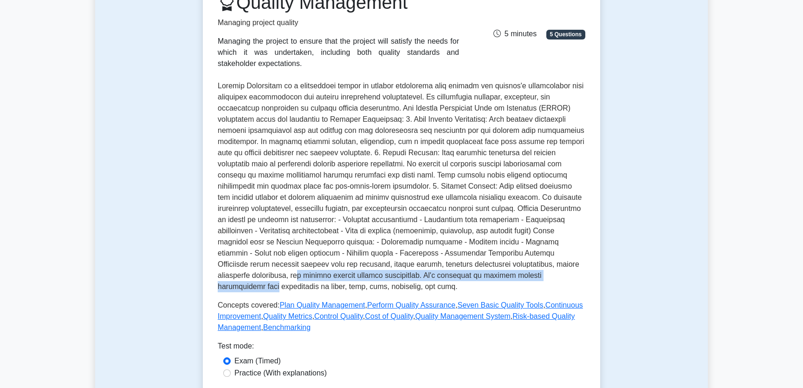
drag, startPoint x: 267, startPoint y: 275, endPoint x: 577, endPoint y: 273, distance: 310.6
click at [577, 273] on p at bounding box center [402, 186] width 368 height 212
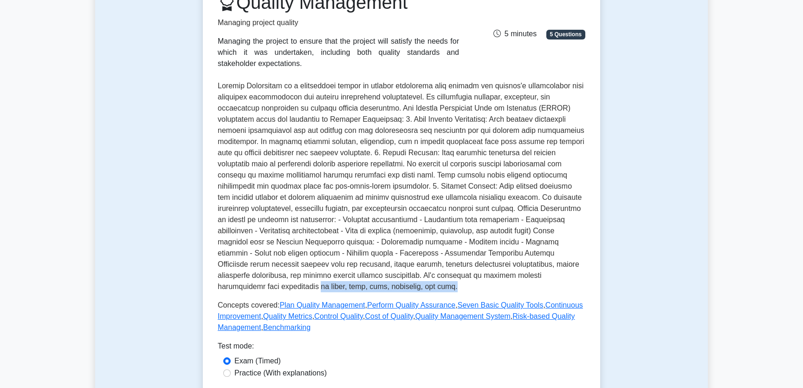
drag, startPoint x: 303, startPoint y: 285, endPoint x: 404, endPoint y: 285, distance: 100.3
click at [403, 285] on p at bounding box center [402, 186] width 368 height 212
click at [440, 274] on p at bounding box center [402, 186] width 368 height 212
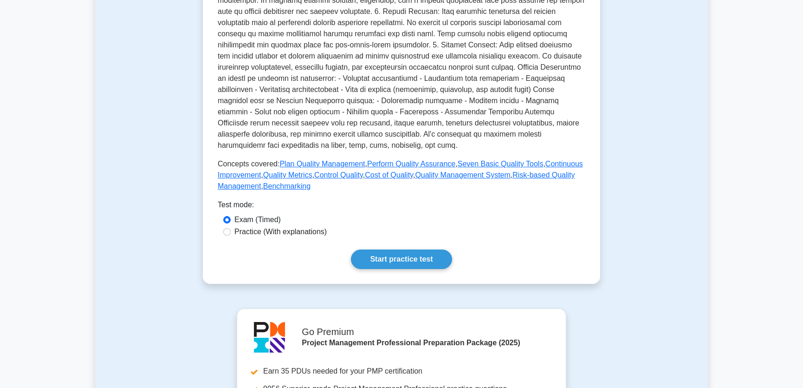
scroll to position [0, 0]
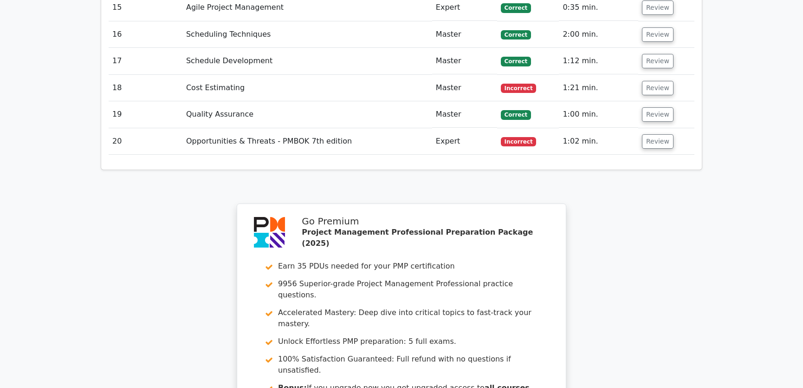
scroll to position [2077, 0]
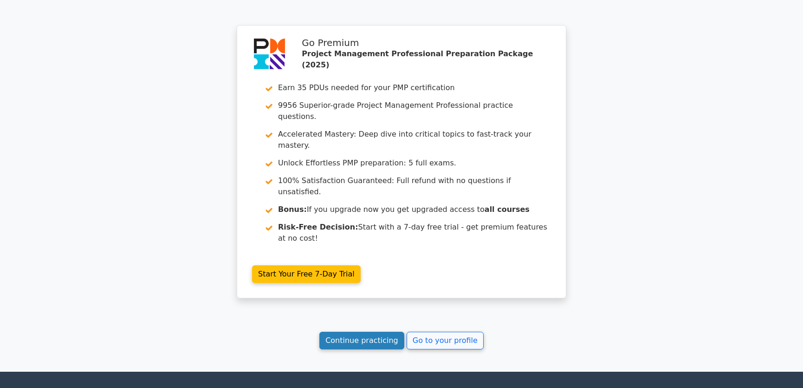
click at [349, 332] on link "Continue practicing" at bounding box center [361, 341] width 85 height 18
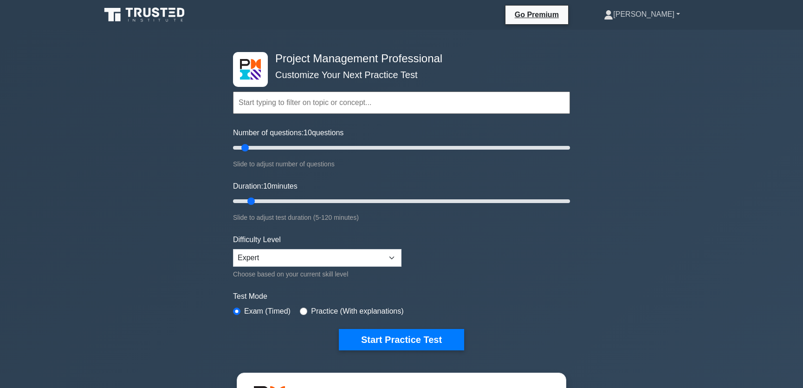
click at [678, 16] on link "[PERSON_NAME]" at bounding box center [642, 14] width 121 height 19
click at [641, 51] on link "Settings" at bounding box center [618, 51] width 73 height 15
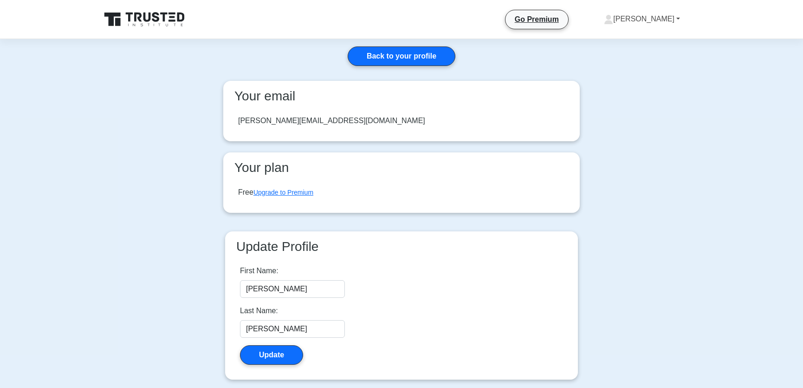
click at [679, 17] on link "[PERSON_NAME]" at bounding box center [642, 19] width 121 height 19
click at [641, 38] on link "Profile" at bounding box center [618, 40] width 73 height 15
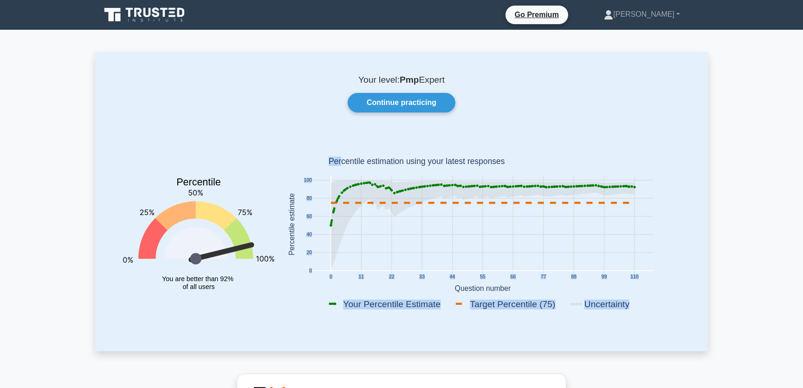
drag, startPoint x: 343, startPoint y: 163, endPoint x: 529, endPoint y: 156, distance: 186.8
click at [529, 156] on icon "0 11 22 33 44 55 66 77 88 99 110 0 20 40 60 80 100 Your Percentile Estimate Tar…" at bounding box center [483, 226] width 406 height 182
click at [571, 159] on rect at bounding box center [483, 226] width 406 height 182
